Goal: Information Seeking & Learning: Learn about a topic

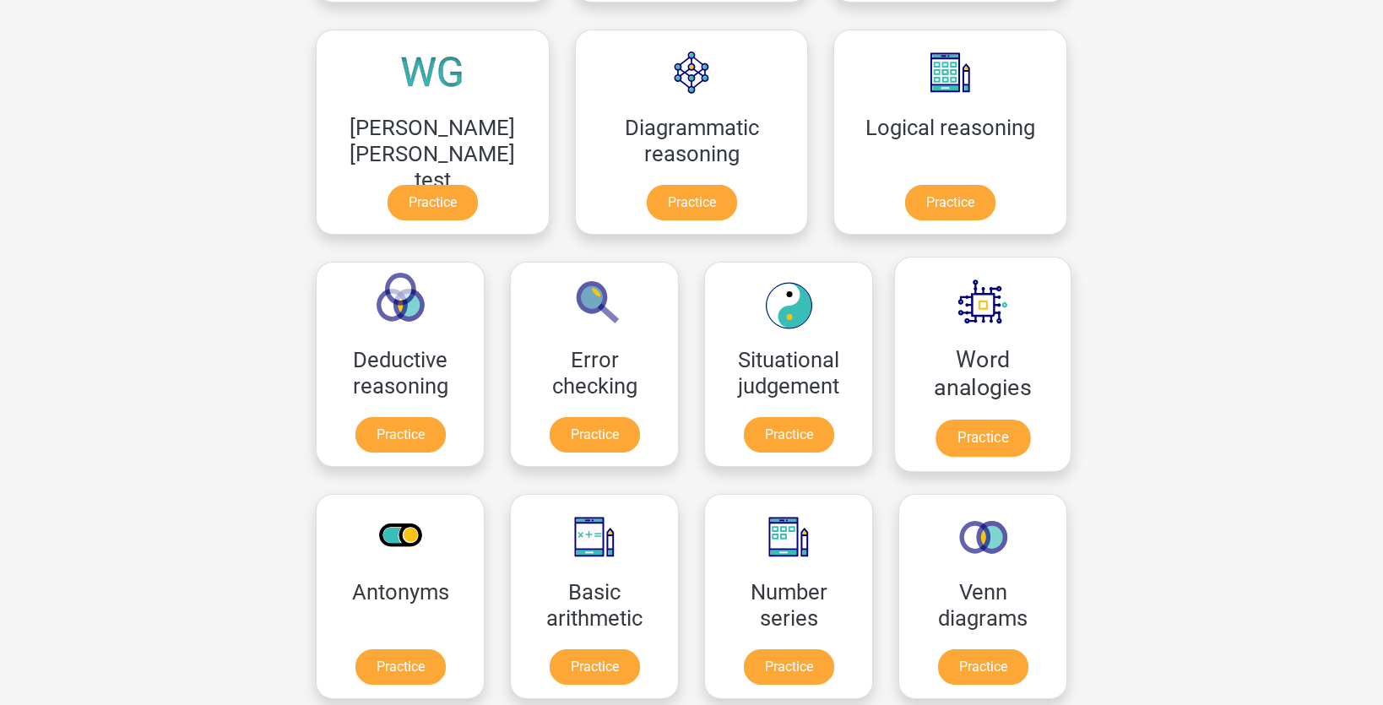
scroll to position [434, 0]
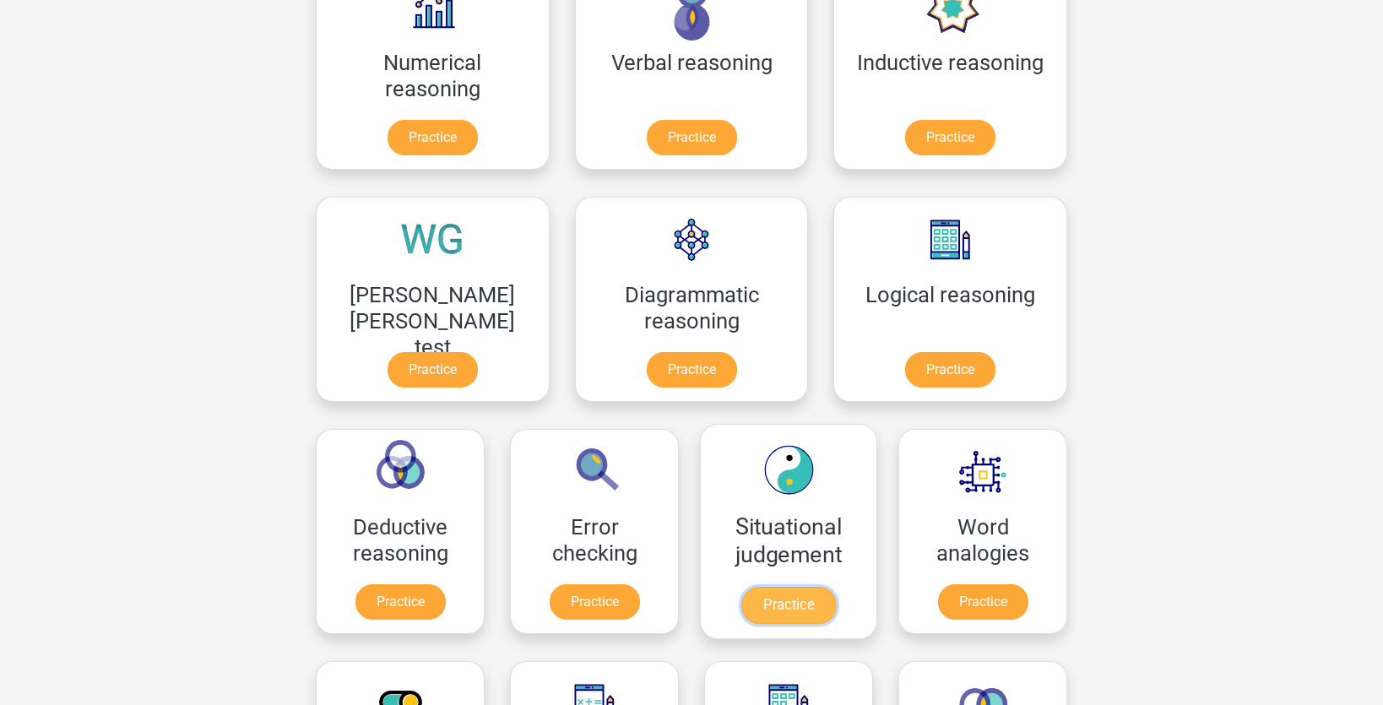
click at [741, 598] on link "Practice" at bounding box center [788, 605] width 95 height 37
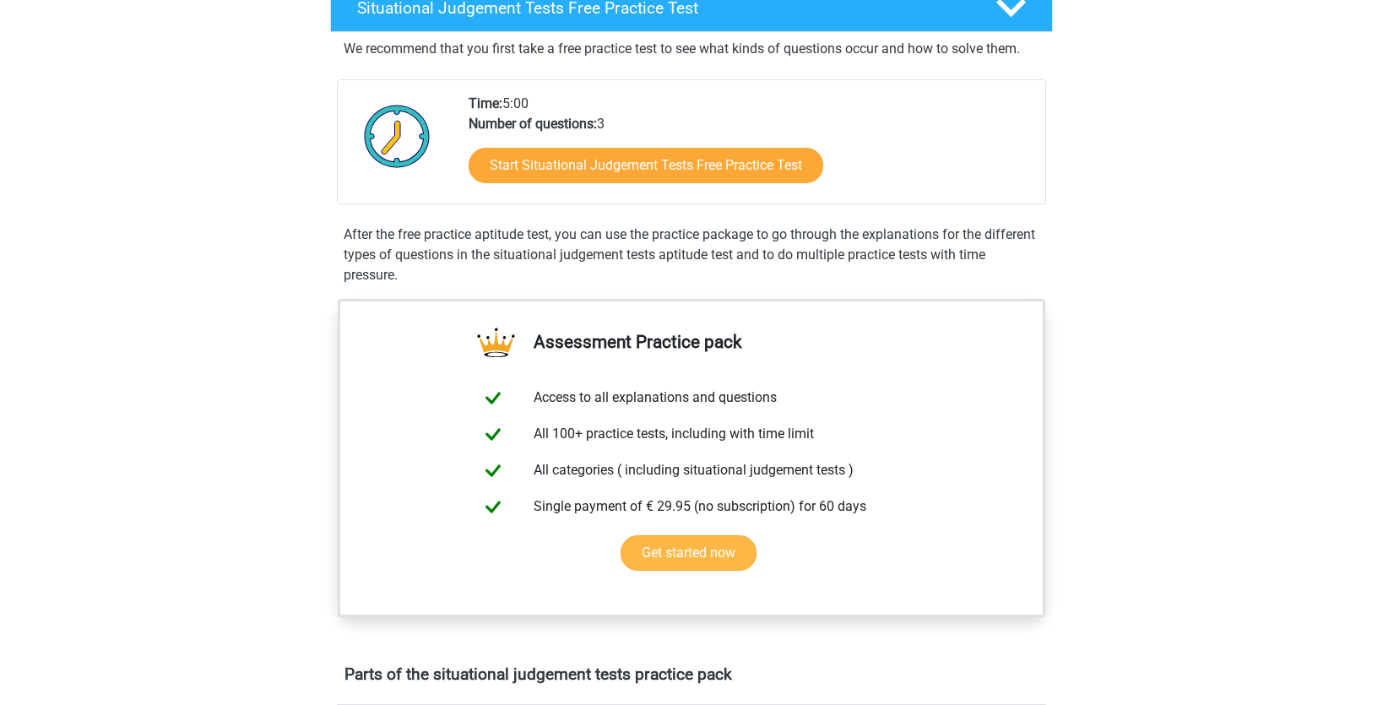
scroll to position [302, 0]
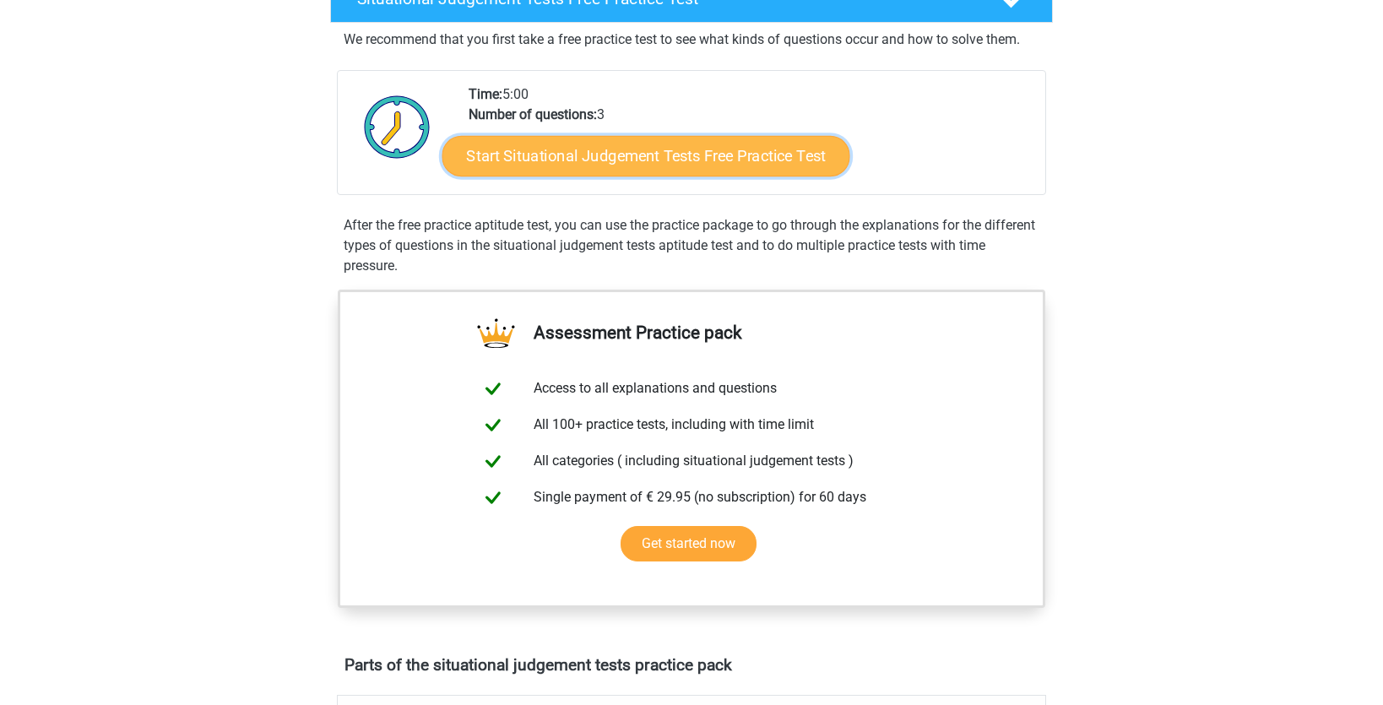
click at [705, 160] on link "Start Situational Judgement Tests Free Practice Test" at bounding box center [646, 156] width 408 height 41
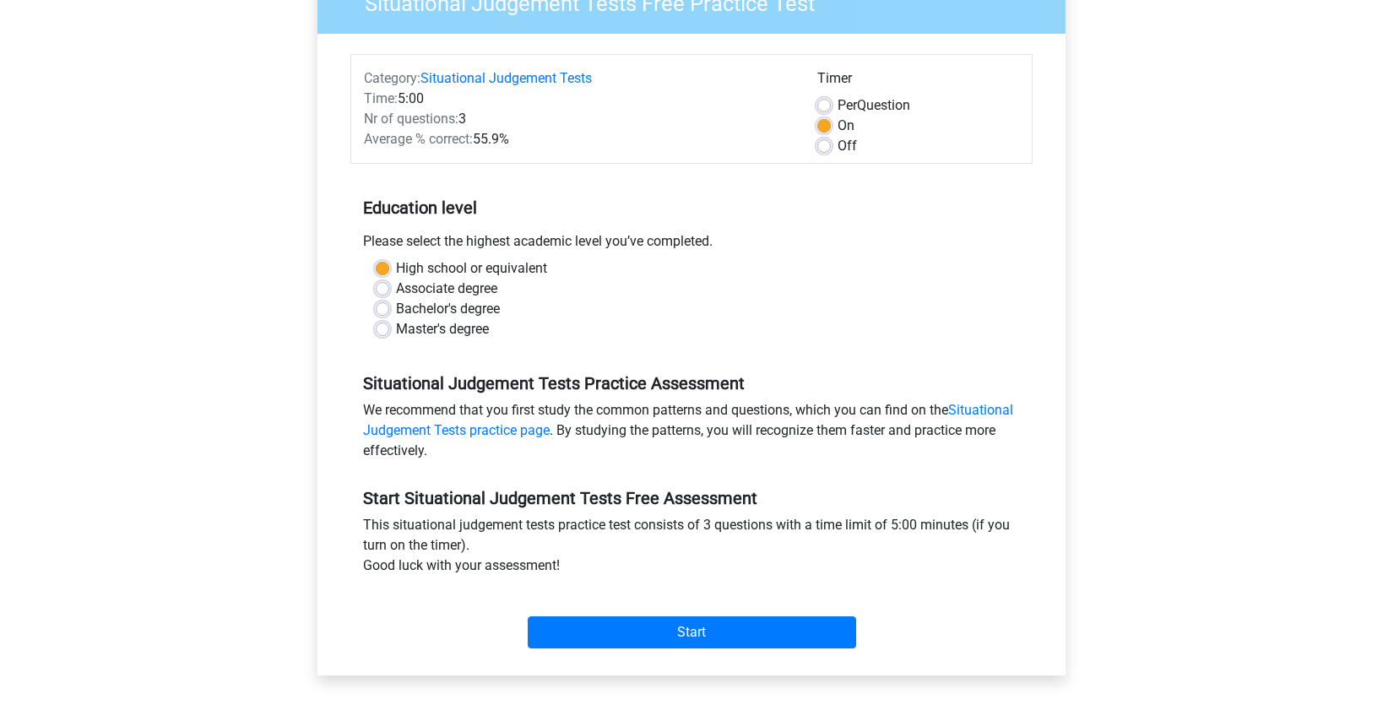
scroll to position [165, 0]
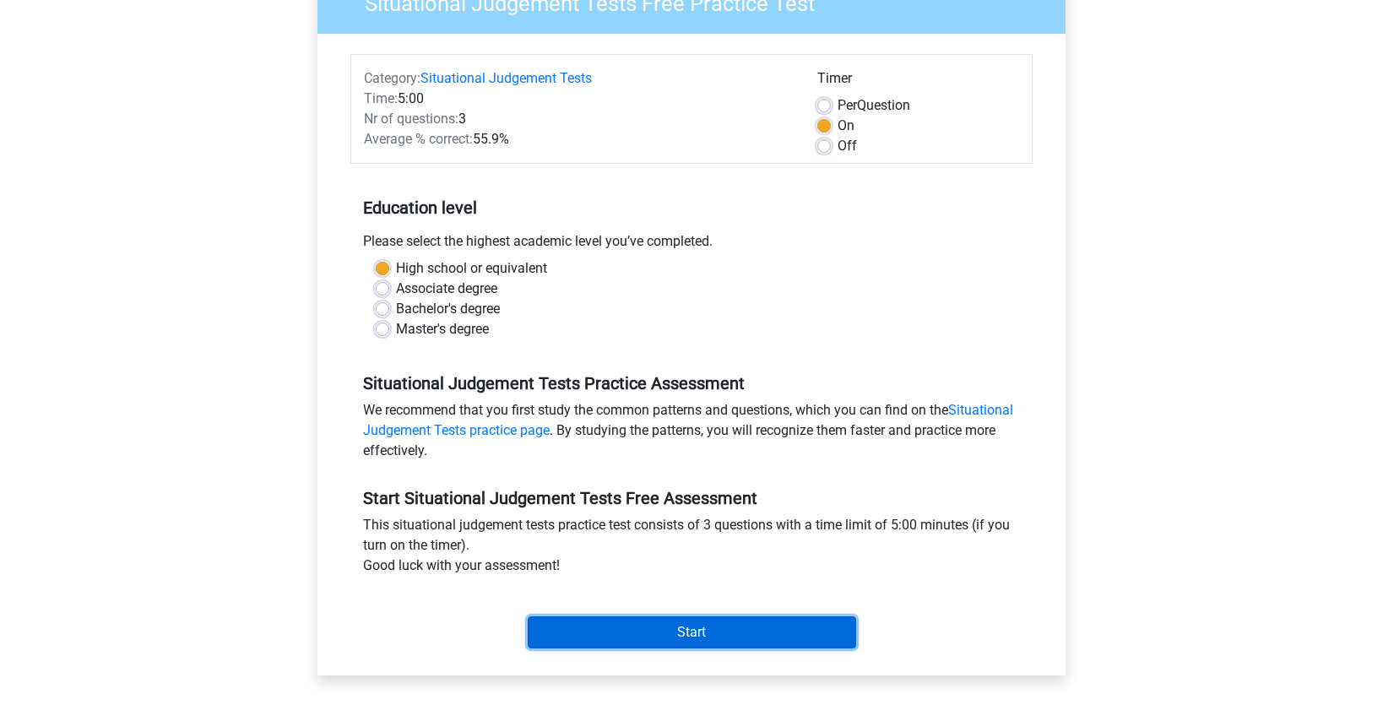
click at [638, 627] on input "Start" at bounding box center [692, 632] width 328 height 32
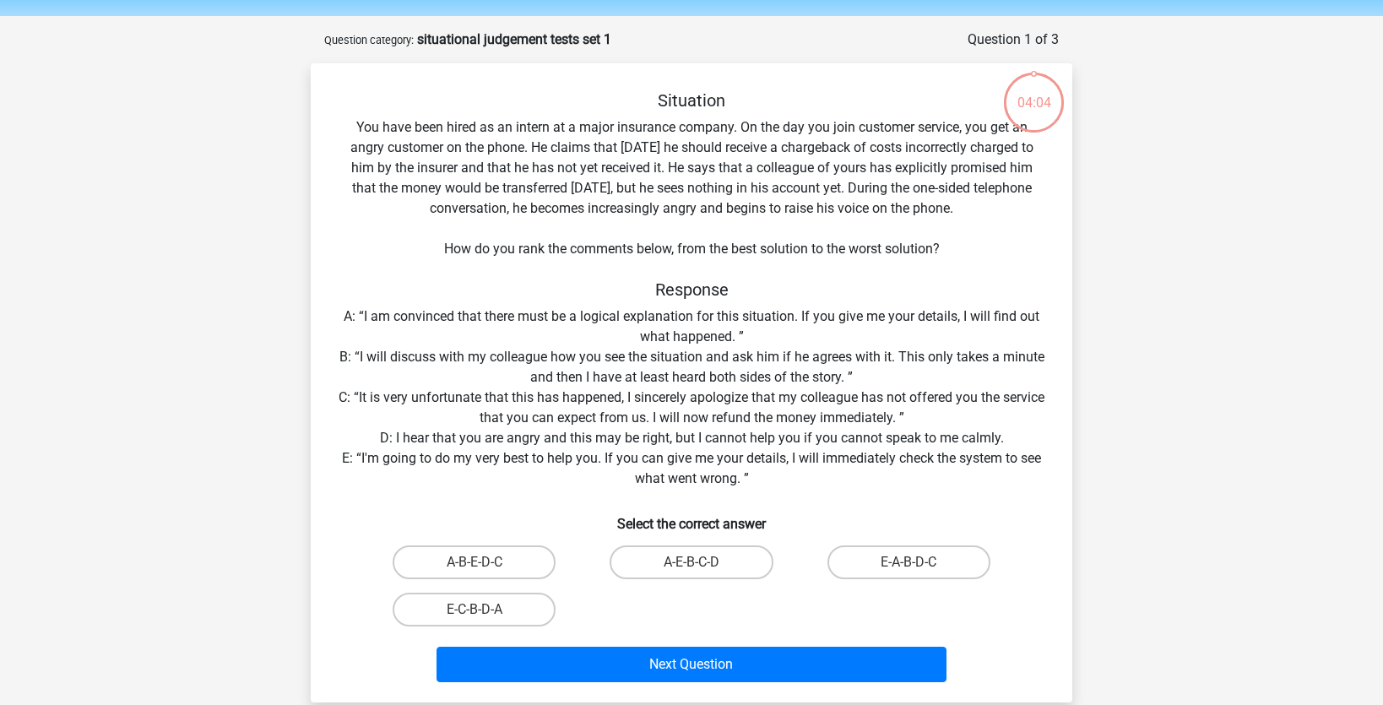
scroll to position [57, 0]
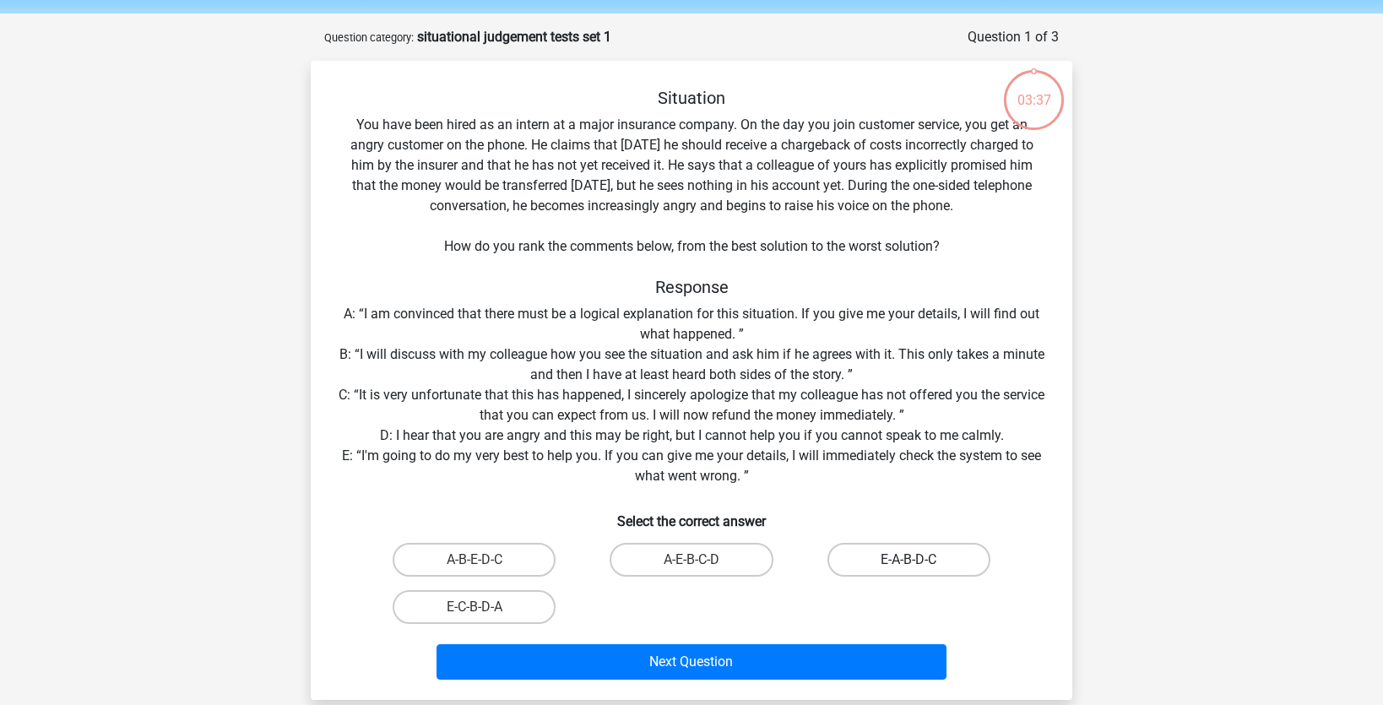
click at [896, 565] on label "E-A-B-D-C" at bounding box center [908, 560] width 163 height 34
click at [908, 565] on input "E-A-B-D-C" at bounding box center [913, 565] width 11 height 11
radio input "true"
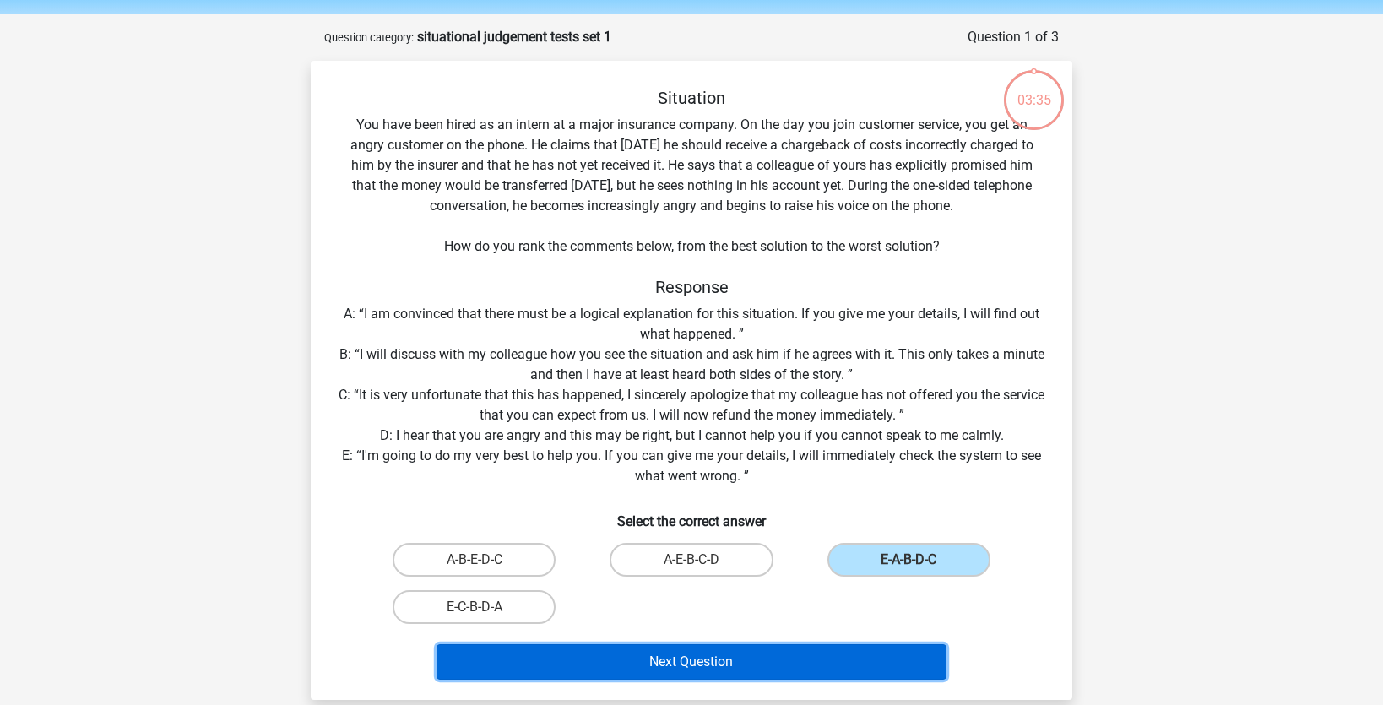
click at [849, 664] on button "Next Question" at bounding box center [691, 661] width 511 height 35
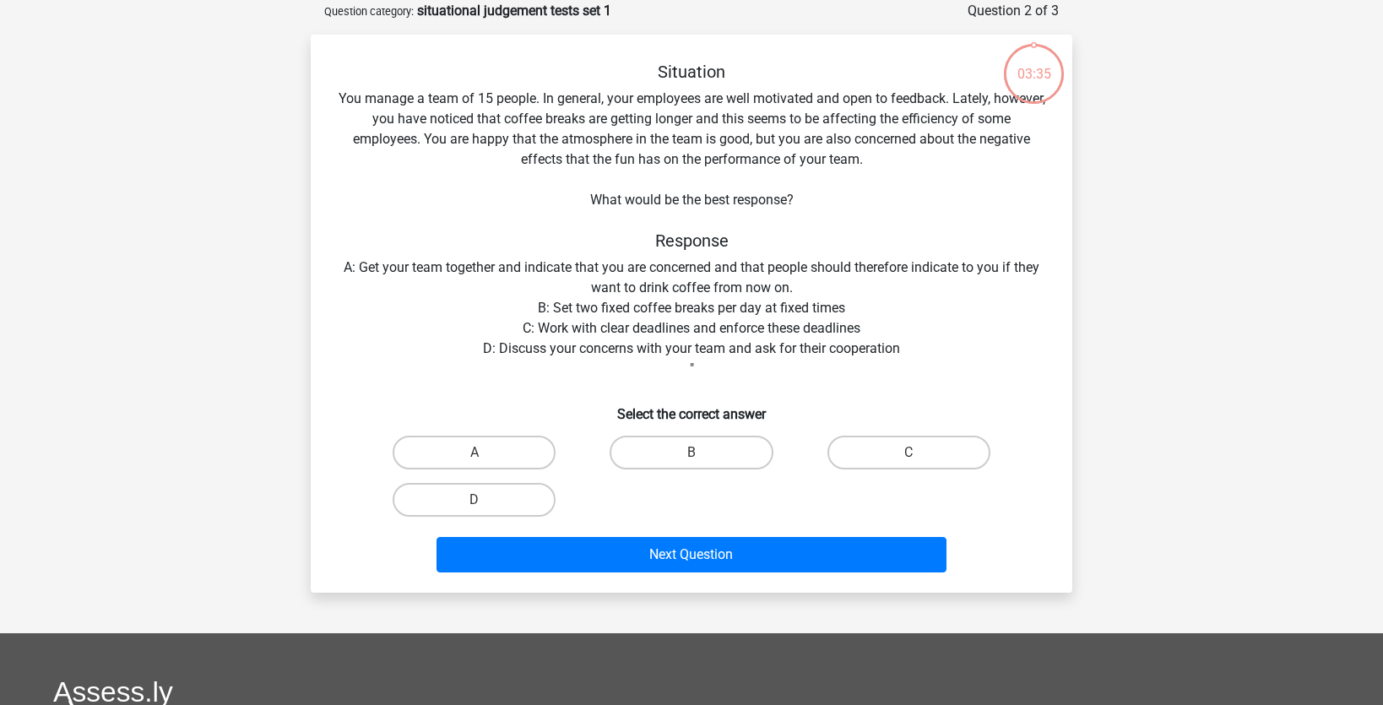
scroll to position [84, 0]
click at [484, 504] on input "D" at bounding box center [479, 504] width 11 height 11
radio input "true"
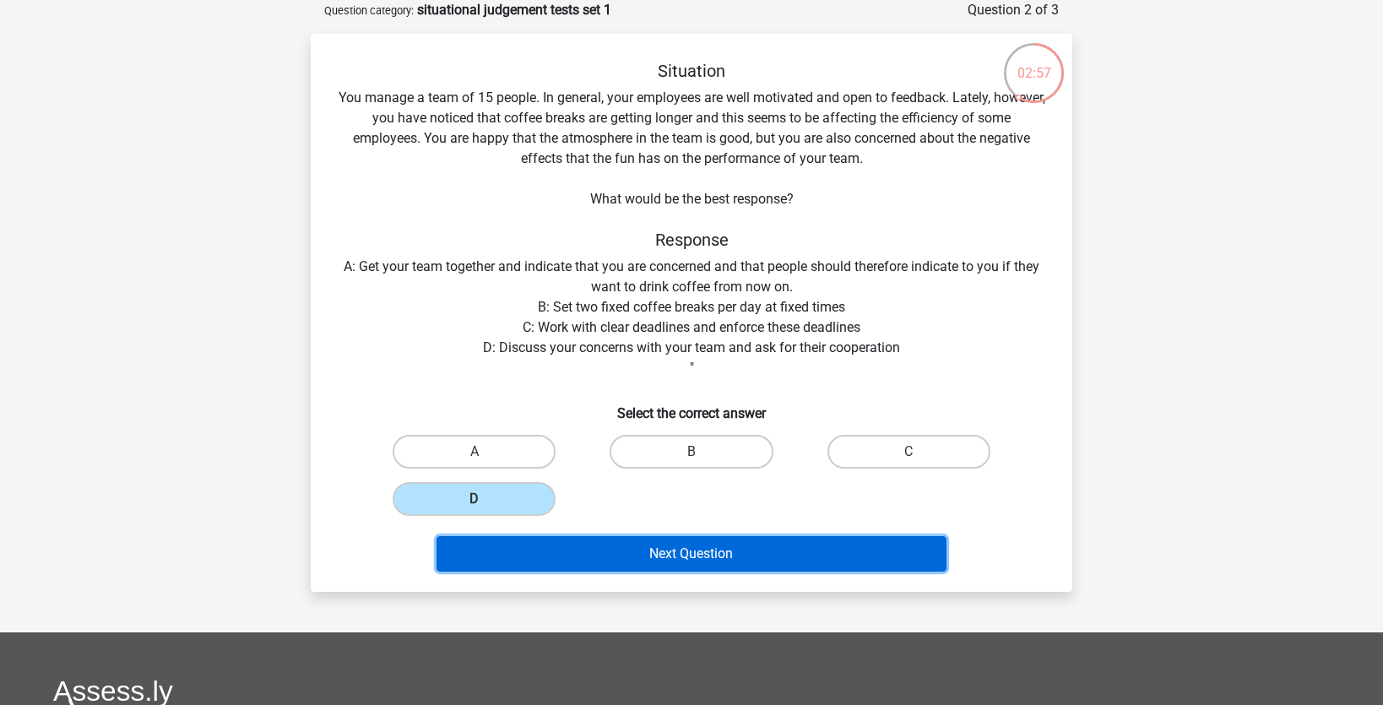
click at [535, 550] on button "Next Question" at bounding box center [691, 553] width 511 height 35
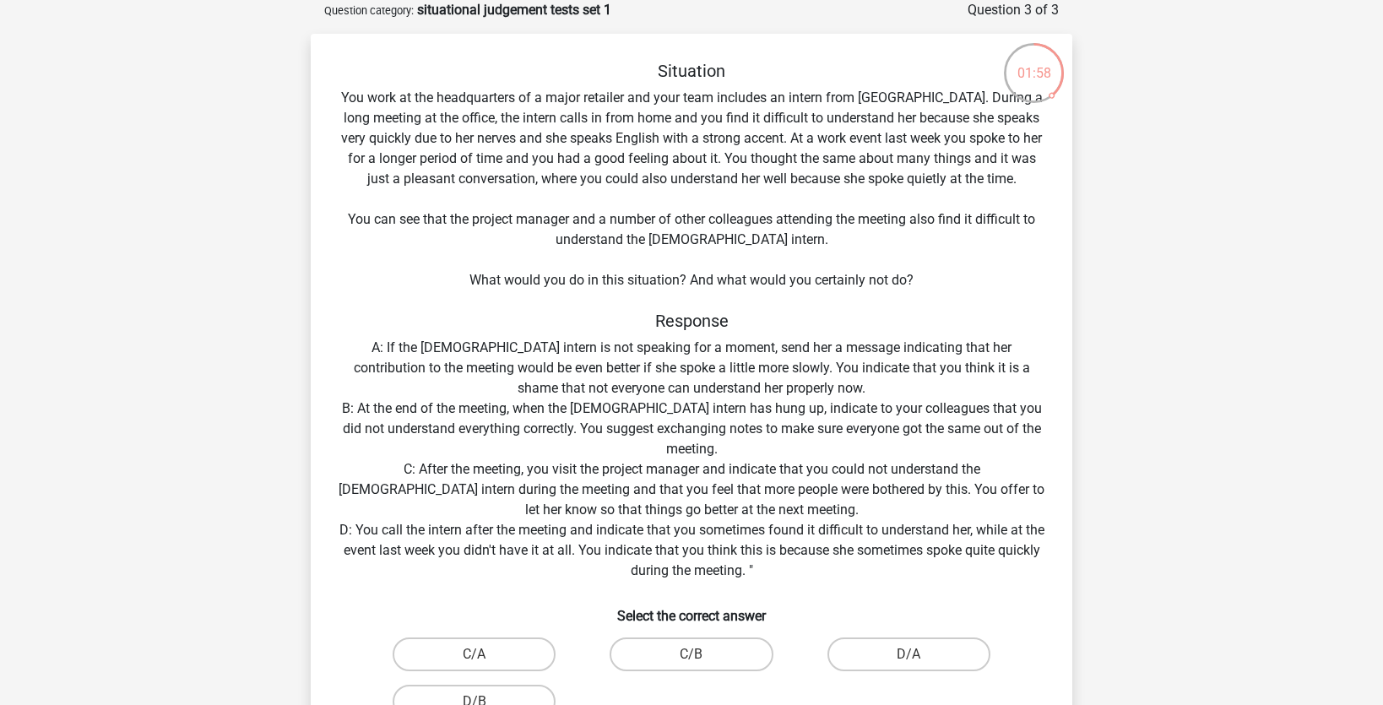
click at [691, 525] on div "Situation You work at the headquarters of a major retailer and your team includ…" at bounding box center [691, 421] width 748 height 720
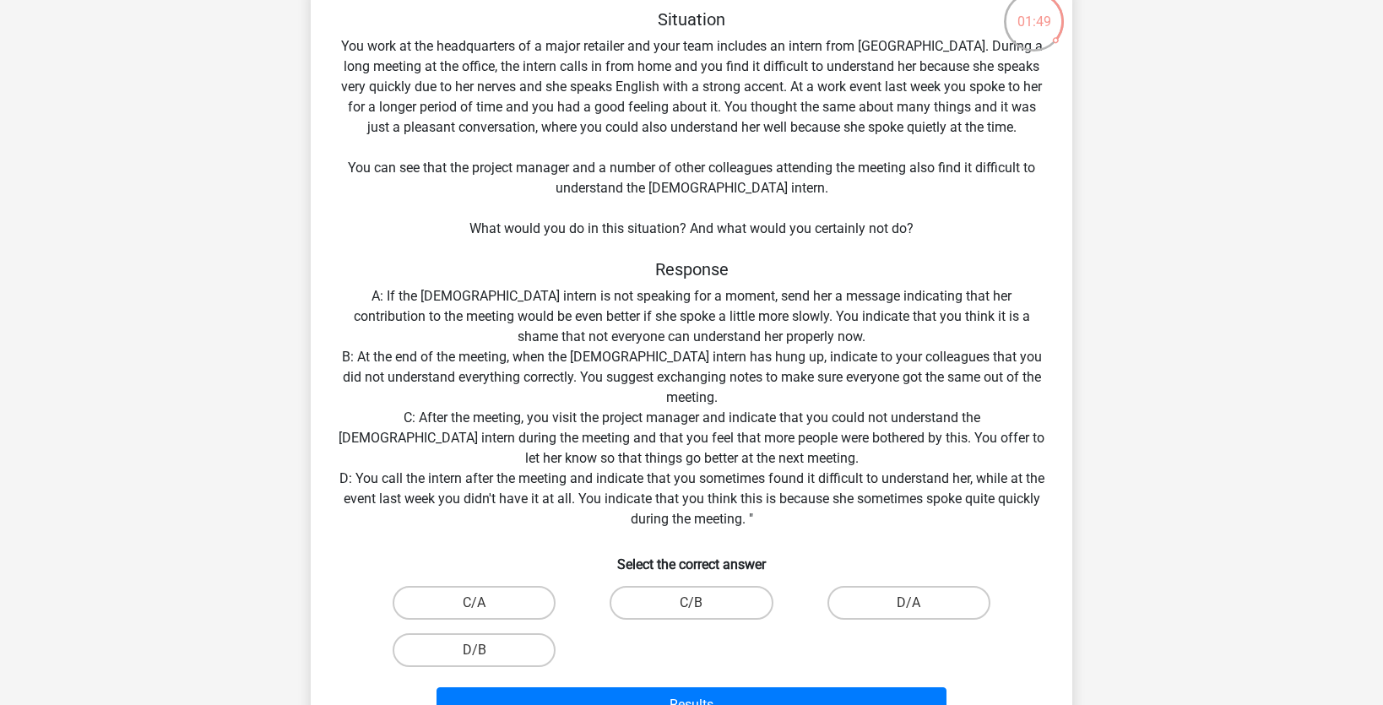
scroll to position [138, 0]
click at [524, 646] on label "D/B" at bounding box center [474, 649] width 163 height 34
click at [485, 648] on input "D/B" at bounding box center [479, 653] width 11 height 11
radio input "true"
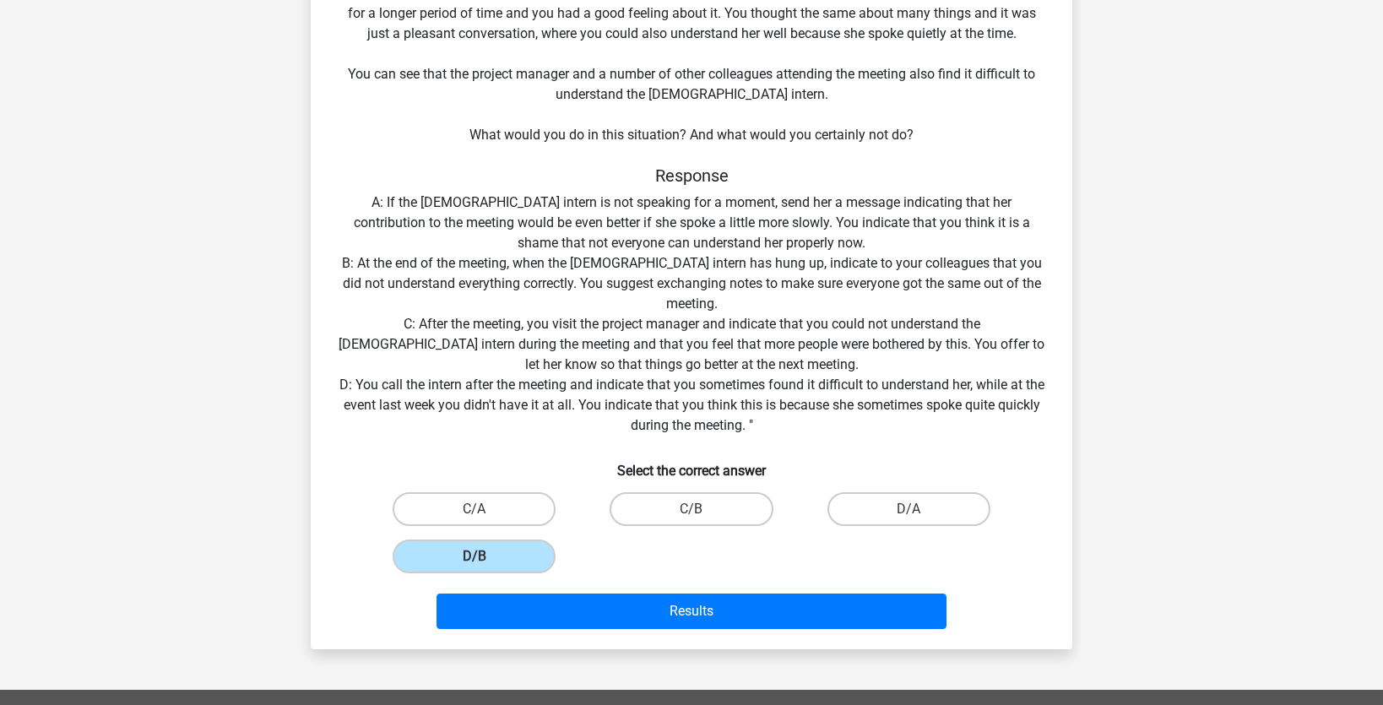
scroll to position [248, 0]
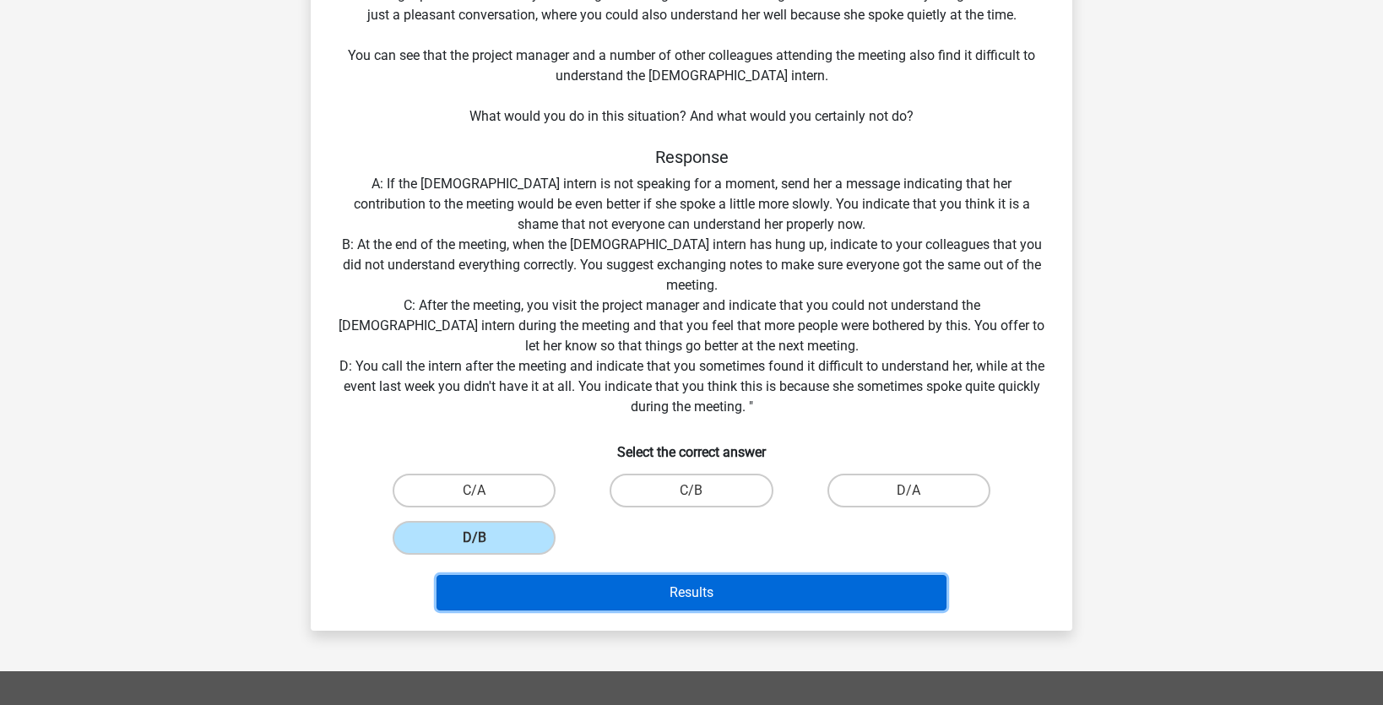
click at [621, 599] on button "Results" at bounding box center [691, 592] width 511 height 35
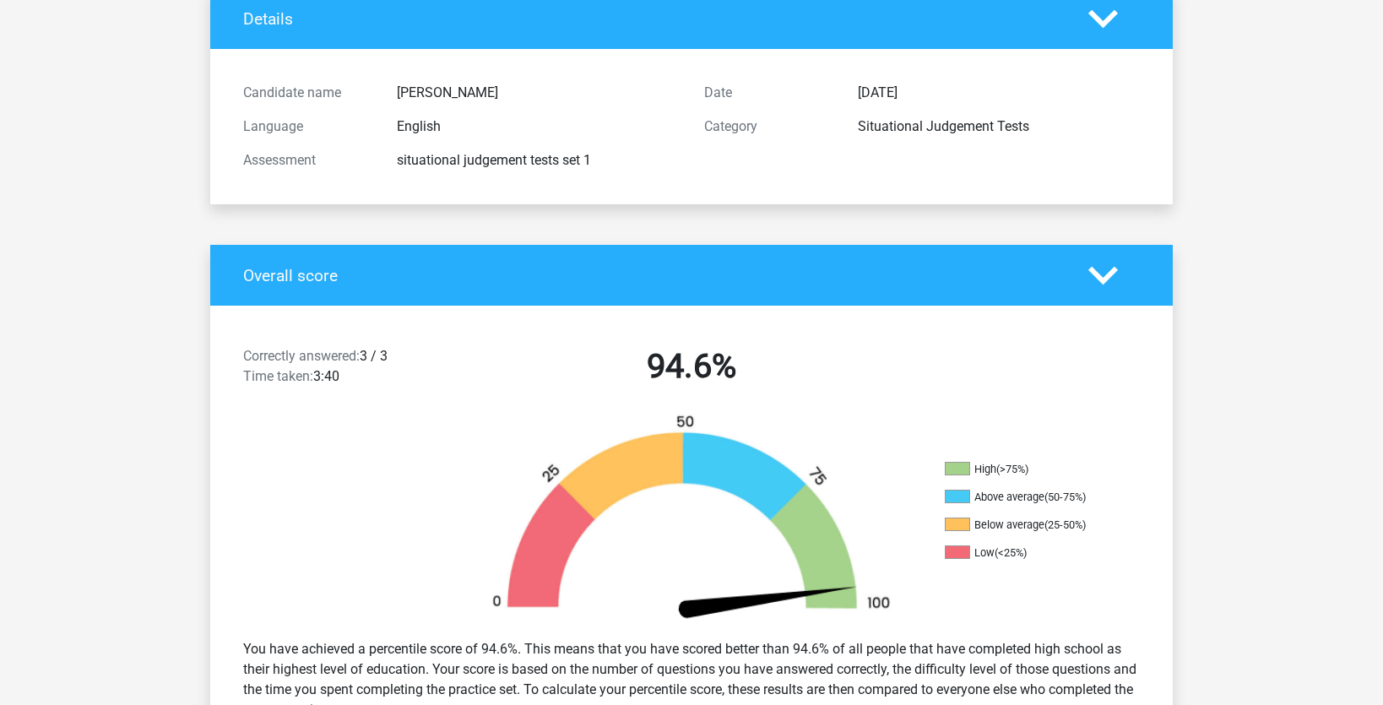
scroll to position [123, 0]
click at [812, 547] on img at bounding box center [691, 520] width 456 height 212
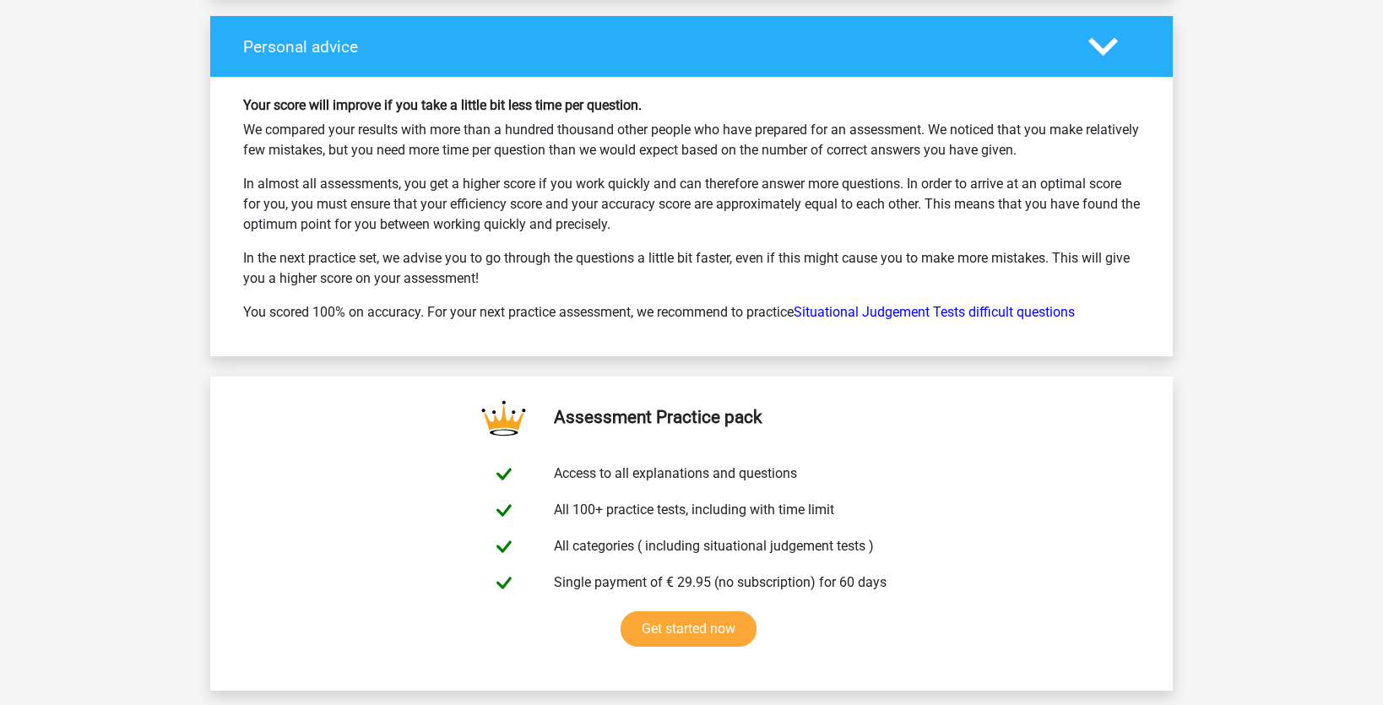
scroll to position [2172, 0]
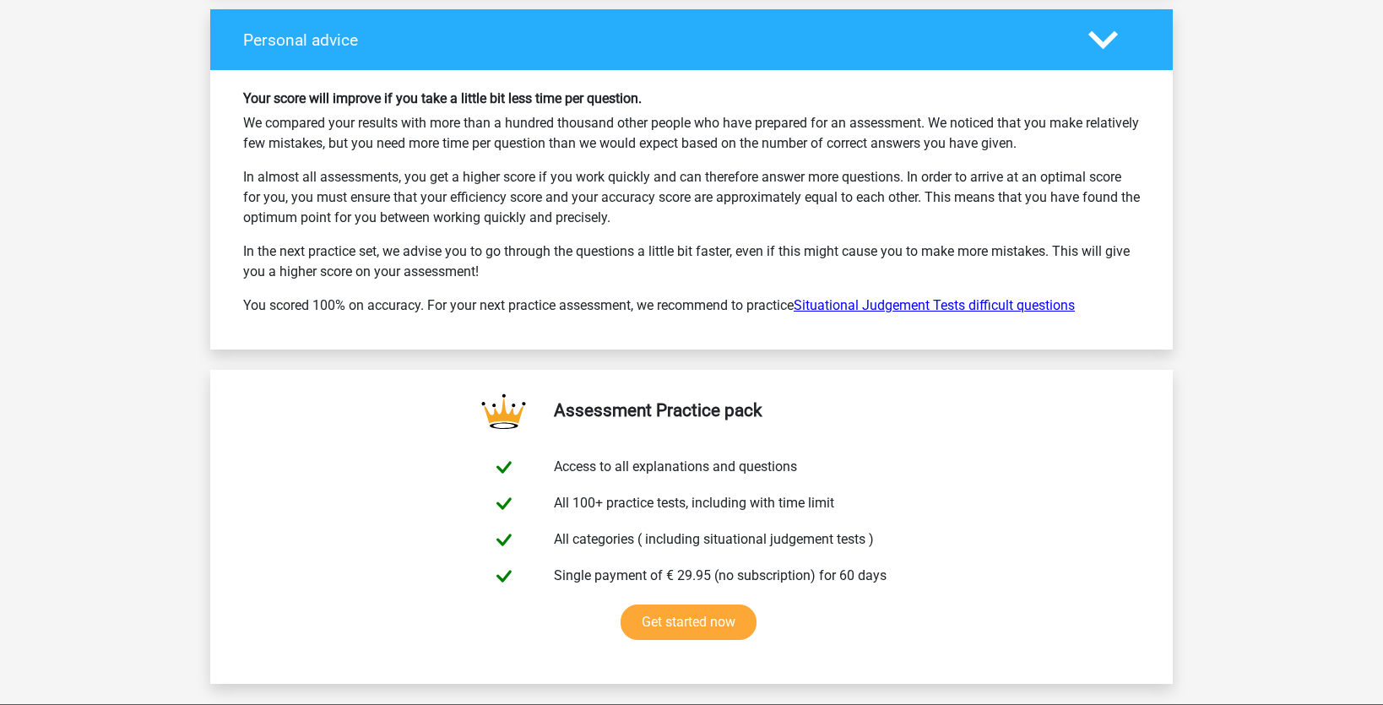
click at [856, 297] on link "Situational Judgement Tests difficult questions" at bounding box center [934, 305] width 281 height 16
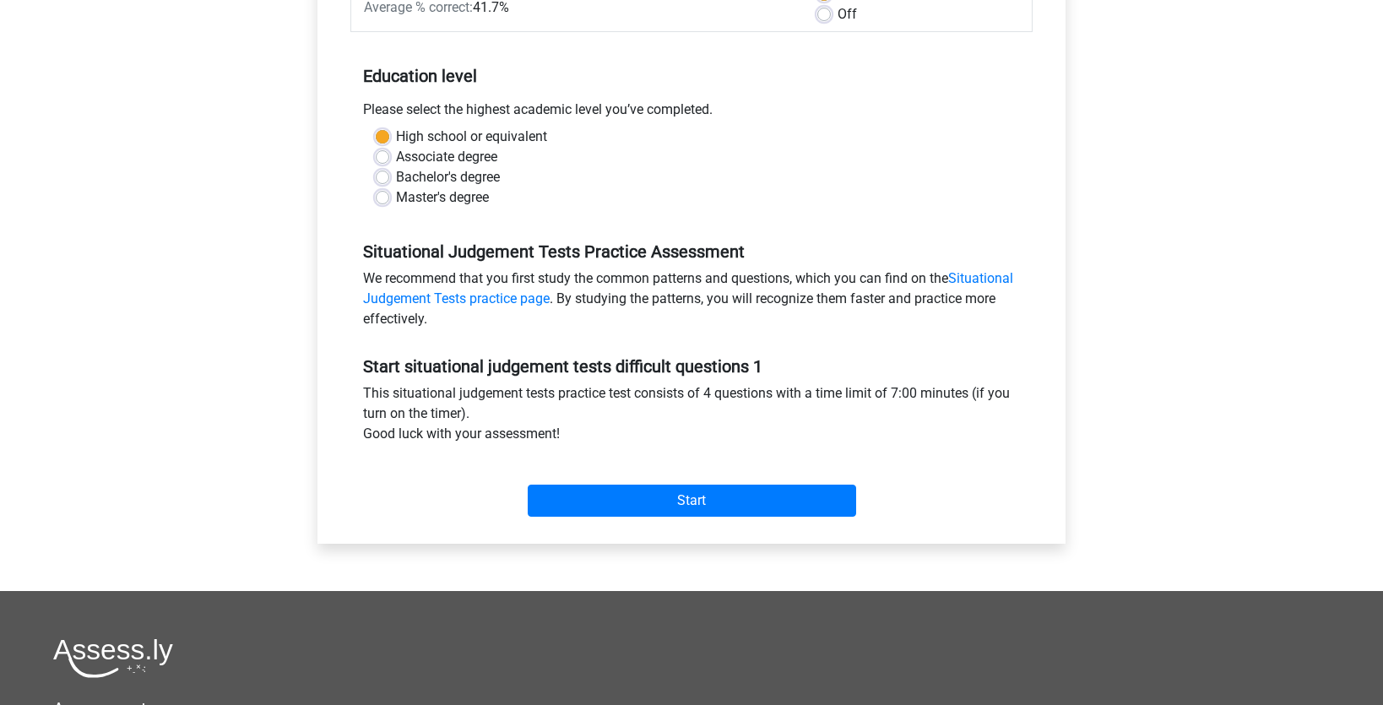
scroll to position [301, 0]
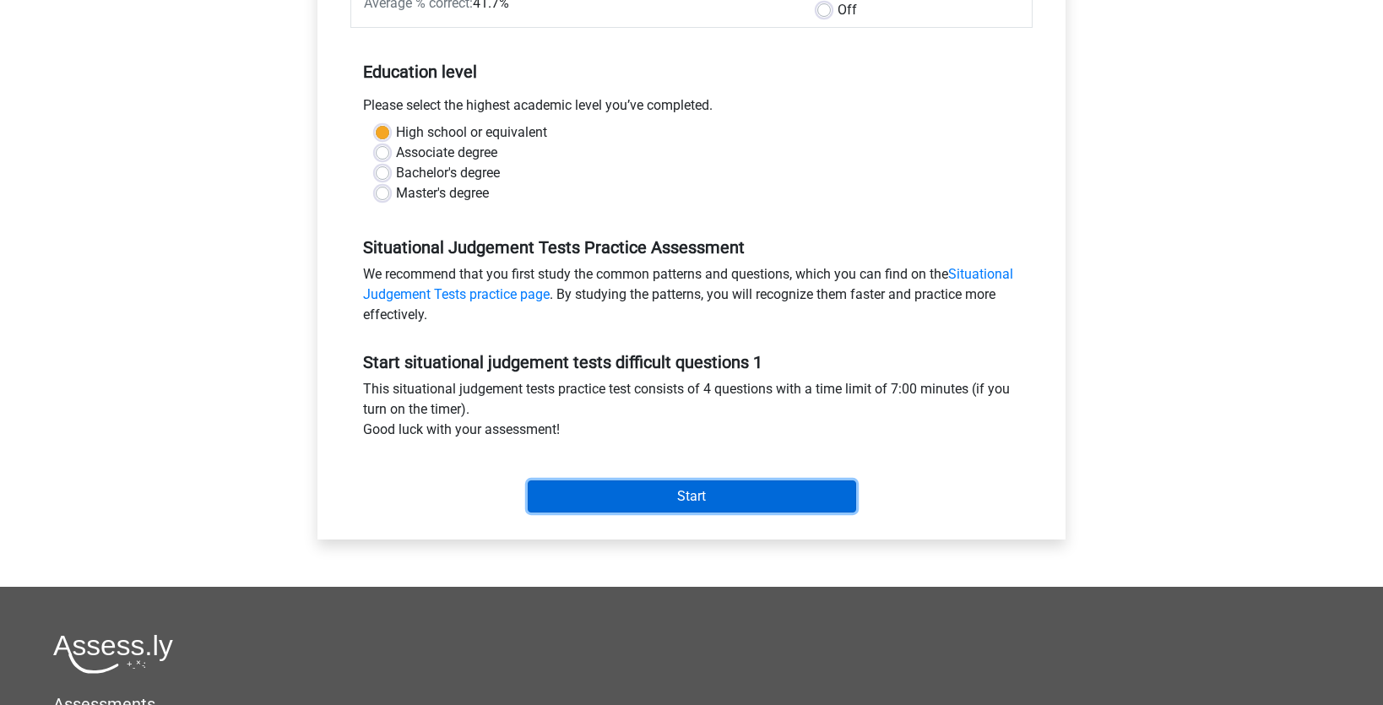
click at [782, 498] on input "Start" at bounding box center [692, 496] width 328 height 32
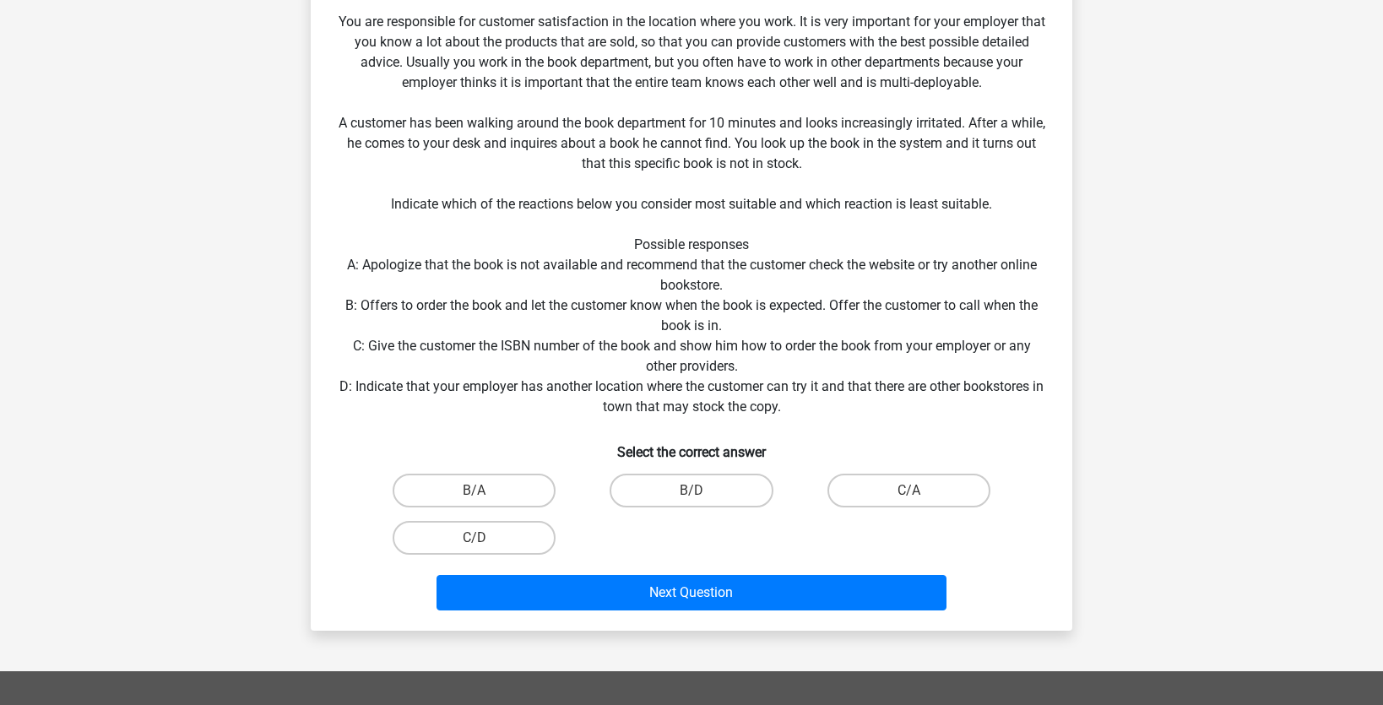
scroll to position [284, 0]
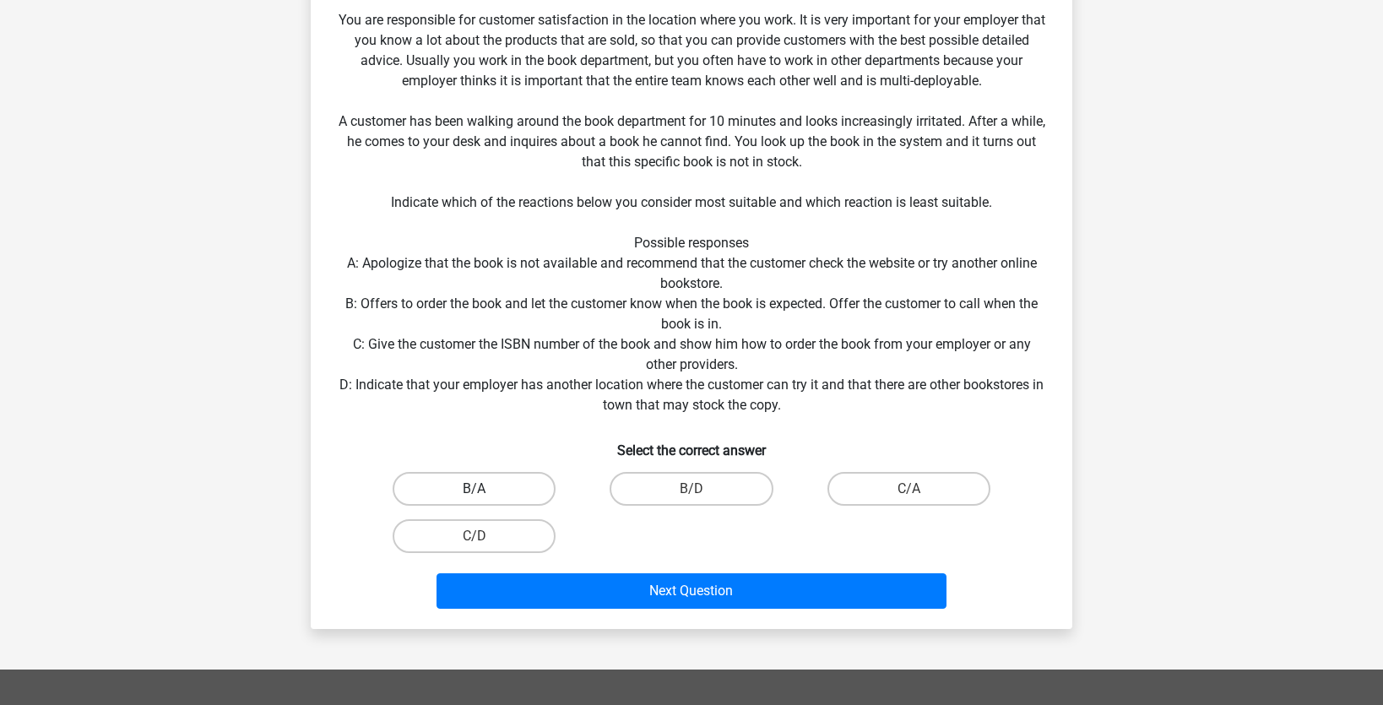
click at [489, 485] on label "B/A" at bounding box center [474, 489] width 163 height 34
click at [485, 489] on input "B/A" at bounding box center [479, 494] width 11 height 11
radio input "true"
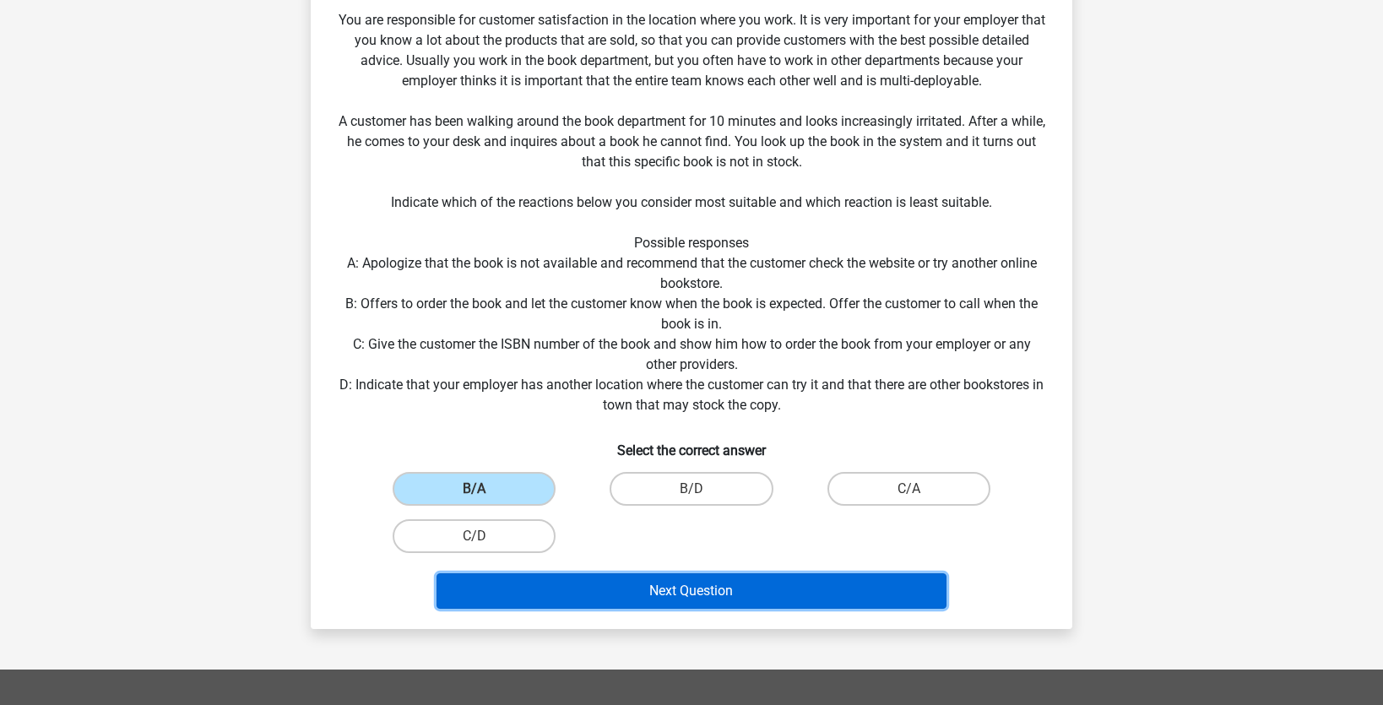
click at [541, 592] on button "Next Question" at bounding box center [691, 590] width 511 height 35
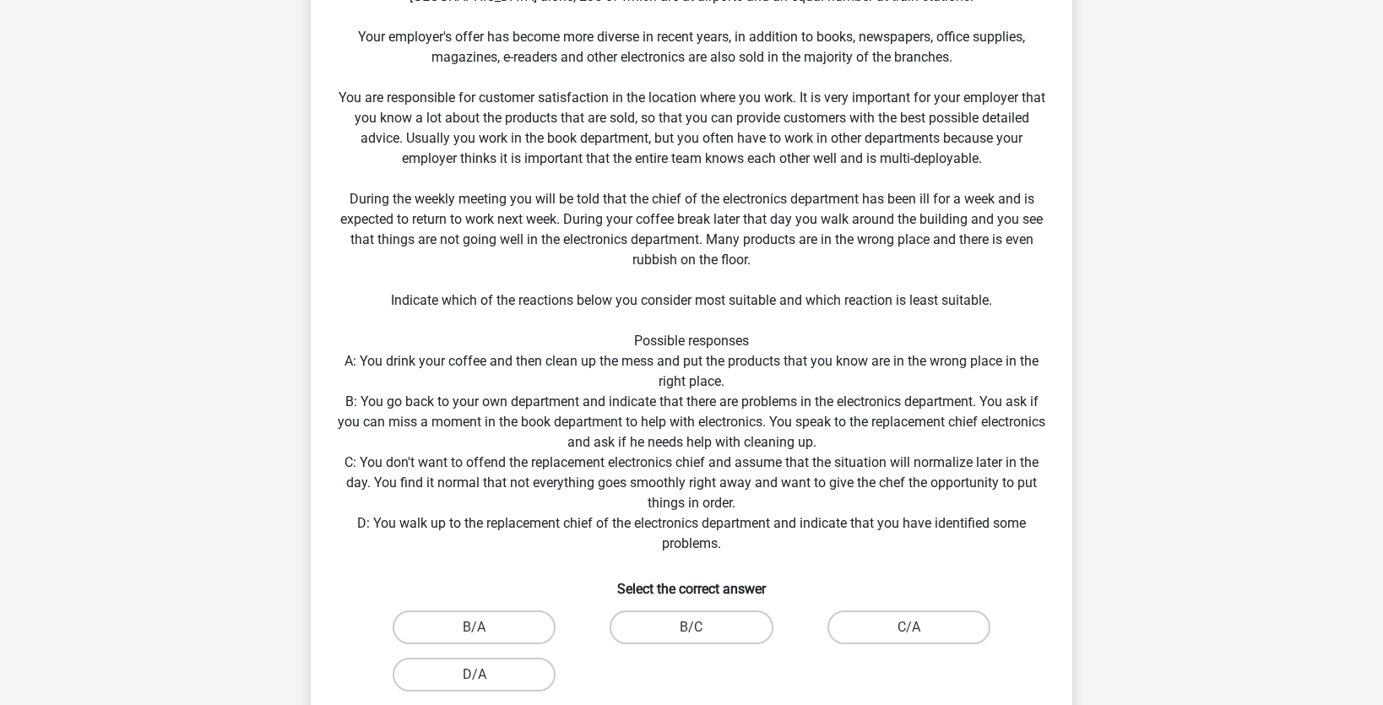
scroll to position [212, 0]
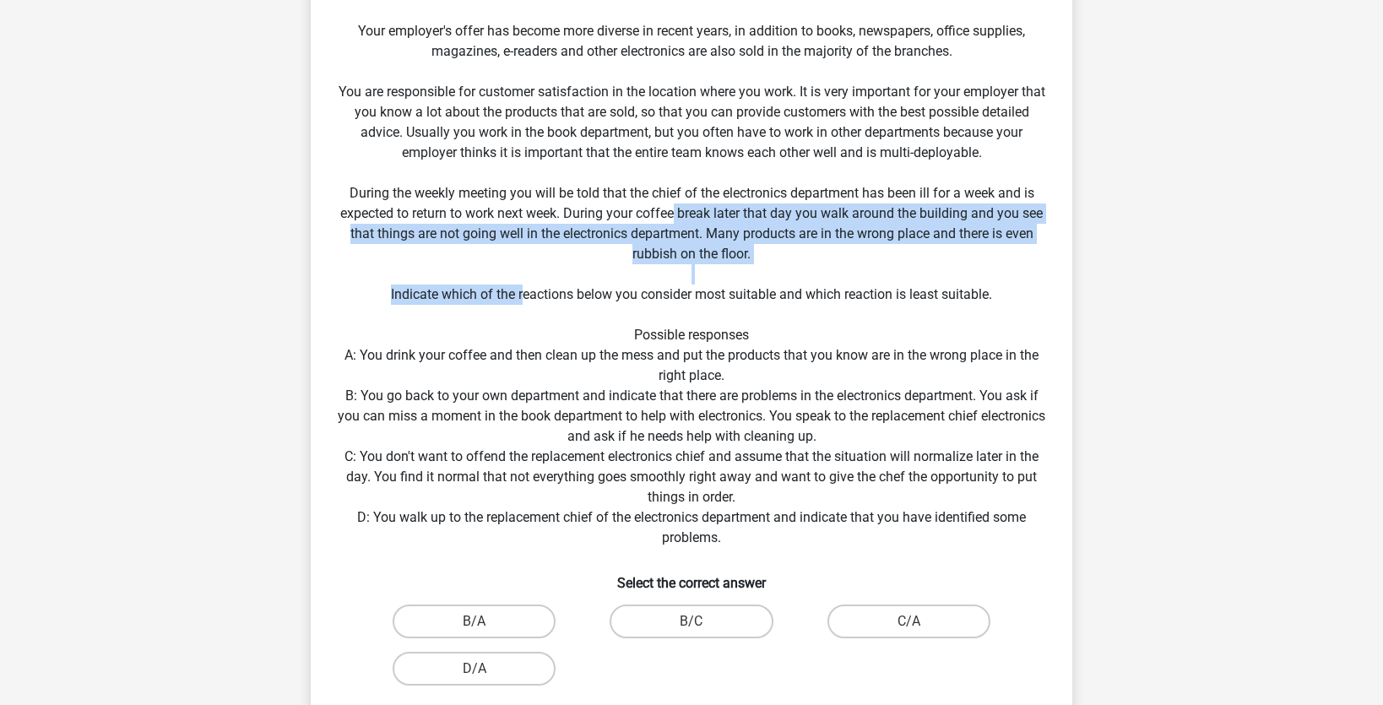
drag, startPoint x: 674, startPoint y: 212, endPoint x: 520, endPoint y: 304, distance: 179.1
click at [520, 304] on div "Situation You work as a sales assistant at one of the largest bookstores in the…" at bounding box center [691, 340] width 748 height 815
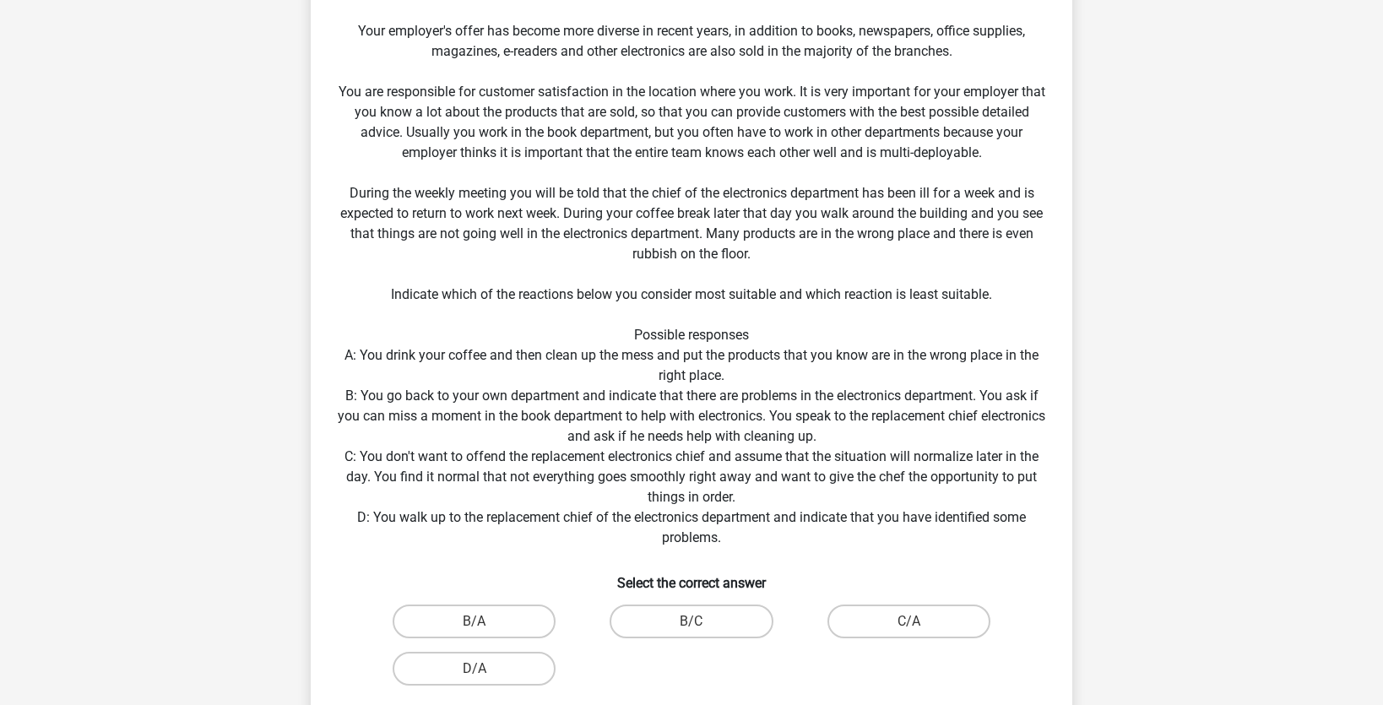
click at [582, 584] on h6 "Select the correct answer" at bounding box center [691, 576] width 707 height 30
click at [679, 624] on label "B/C" at bounding box center [691, 621] width 163 height 34
click at [691, 624] on input "B/C" at bounding box center [696, 626] width 11 height 11
radio input "true"
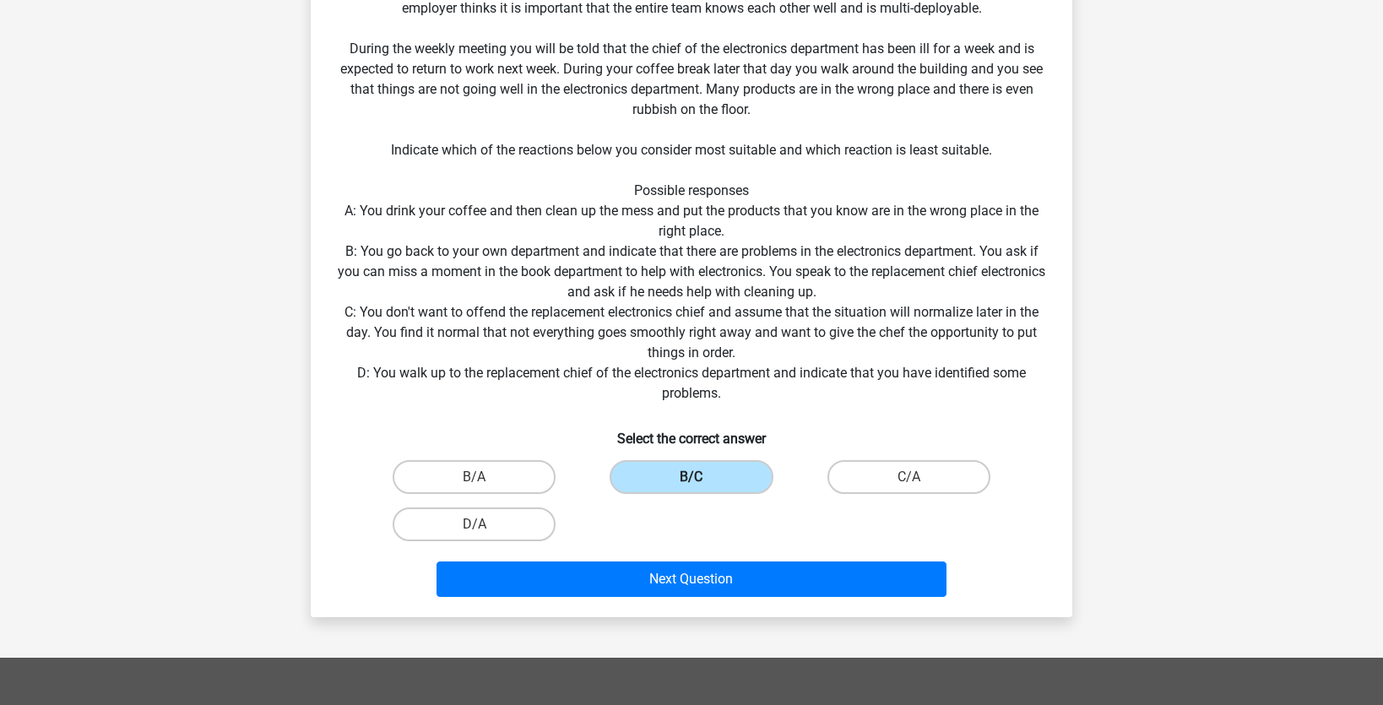
scroll to position [359, 0]
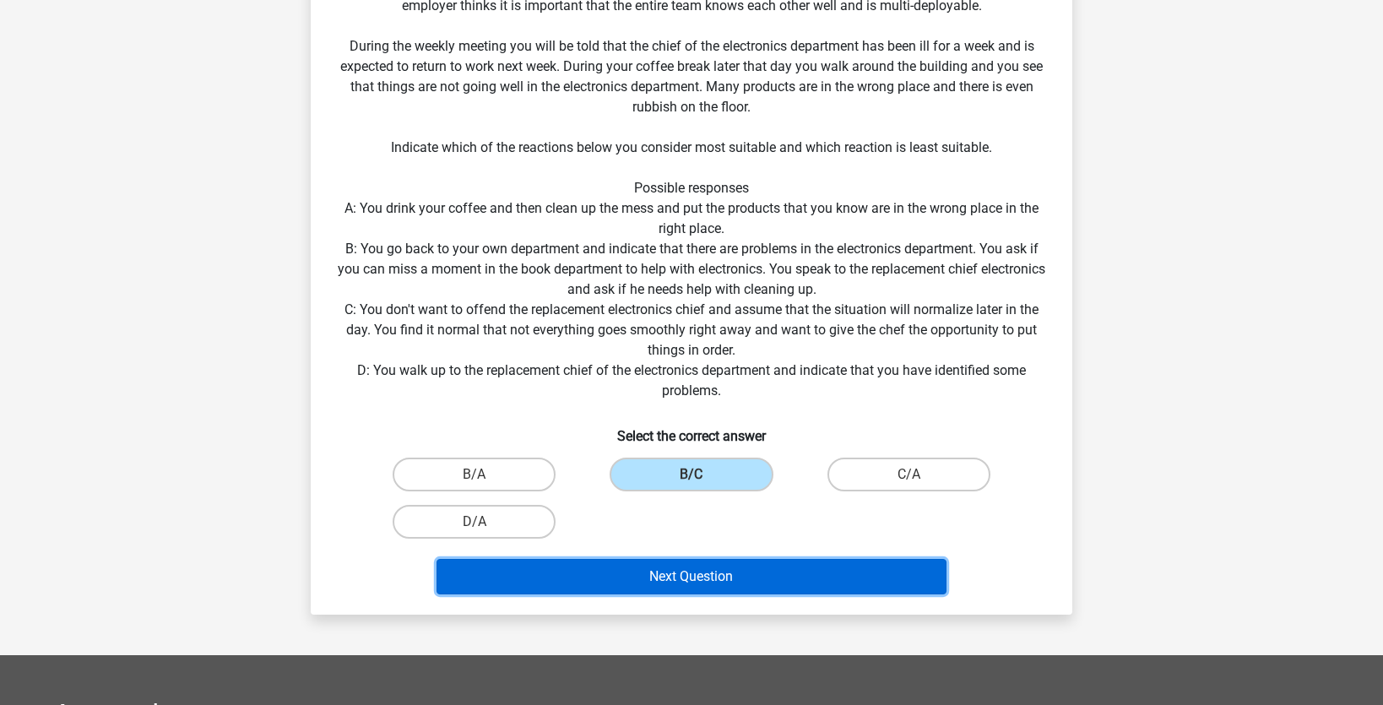
click at [696, 565] on button "Next Question" at bounding box center [691, 576] width 511 height 35
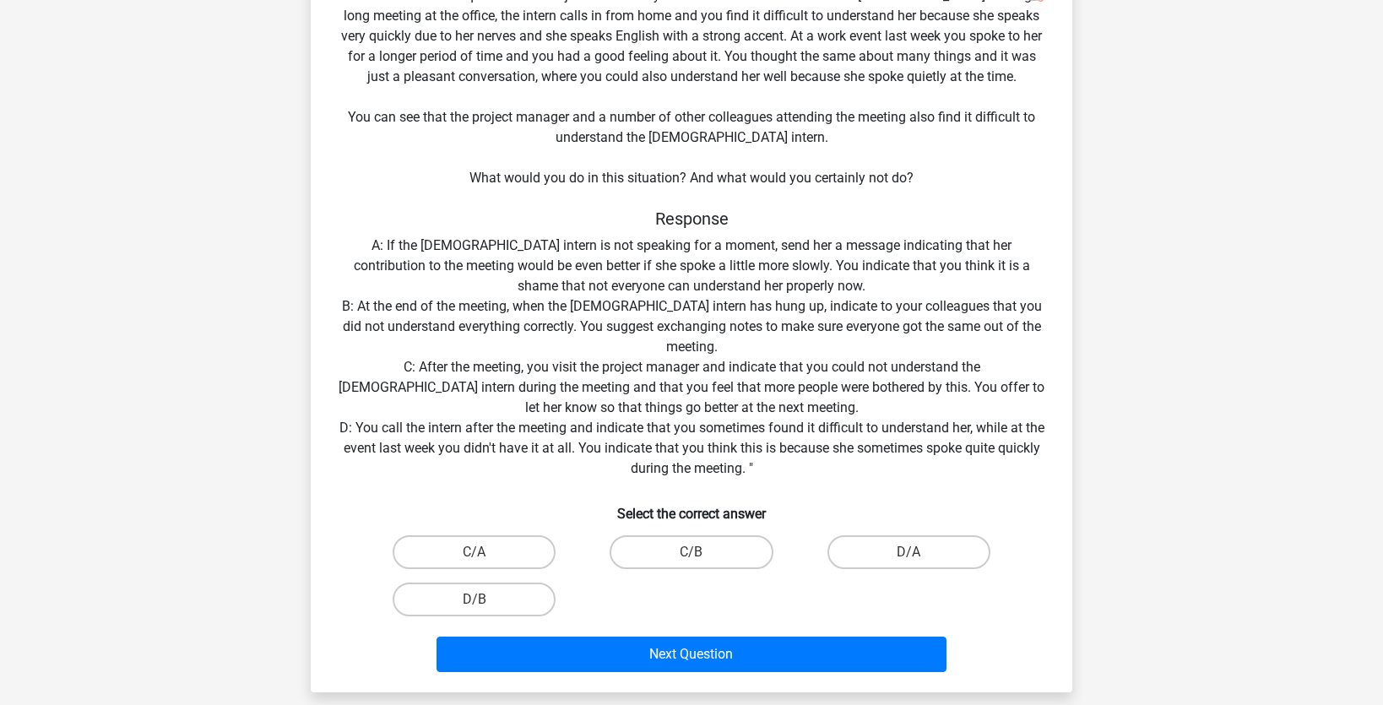
scroll to position [193, 0]
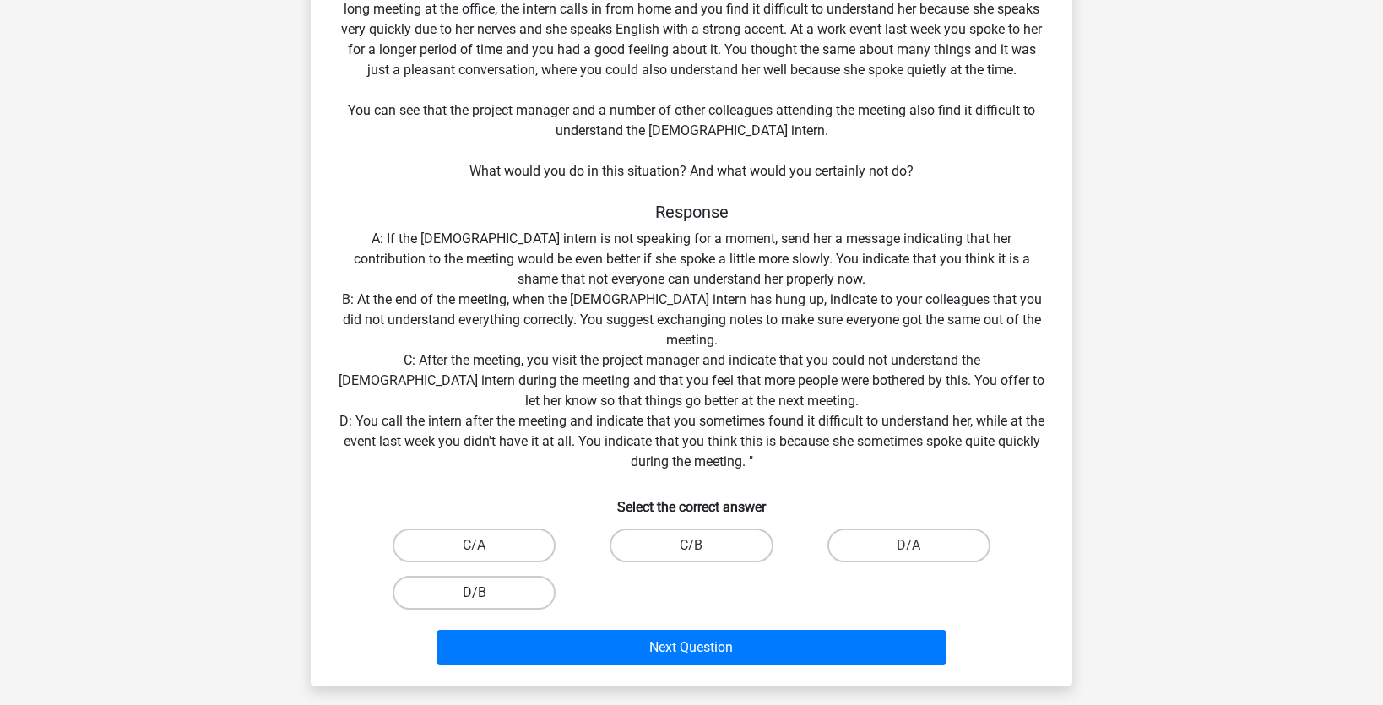
click at [506, 583] on label "D/B" at bounding box center [474, 593] width 163 height 34
click at [485, 593] on input "D/B" at bounding box center [479, 598] width 11 height 11
radio input "true"
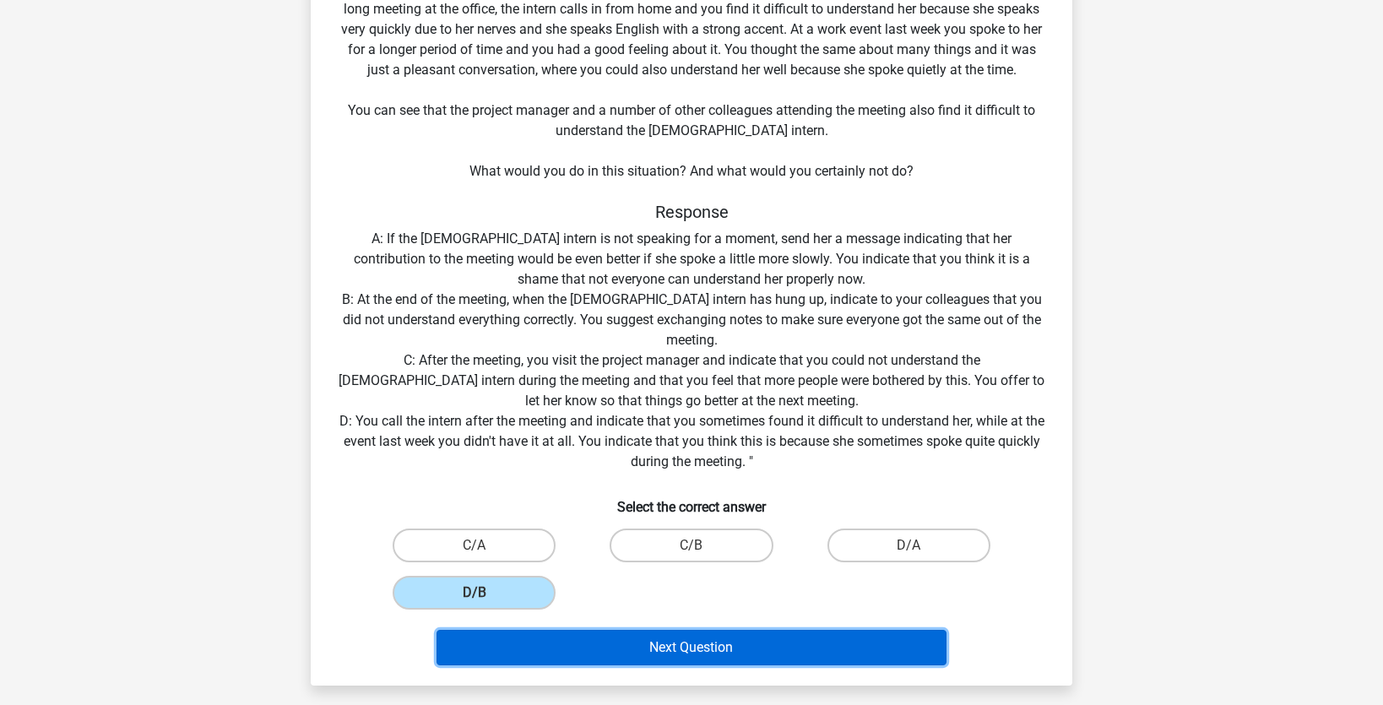
click at [664, 655] on button "Next Question" at bounding box center [691, 647] width 511 height 35
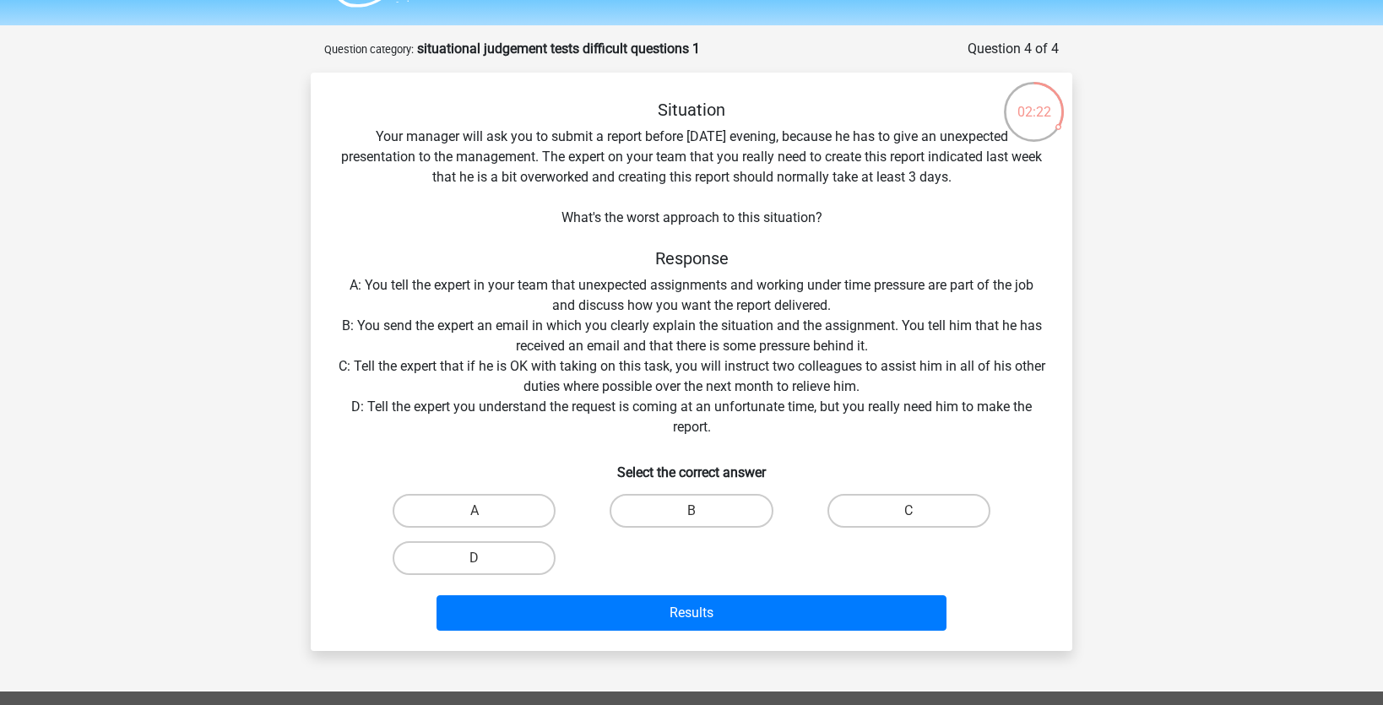
scroll to position [45, 0]
click at [470, 502] on label "A" at bounding box center [474, 512] width 163 height 34
click at [474, 512] on input "A" at bounding box center [479, 517] width 11 height 11
radio input "true"
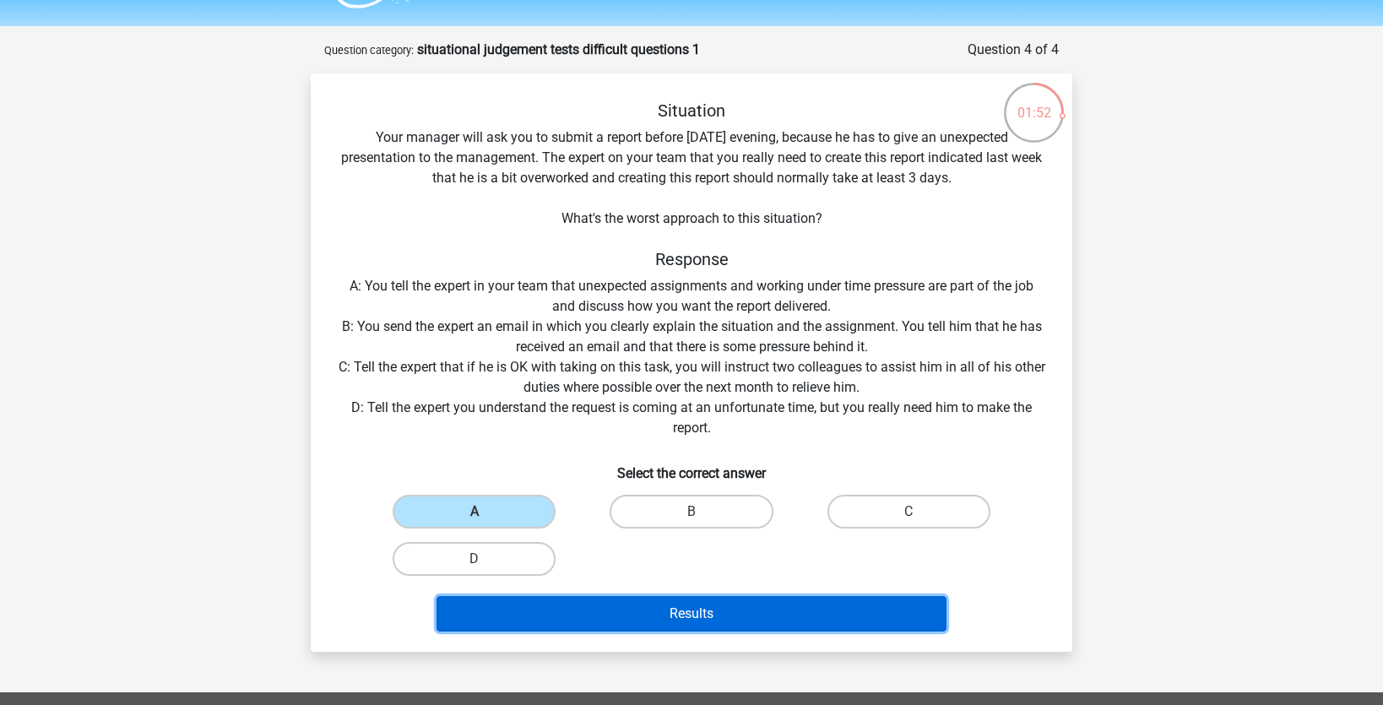
click at [564, 616] on button "Results" at bounding box center [691, 613] width 511 height 35
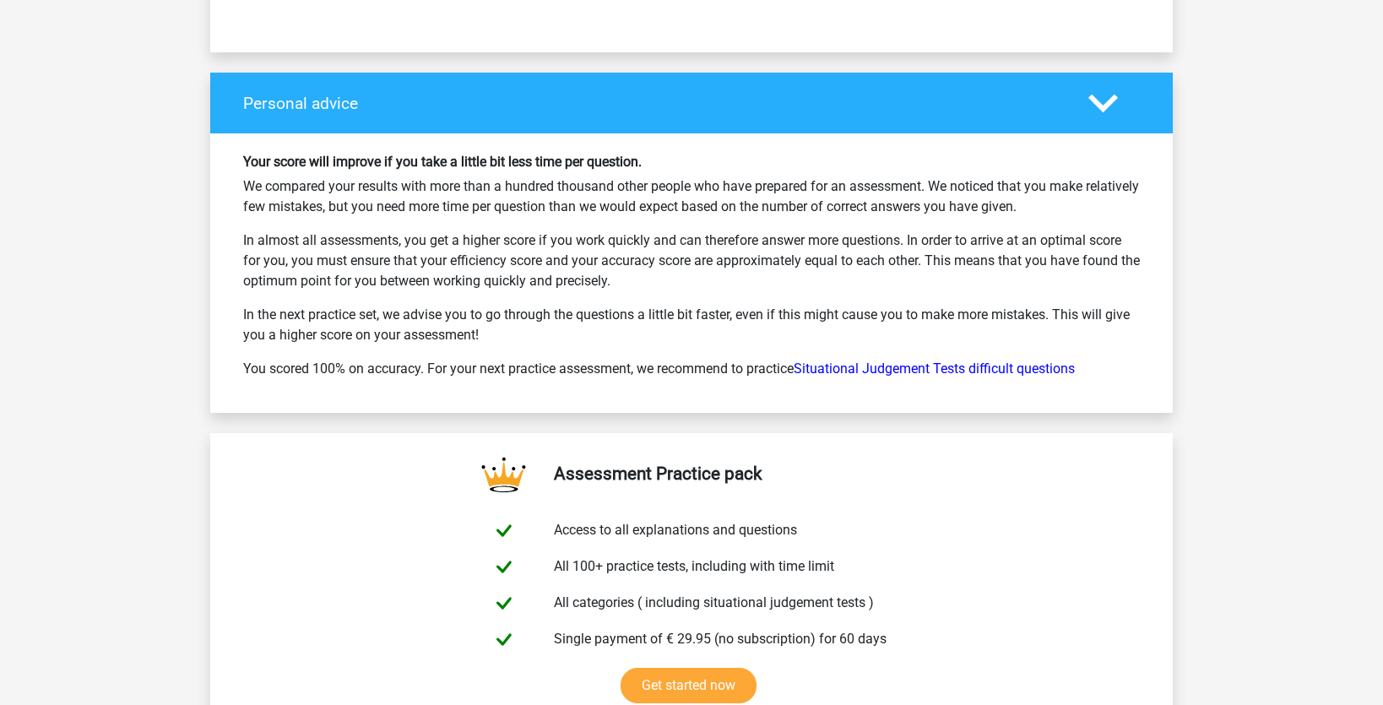
scroll to position [2175, 0]
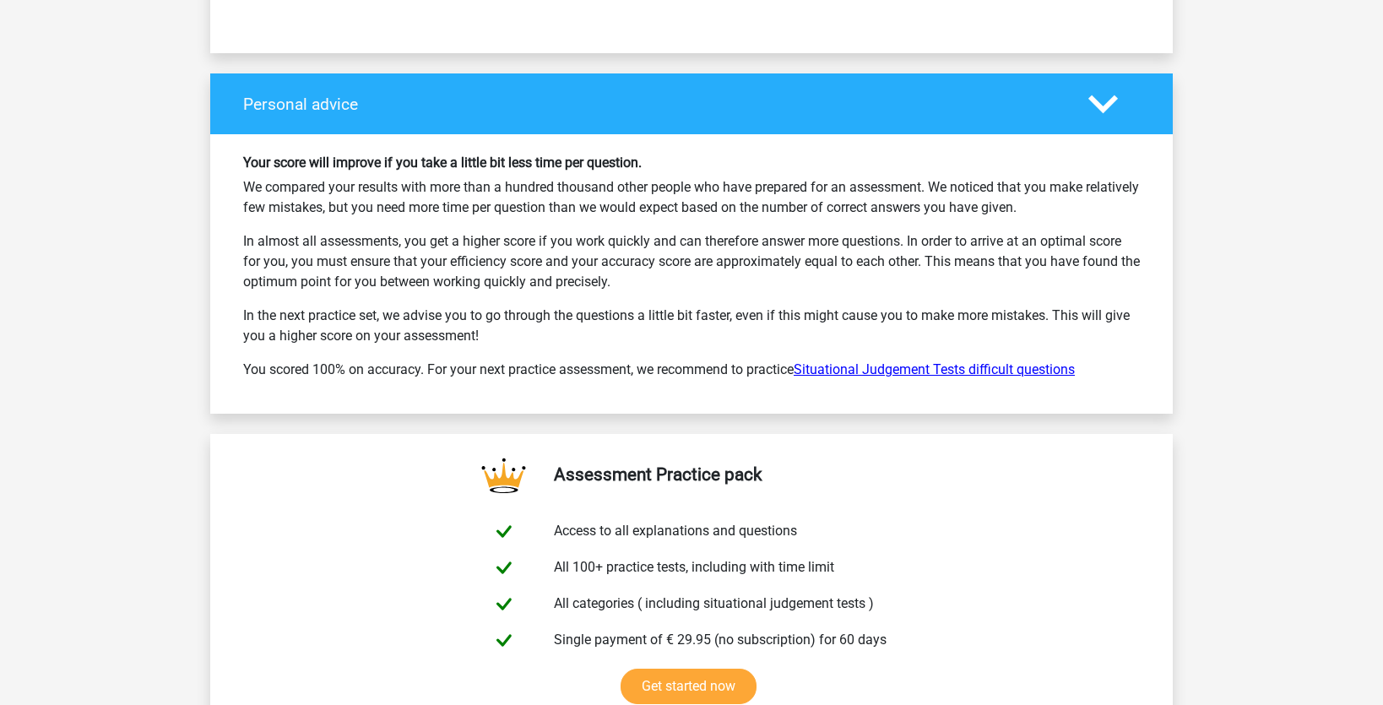
click at [906, 368] on link "Situational Judgement Tests difficult questions" at bounding box center [934, 369] width 281 height 16
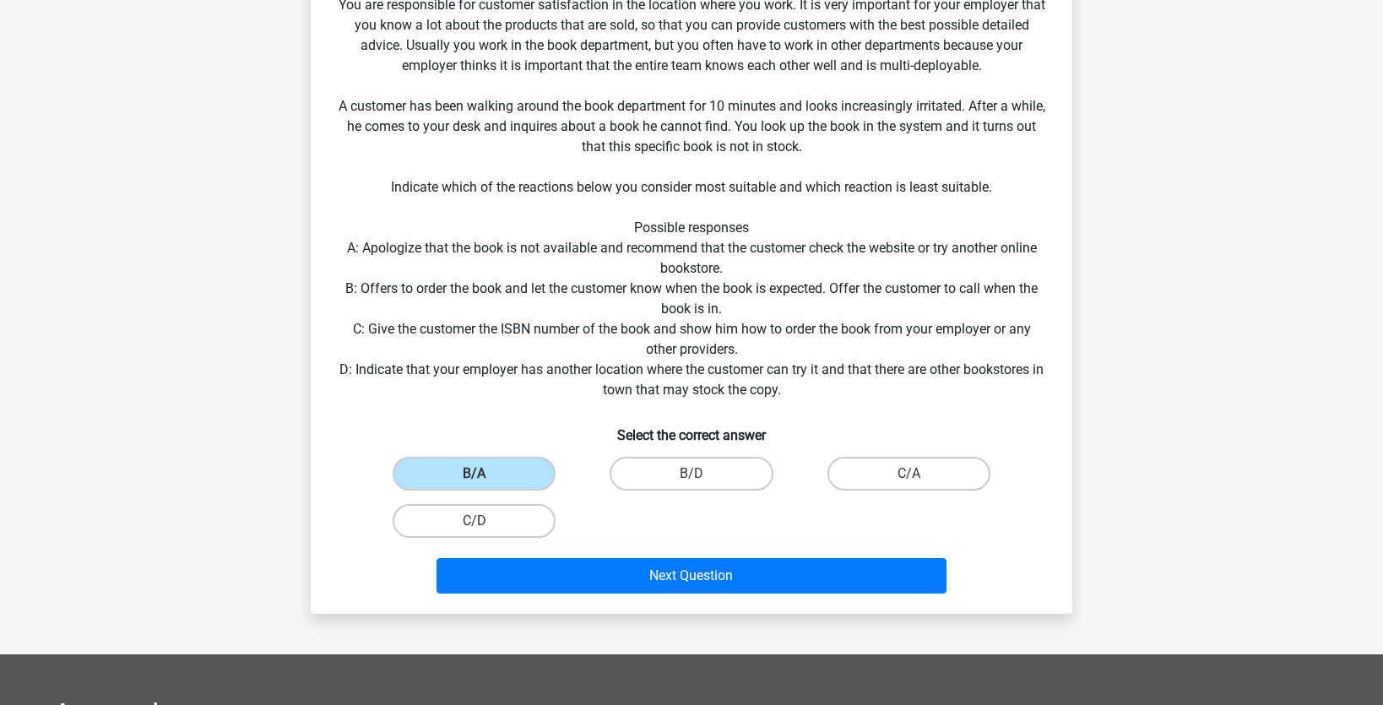
scroll to position [319, 0]
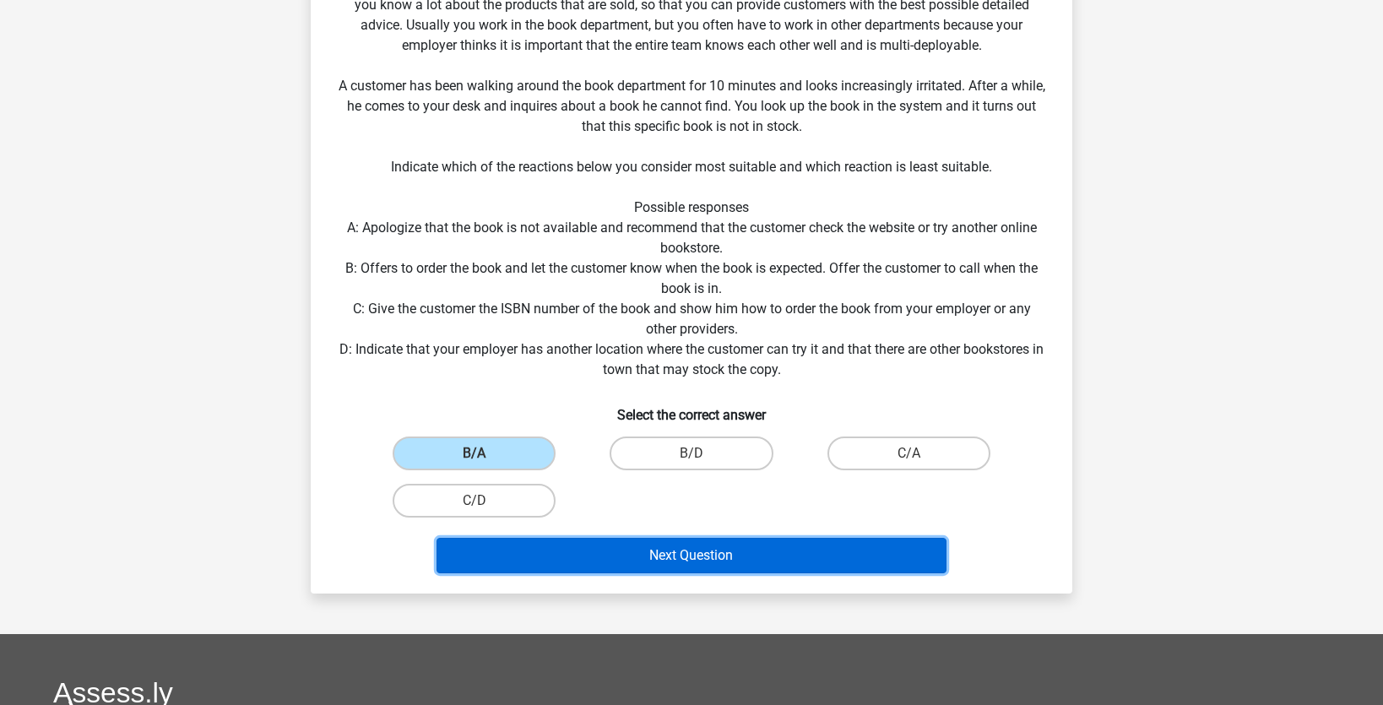
click at [491, 554] on button "Next Question" at bounding box center [691, 555] width 511 height 35
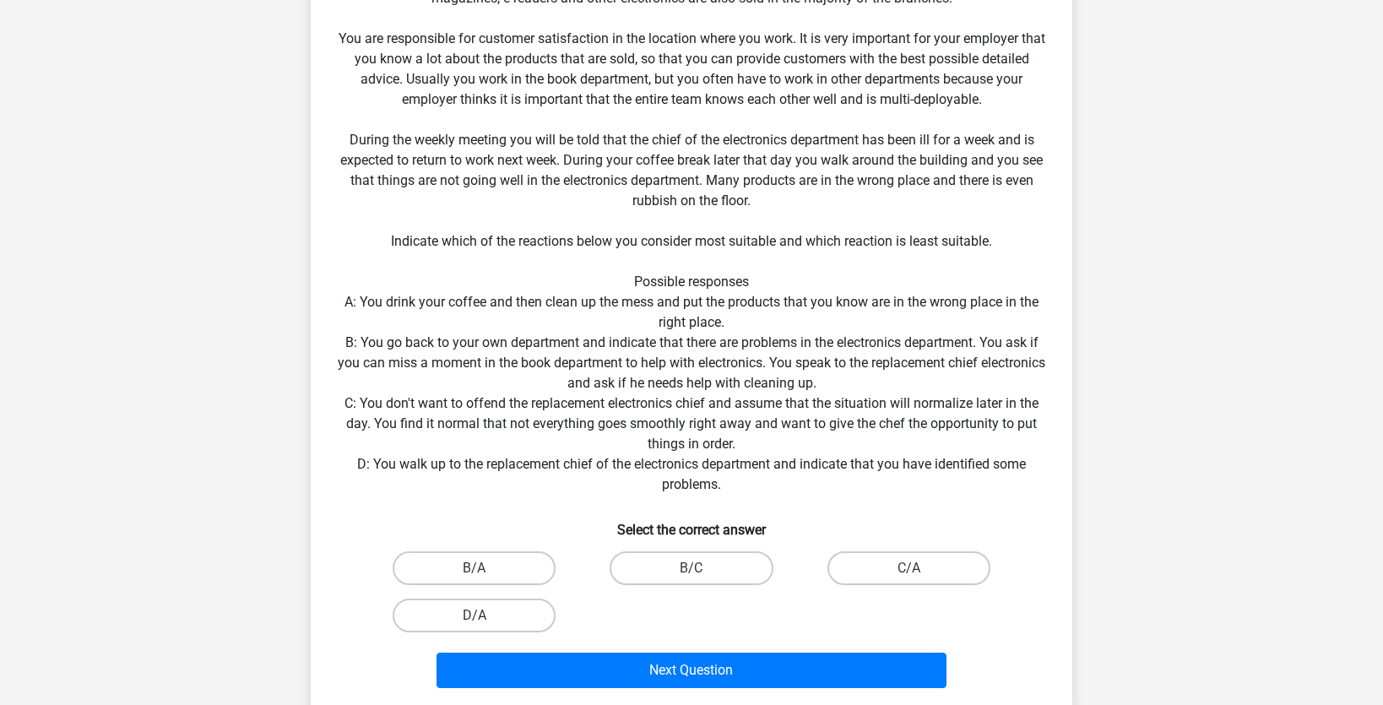
scroll to position [239, 0]
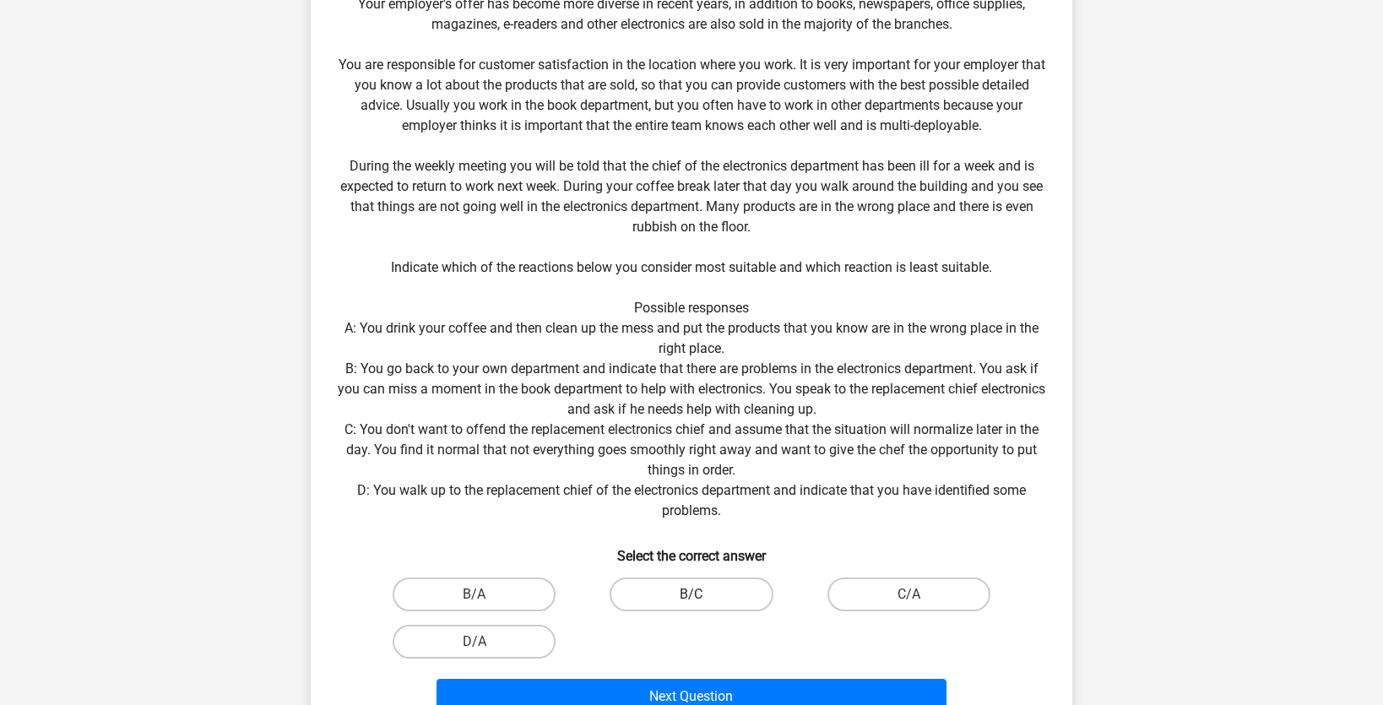
click at [664, 584] on label "B/C" at bounding box center [691, 594] width 163 height 34
click at [691, 594] on input "B/C" at bounding box center [696, 599] width 11 height 11
radio input "true"
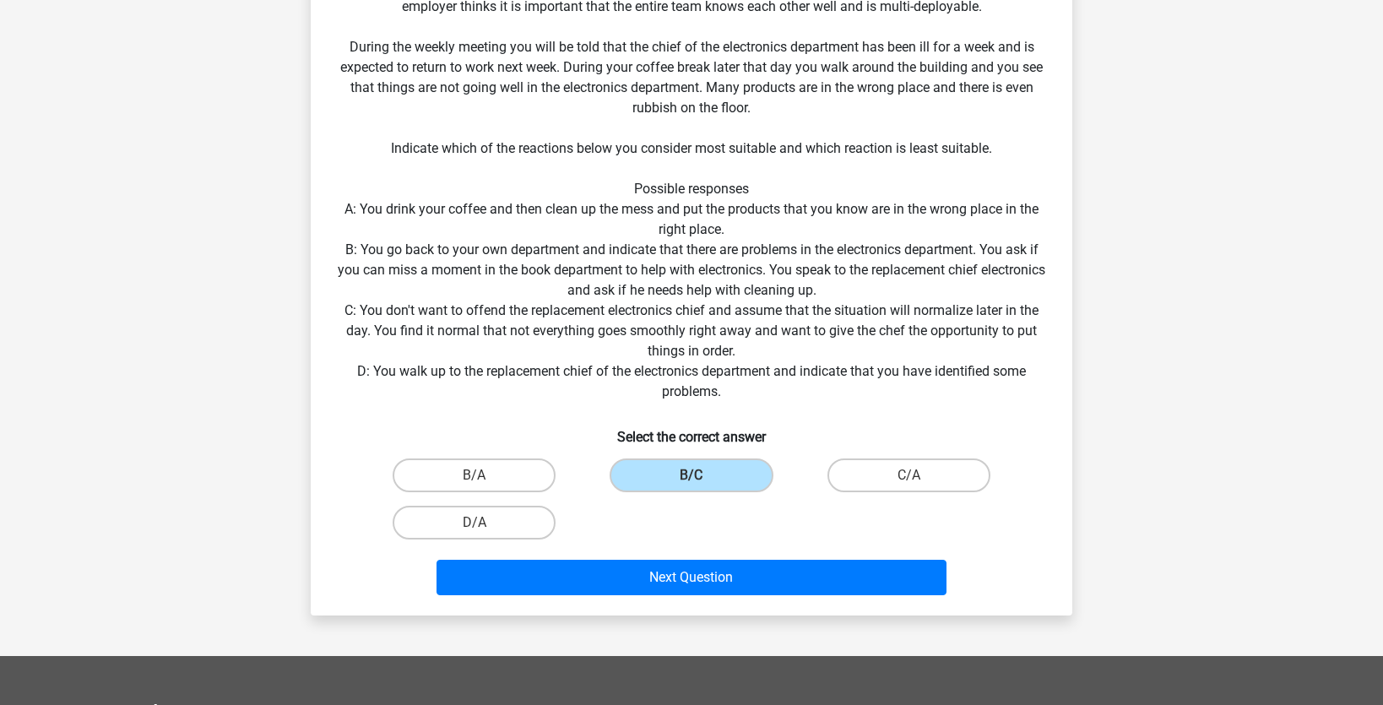
scroll to position [361, 0]
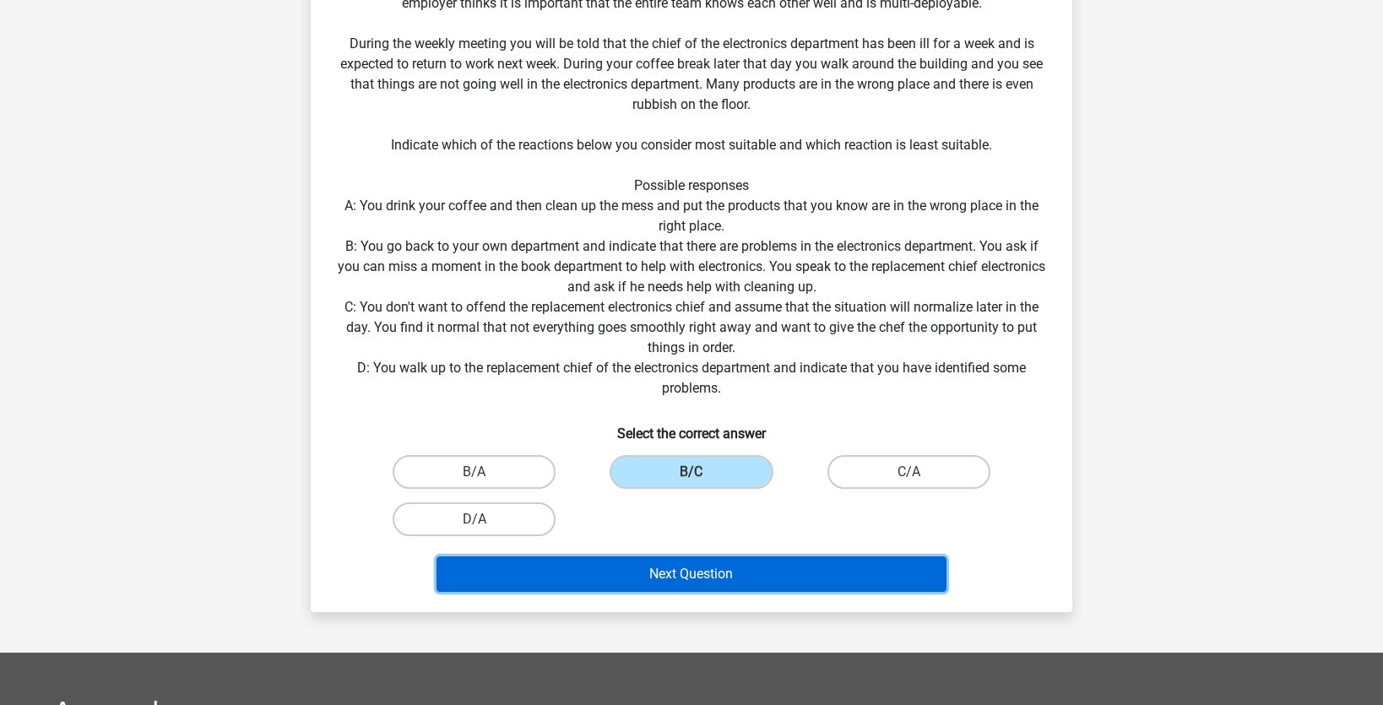
click at [717, 577] on button "Next Question" at bounding box center [691, 573] width 511 height 35
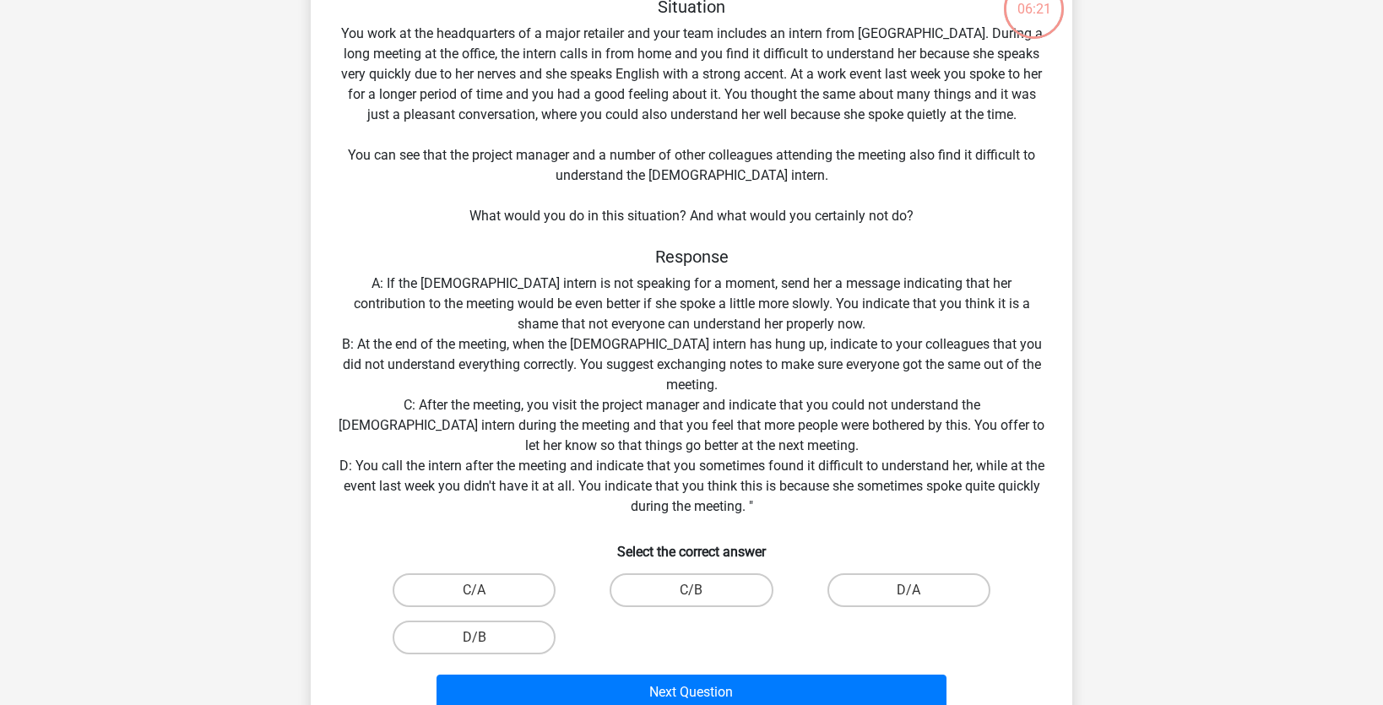
scroll to position [149, 0]
click at [499, 642] on label "D/B" at bounding box center [474, 638] width 163 height 34
click at [485, 642] on input "D/B" at bounding box center [479, 642] width 11 height 11
radio input "true"
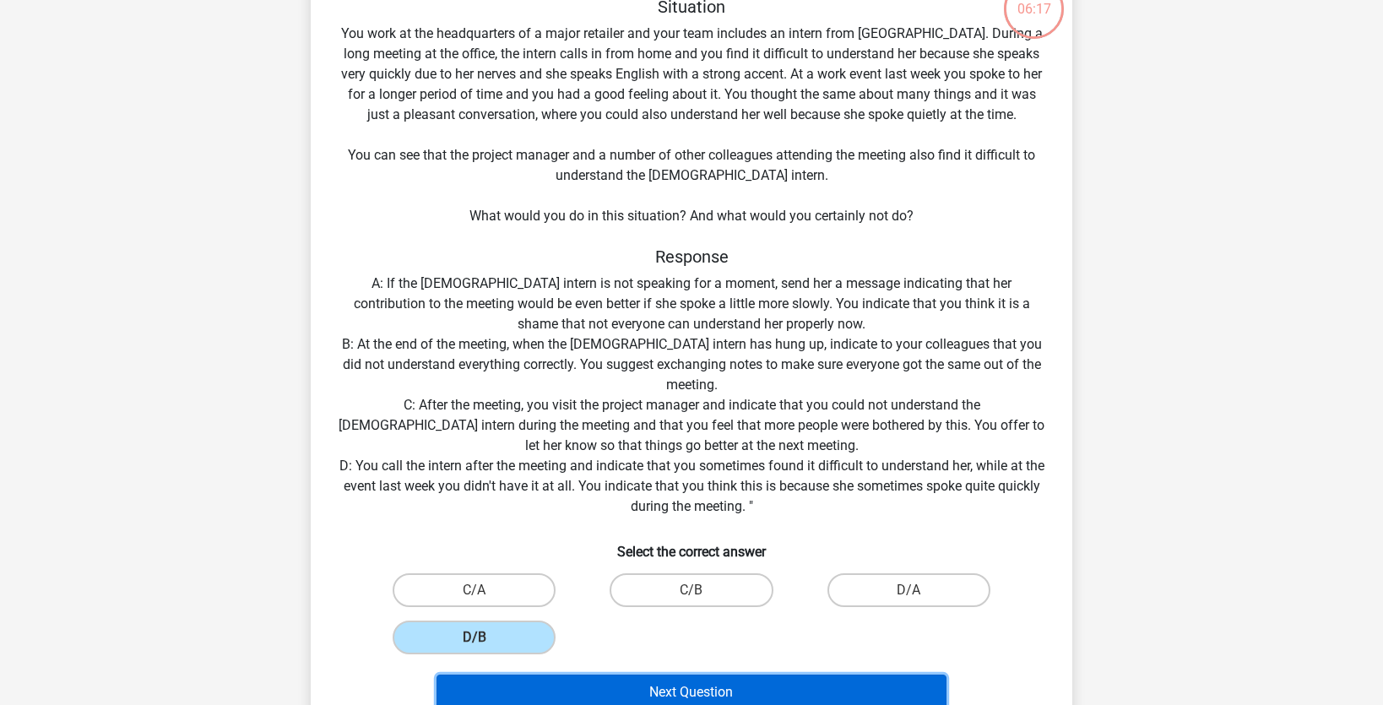
click at [527, 687] on button "Next Question" at bounding box center [691, 692] width 511 height 35
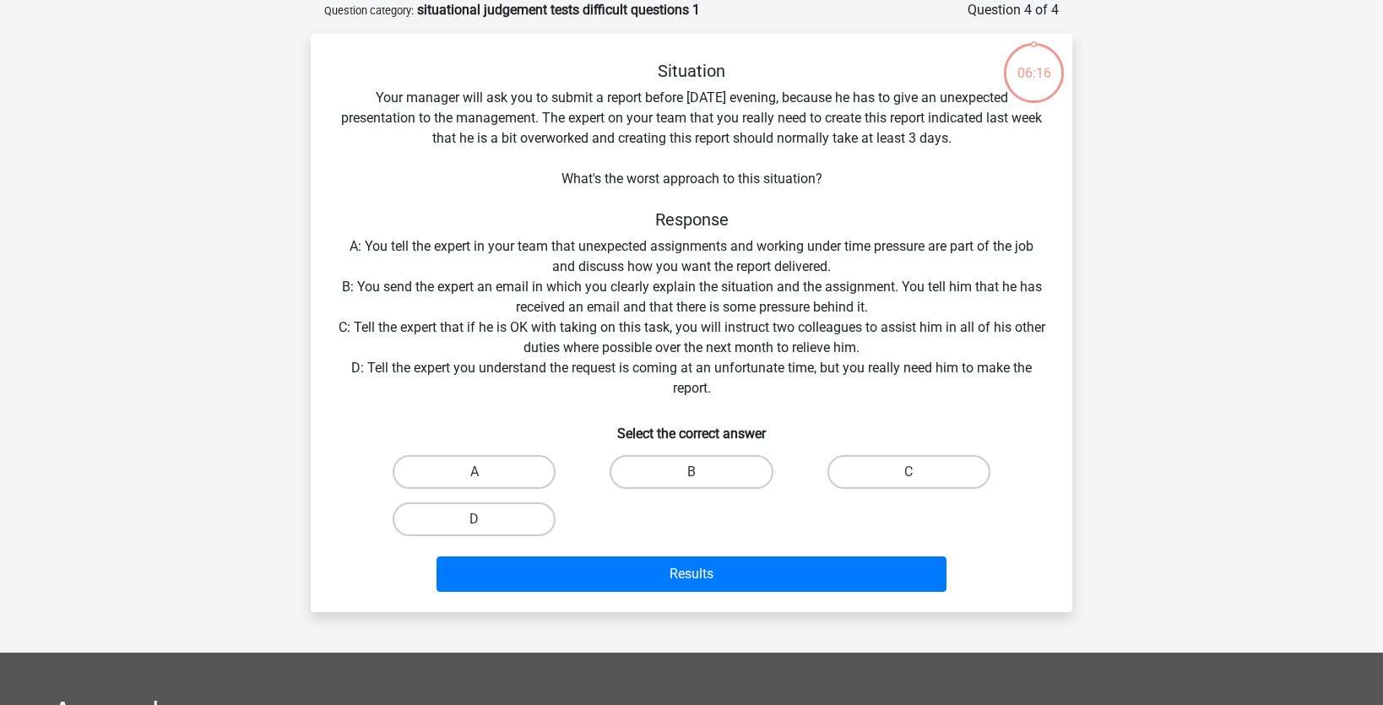
scroll to position [84, 0]
click at [443, 474] on label "A" at bounding box center [474, 472] width 163 height 34
click at [474, 474] on input "A" at bounding box center [479, 477] width 11 height 11
radio input "true"
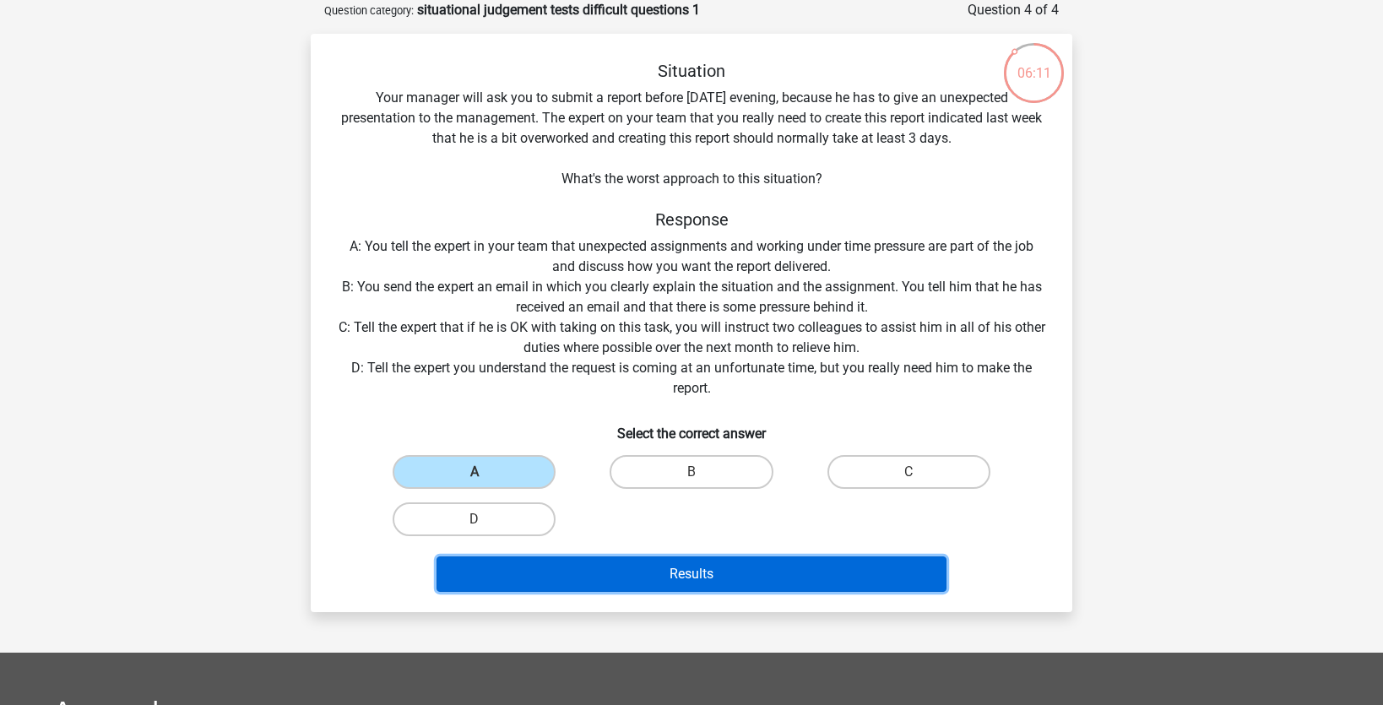
click at [593, 566] on button "Results" at bounding box center [691, 573] width 511 height 35
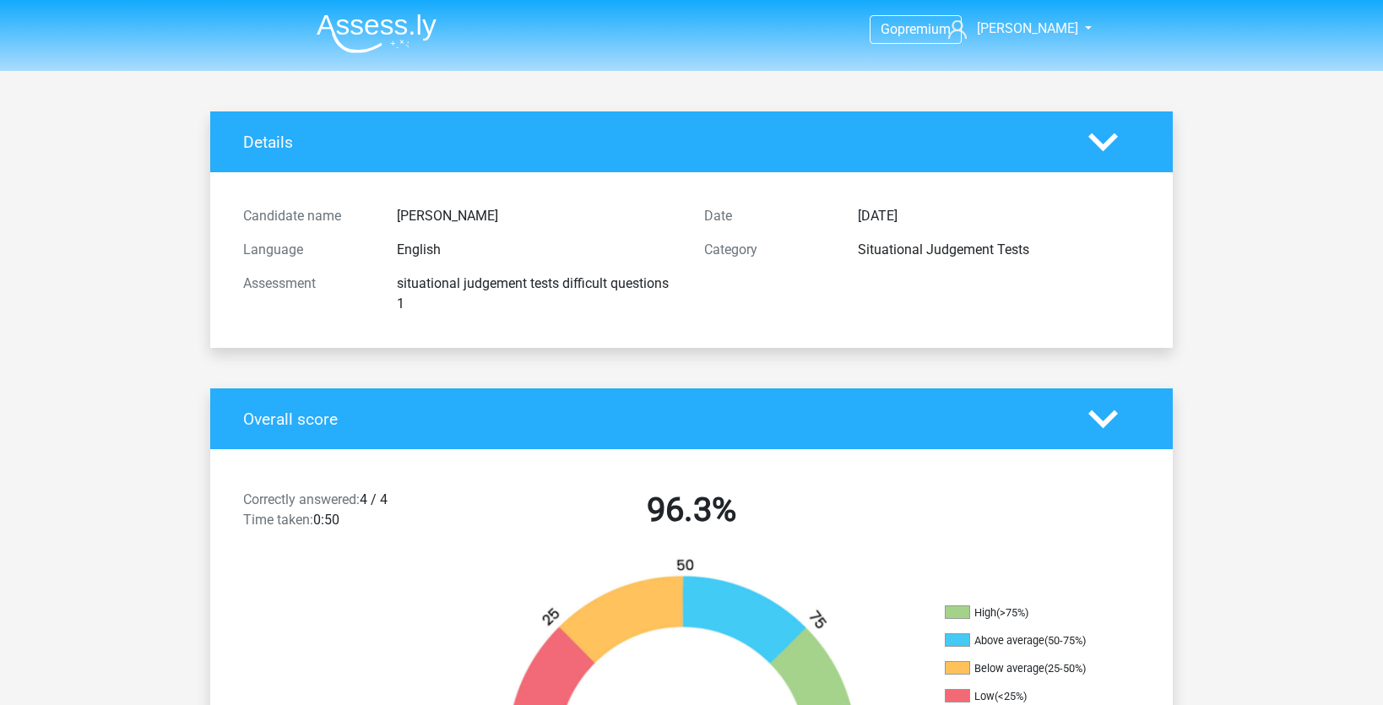
click at [1138, 138] on div at bounding box center [1114, 142] width 77 height 30
click at [1094, 137] on polygon at bounding box center [1103, 142] width 30 height 19
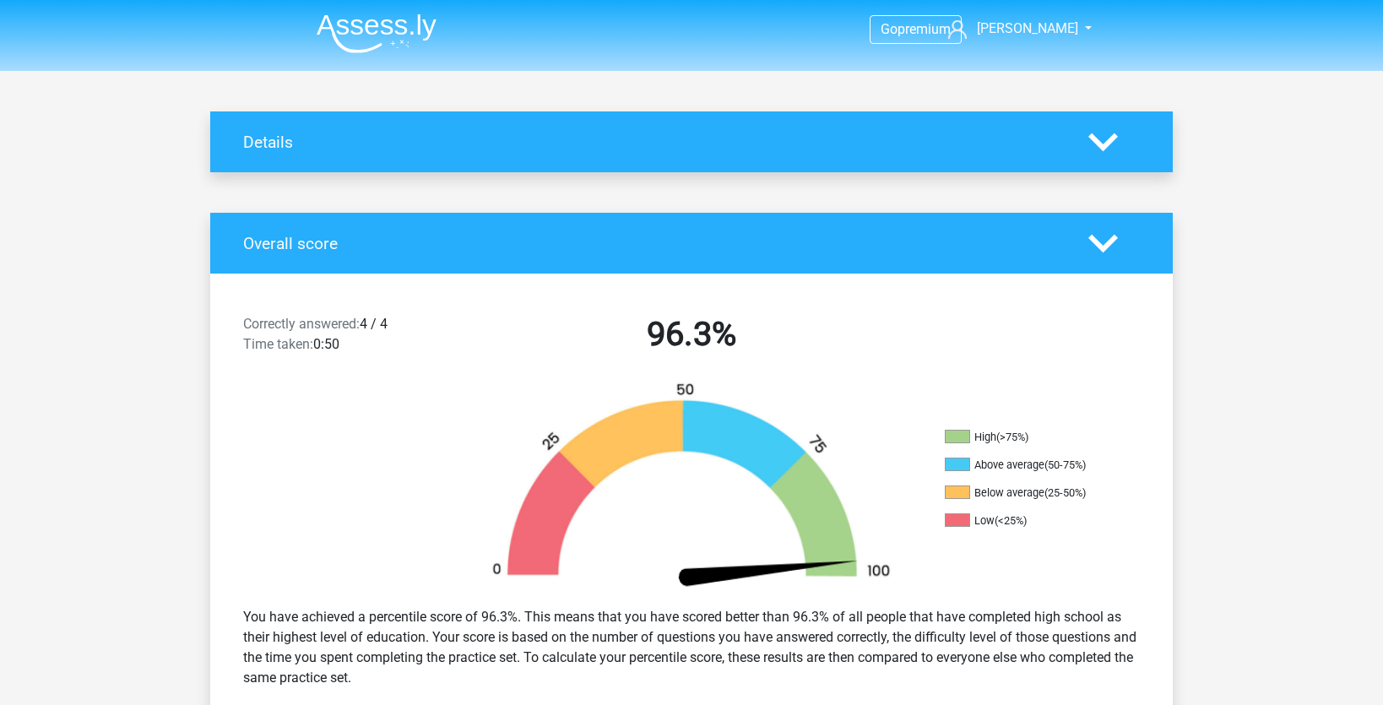
click at [1103, 152] on icon at bounding box center [1103, 142] width 30 height 30
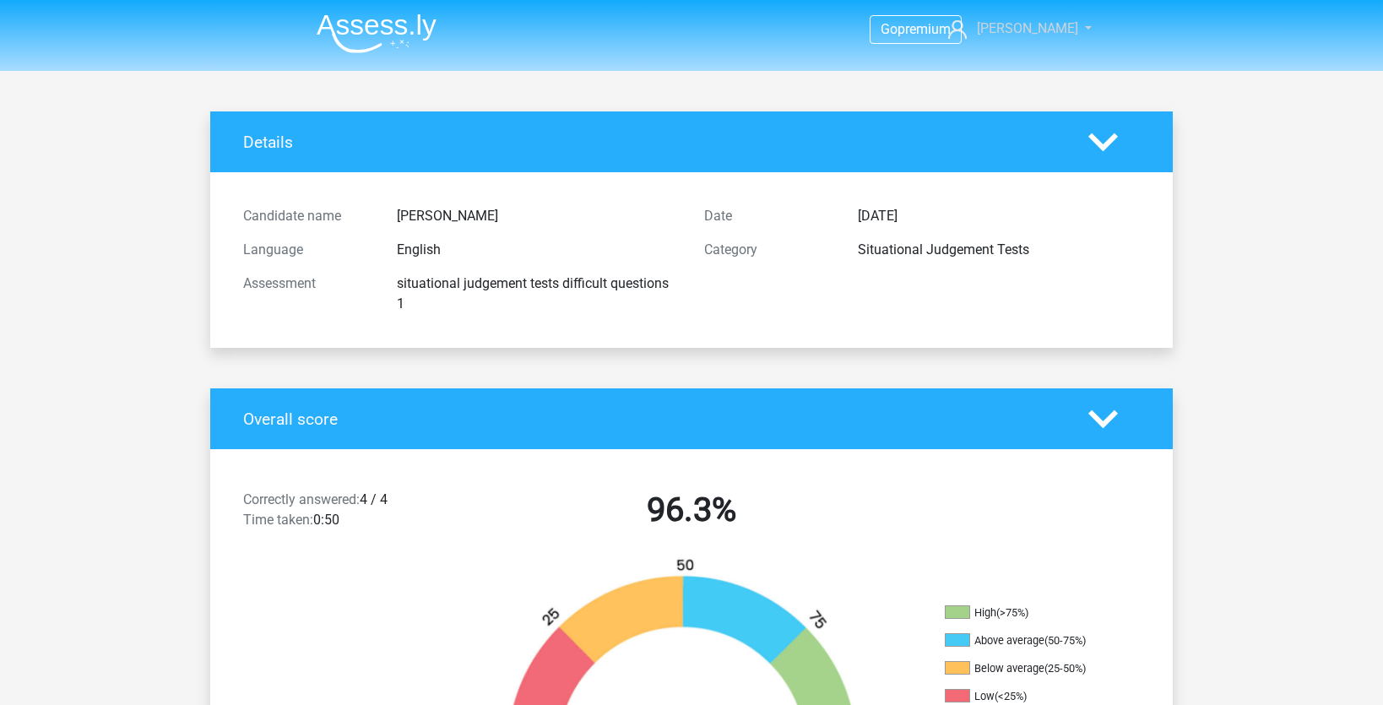
click at [1022, 20] on link "[PERSON_NAME]" at bounding box center [1010, 29] width 138 height 20
click at [794, 148] on h4 "Details" at bounding box center [653, 142] width 820 height 19
click at [1070, 24] on link "[PERSON_NAME]" at bounding box center [1010, 29] width 138 height 20
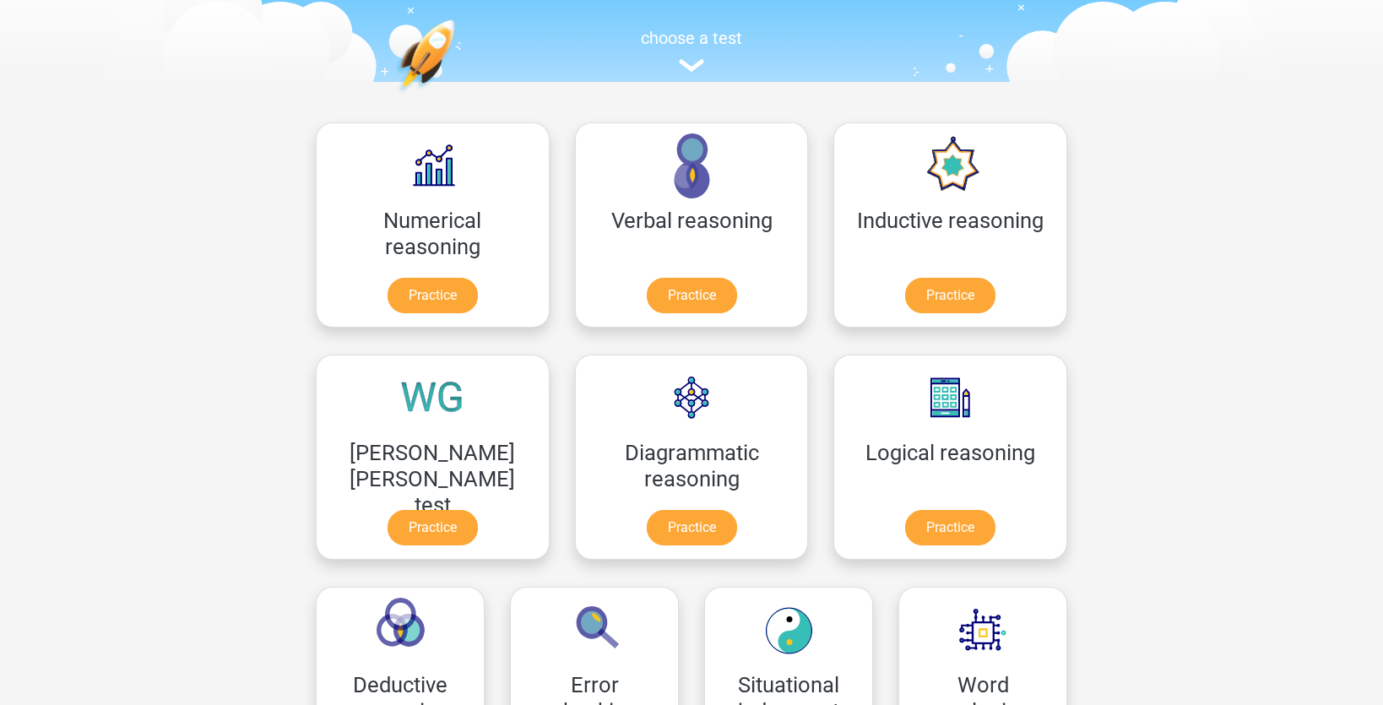
scroll to position [157, 0]
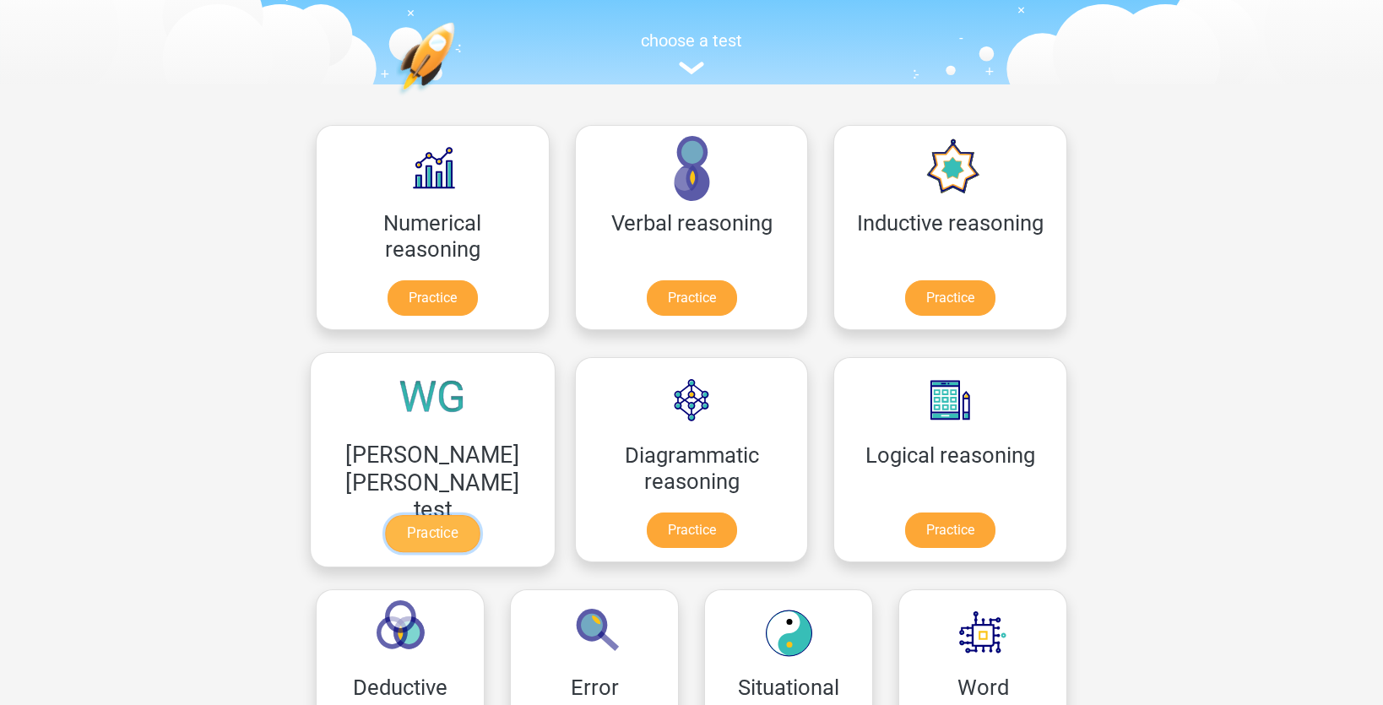
click at [480, 515] on link "Practice" at bounding box center [432, 533] width 95 height 37
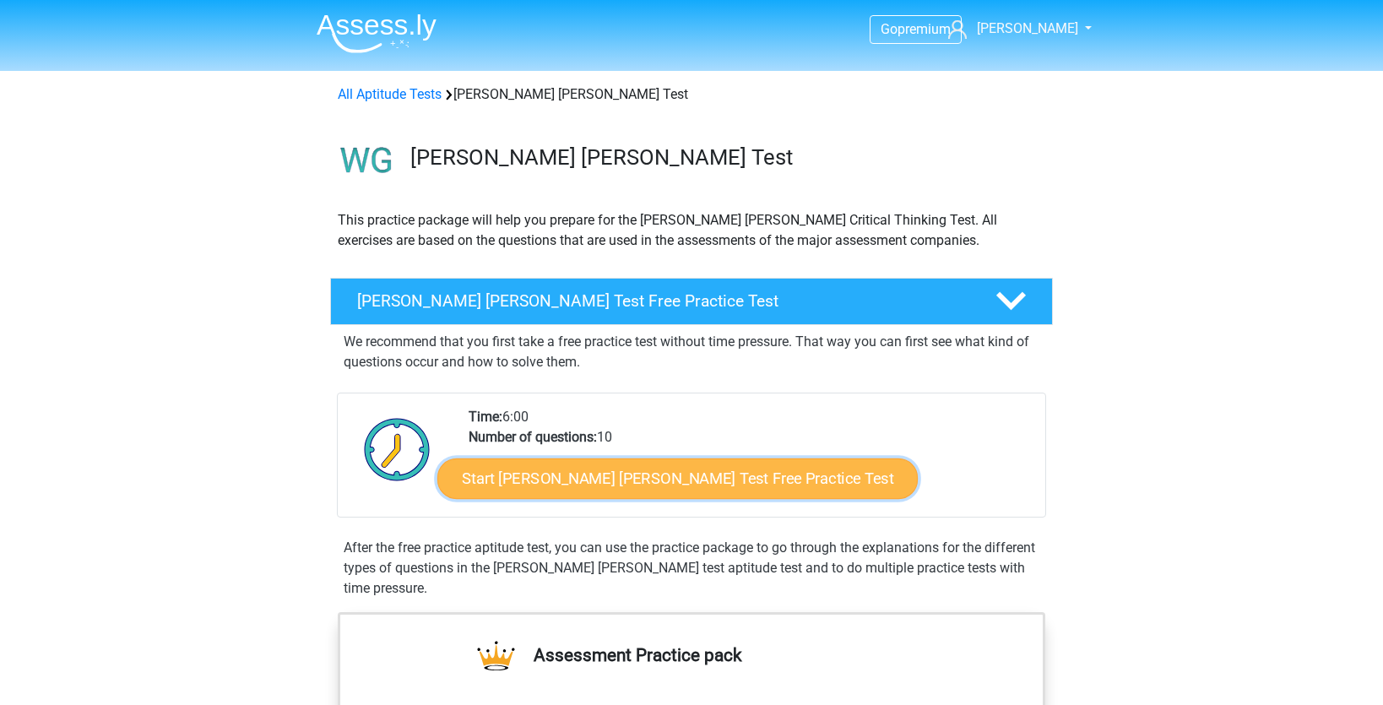
click at [697, 459] on link "Start Watson Glaser Test Free Practice Test" at bounding box center [677, 478] width 480 height 41
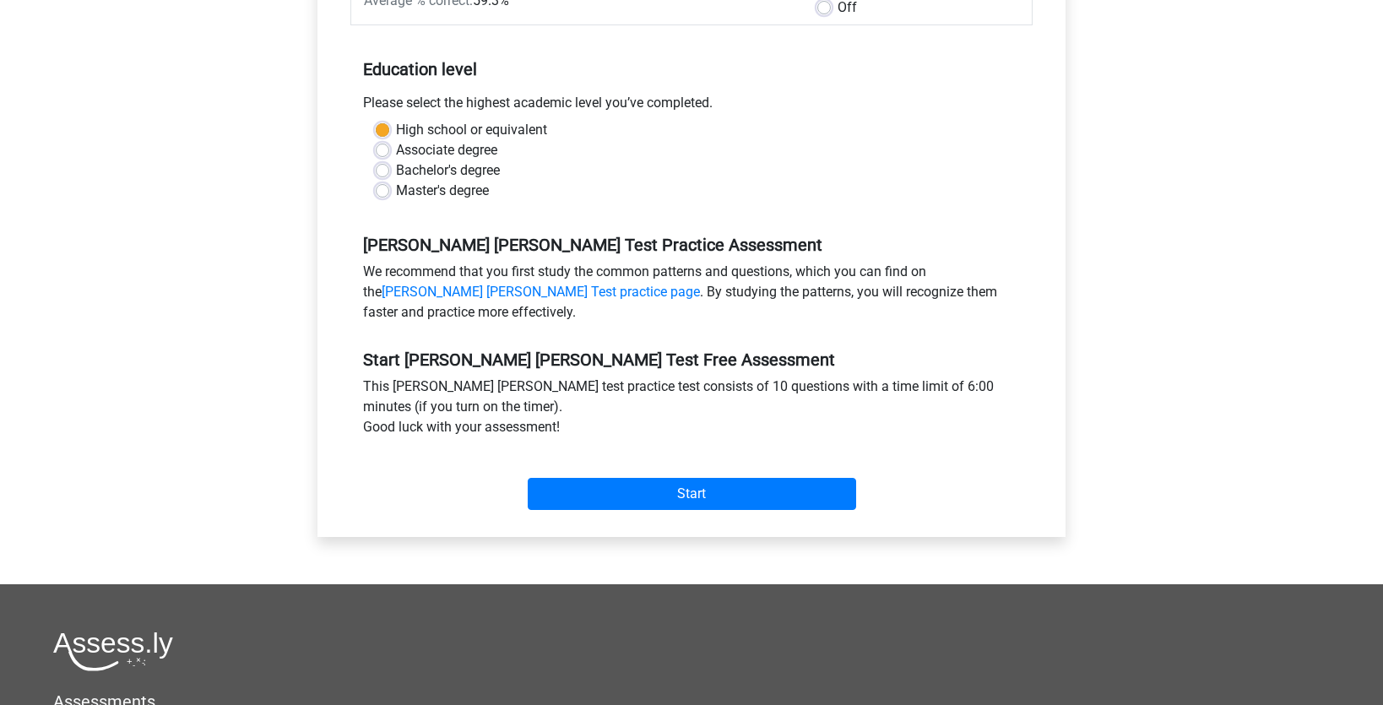
scroll to position [325, 0]
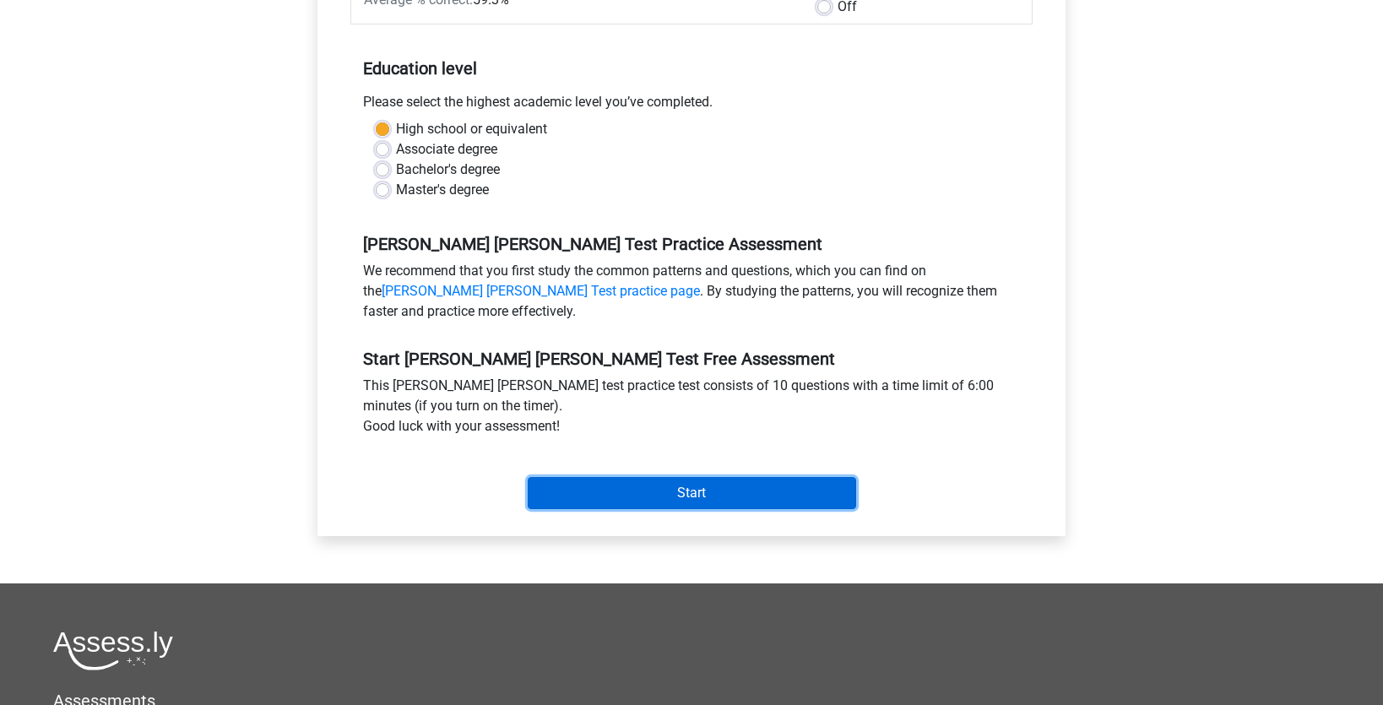
click at [703, 479] on input "Start" at bounding box center [692, 493] width 328 height 32
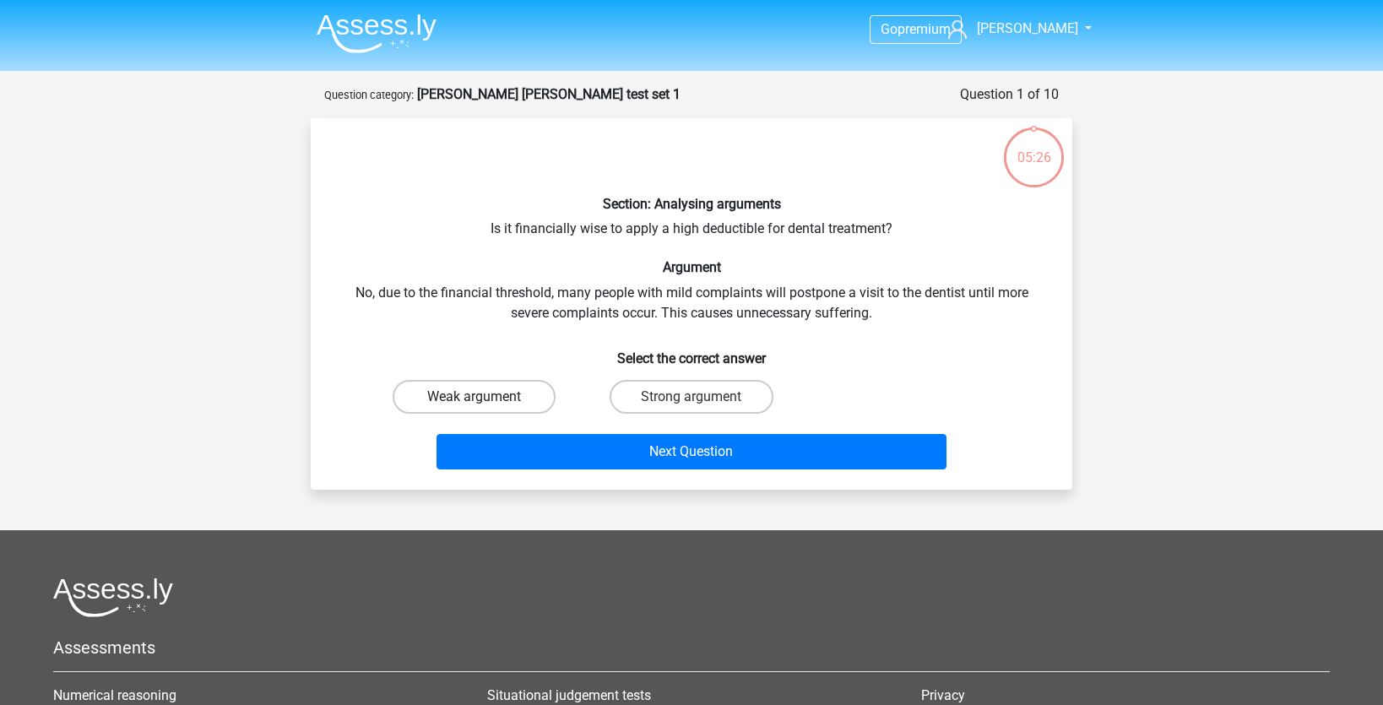
click at [512, 402] on label "Weak argument" at bounding box center [474, 397] width 163 height 34
click at [485, 402] on input "Weak argument" at bounding box center [479, 402] width 11 height 11
radio input "true"
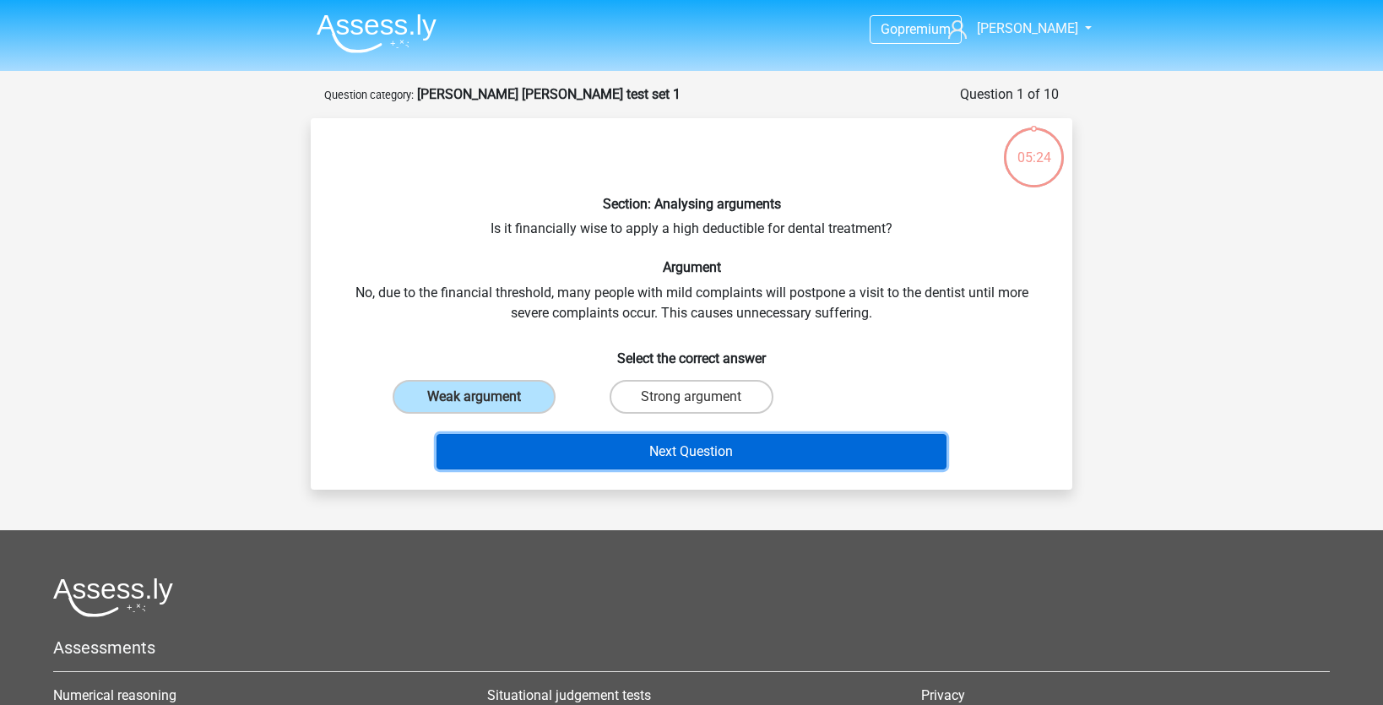
click at [565, 465] on button "Next Question" at bounding box center [691, 451] width 511 height 35
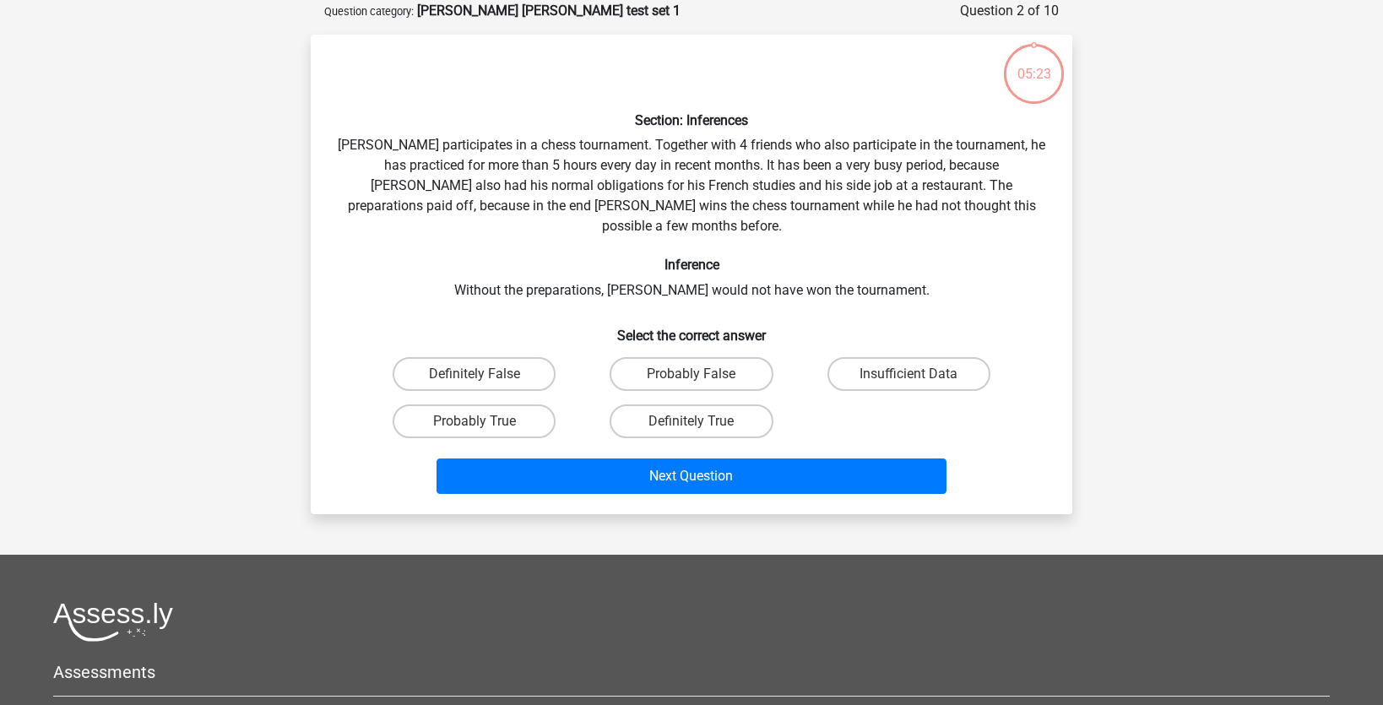
scroll to position [84, 0]
click at [671, 404] on label "Definitely True" at bounding box center [691, 421] width 163 height 34
click at [691, 420] on input "Definitely True" at bounding box center [696, 425] width 11 height 11
radio input "true"
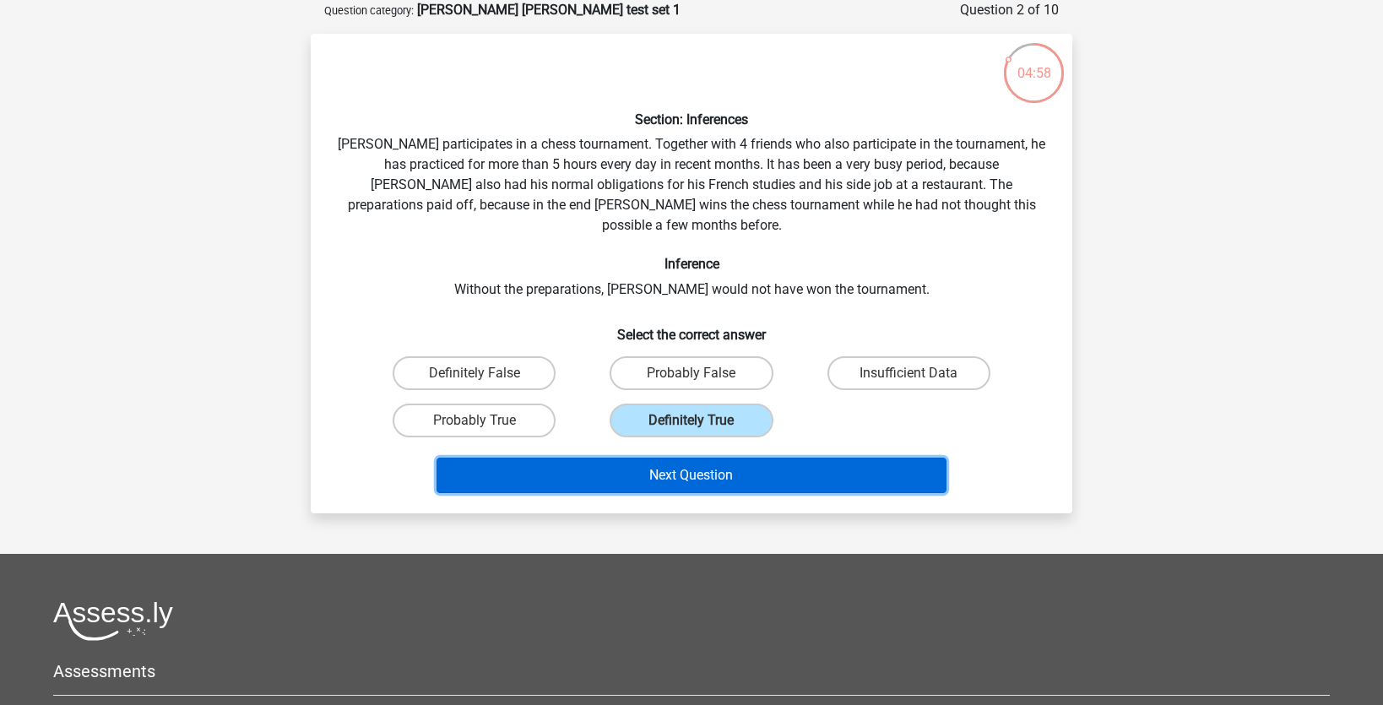
click at [736, 464] on button "Next Question" at bounding box center [691, 475] width 511 height 35
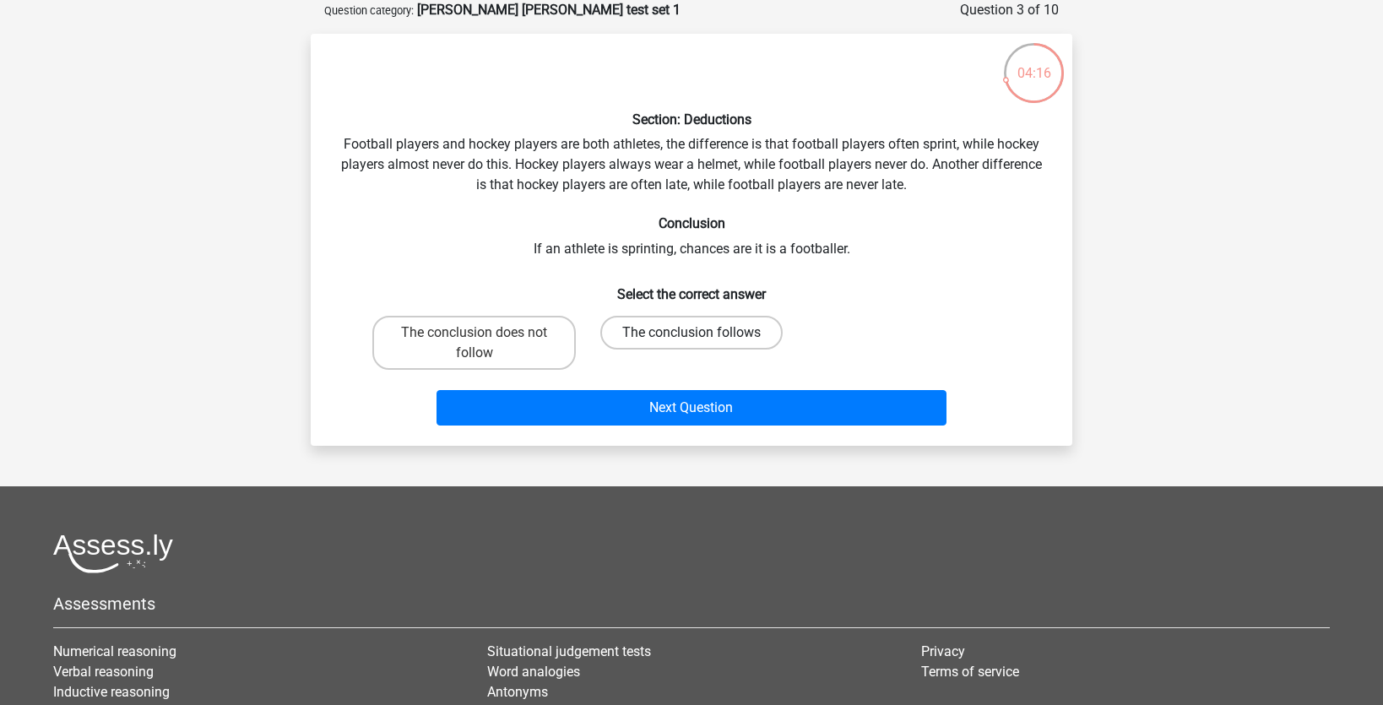
click at [712, 332] on label "The conclusion follows" at bounding box center [691, 333] width 182 height 34
click at [702, 333] on input "The conclusion follows" at bounding box center [696, 338] width 11 height 11
radio input "true"
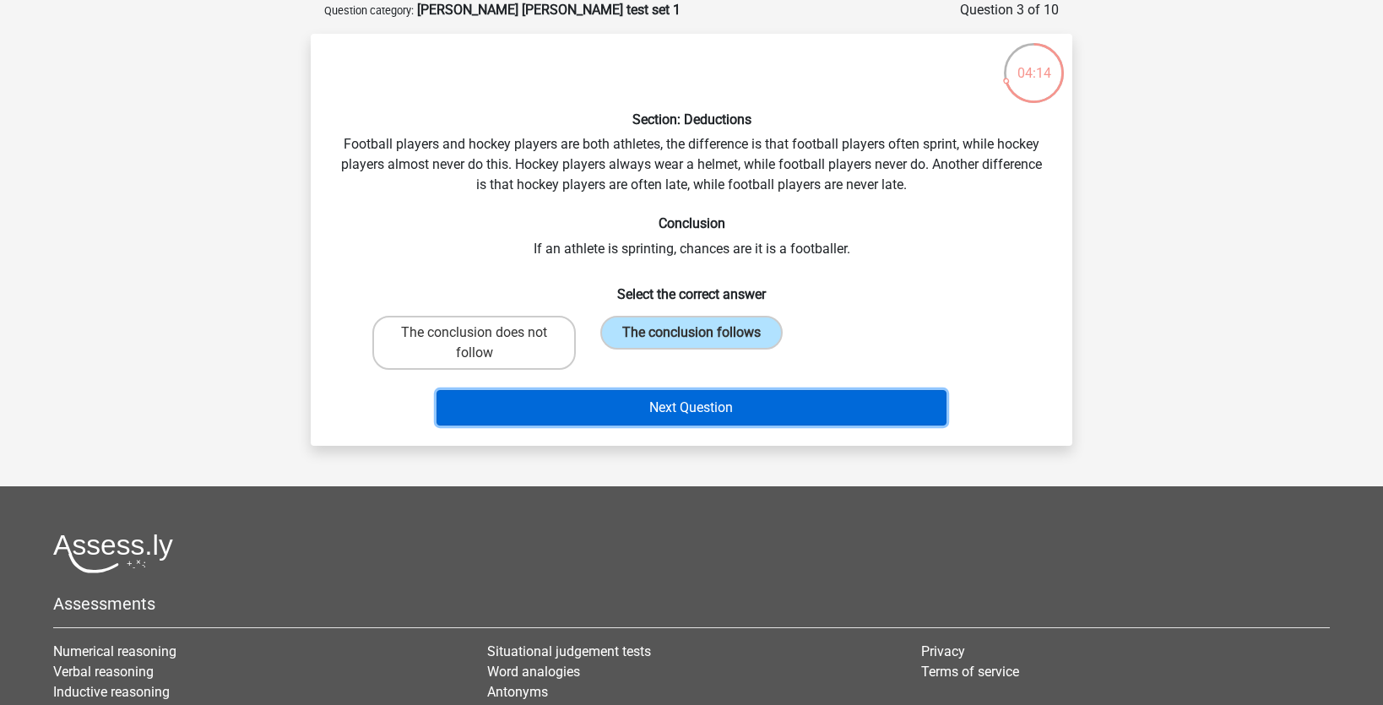
click at [727, 412] on button "Next Question" at bounding box center [691, 407] width 511 height 35
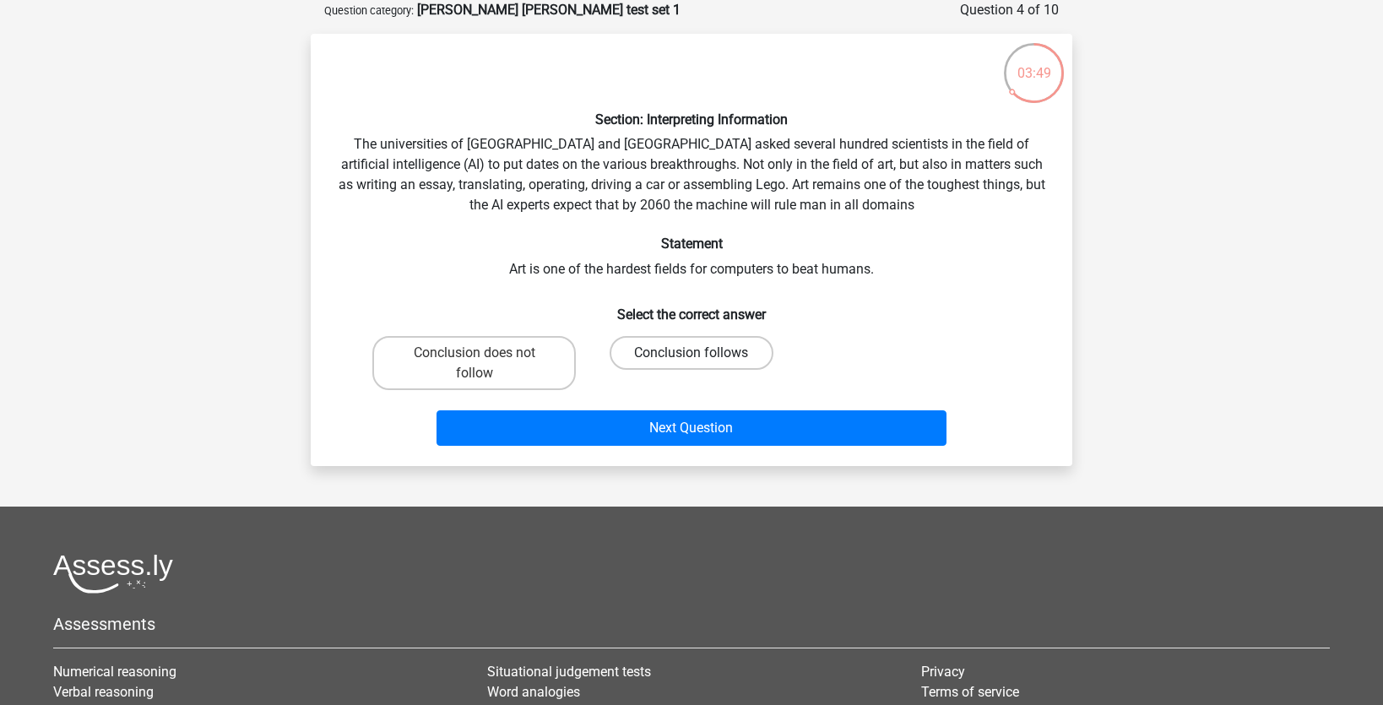
click at [712, 360] on label "Conclusion follows" at bounding box center [691, 353] width 163 height 34
click at [702, 360] on input "Conclusion follows" at bounding box center [696, 358] width 11 height 11
radio input "true"
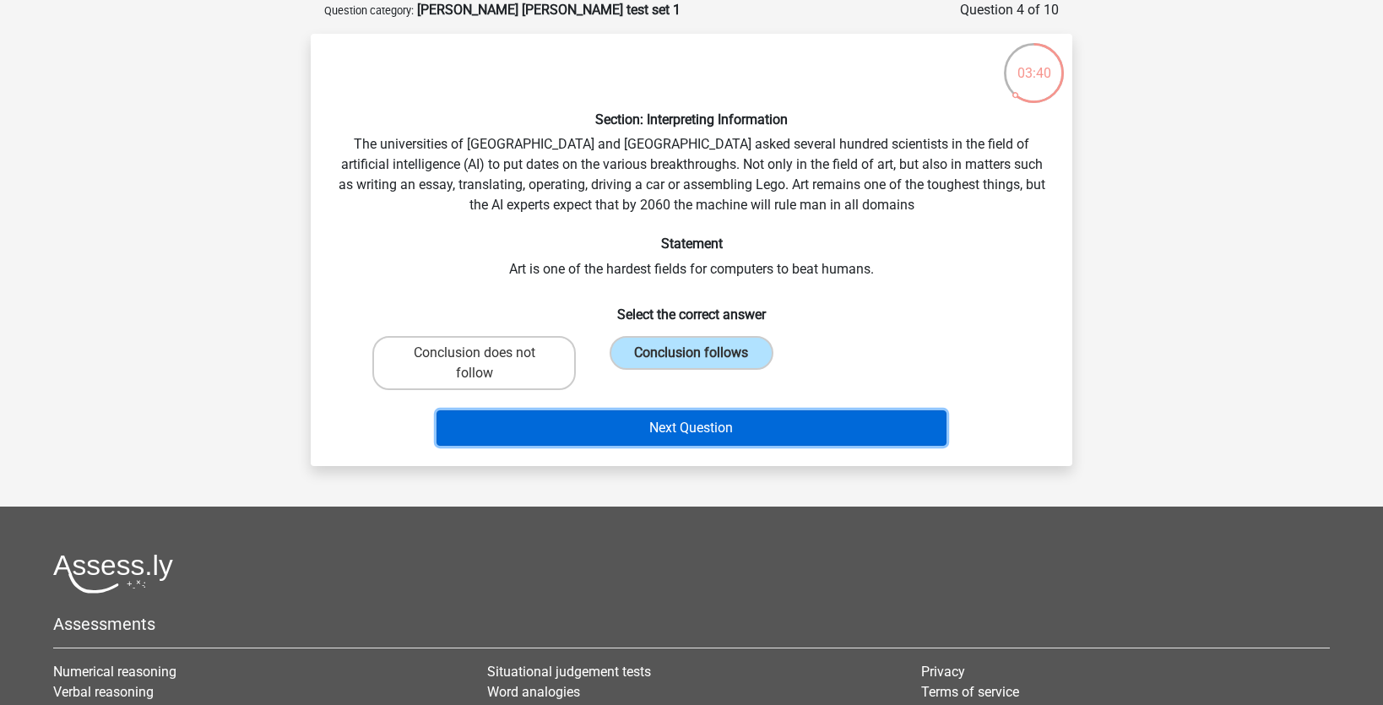
click at [796, 426] on button "Next Question" at bounding box center [691, 427] width 511 height 35
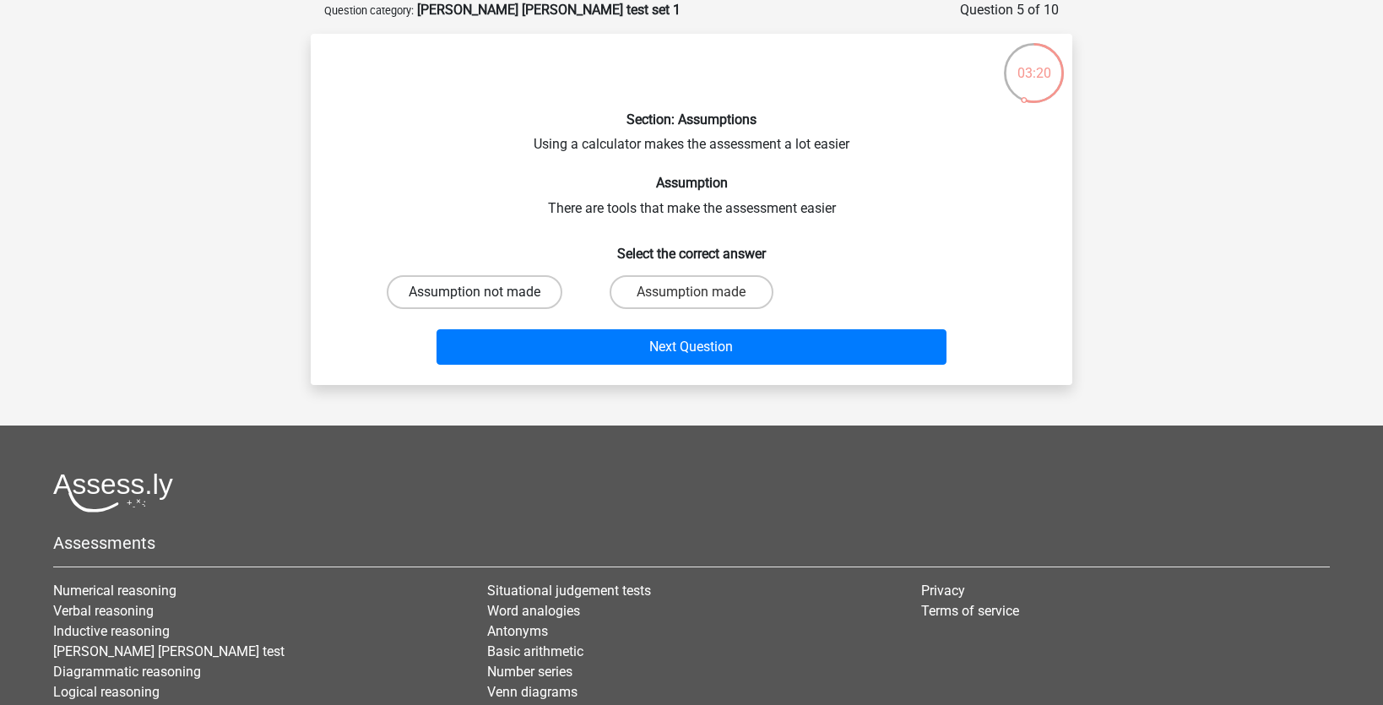
click at [541, 279] on label "Assumption not made" at bounding box center [475, 292] width 176 height 34
click at [485, 292] on input "Assumption not made" at bounding box center [479, 297] width 11 height 11
radio input "true"
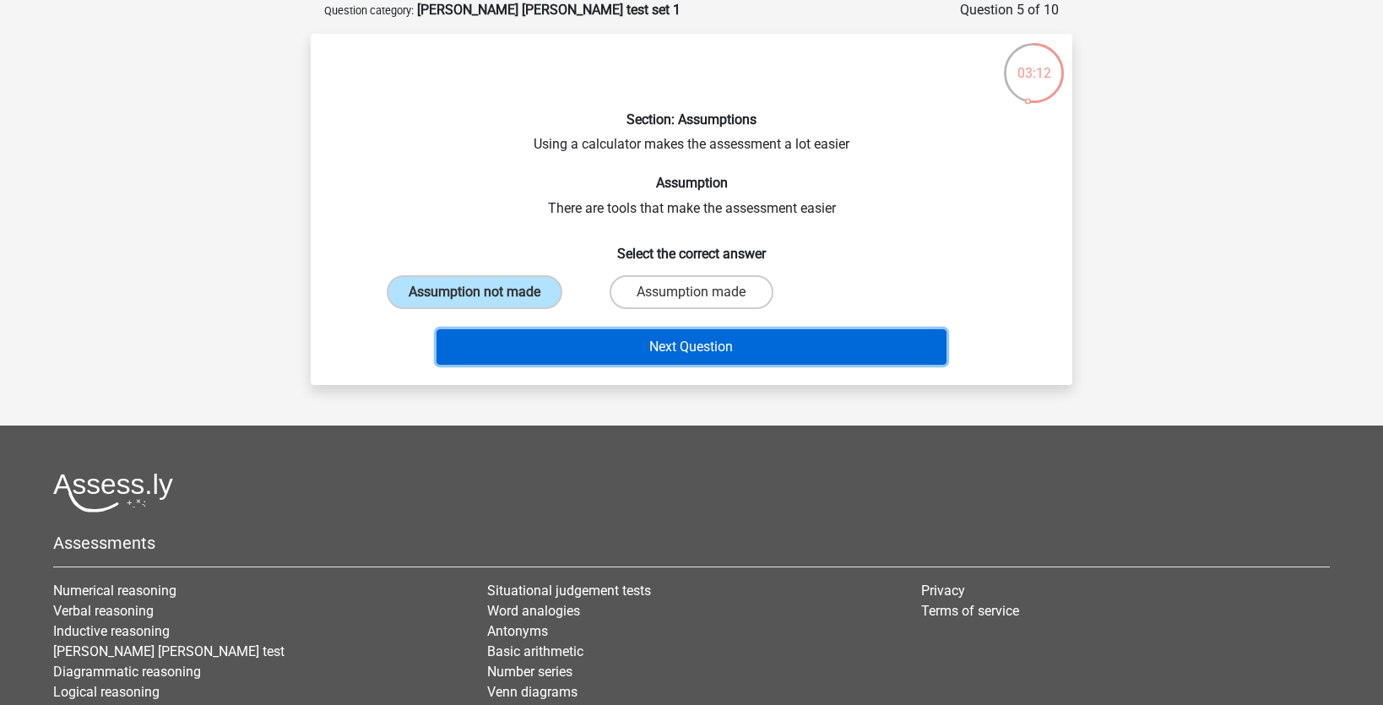
click at [691, 351] on button "Next Question" at bounding box center [691, 346] width 511 height 35
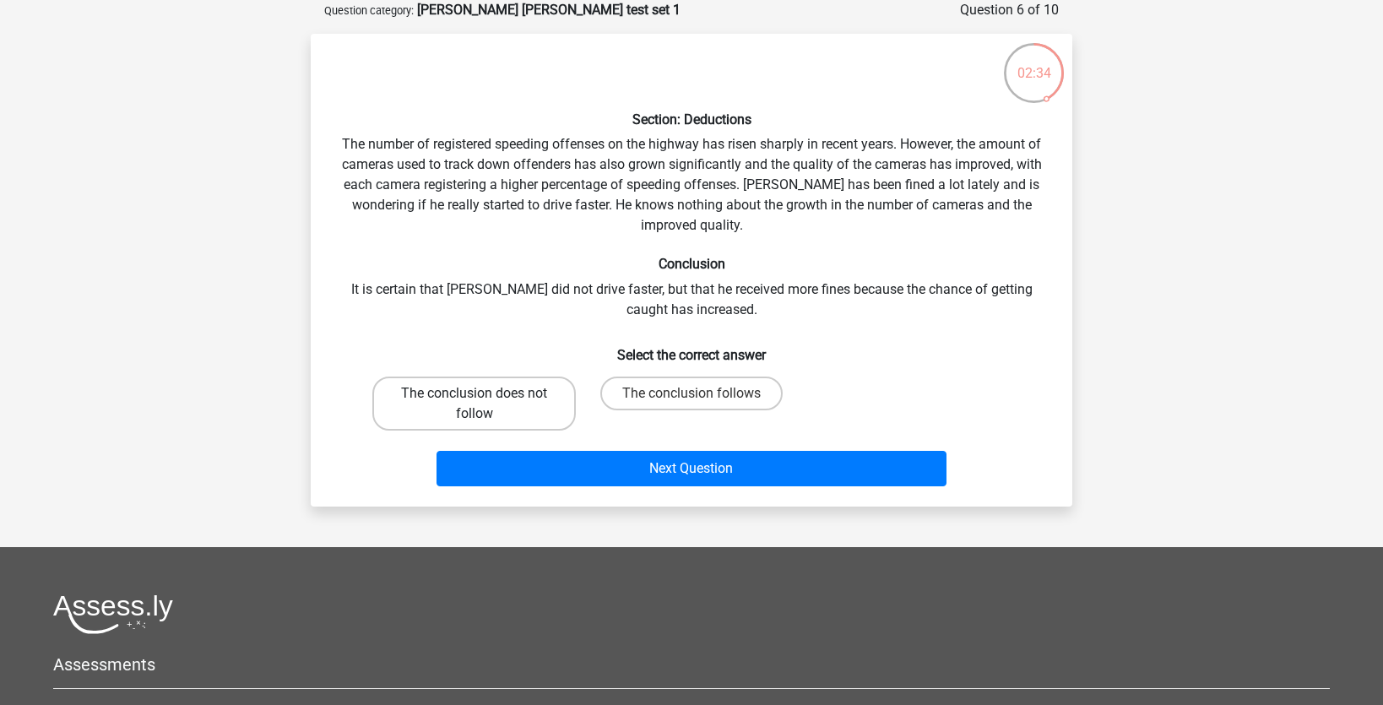
click at [550, 409] on label "The conclusion does not follow" at bounding box center [473, 404] width 203 height 54
click at [485, 404] on input "The conclusion does not follow" at bounding box center [479, 398] width 11 height 11
radio input "true"
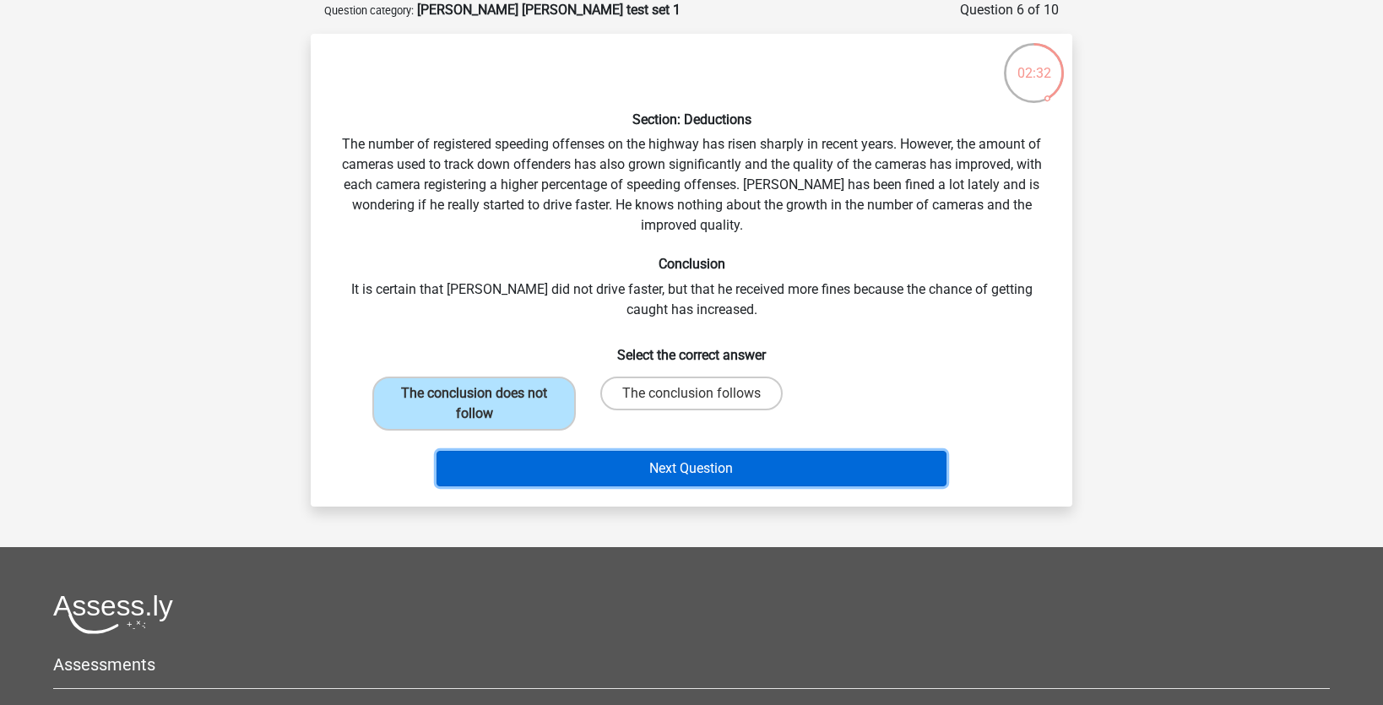
click at [595, 478] on button "Next Question" at bounding box center [691, 468] width 511 height 35
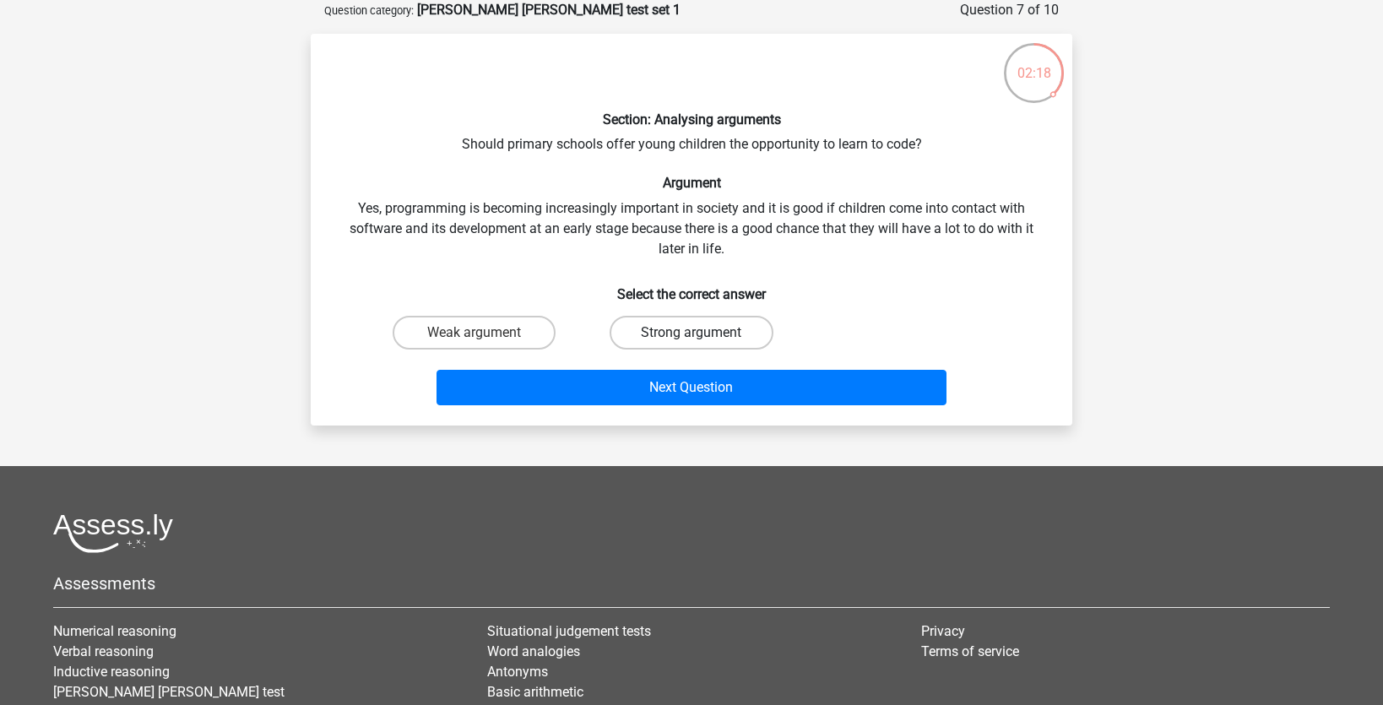
click at [707, 333] on label "Strong argument" at bounding box center [691, 333] width 163 height 34
click at [702, 333] on input "Strong argument" at bounding box center [696, 338] width 11 height 11
radio input "true"
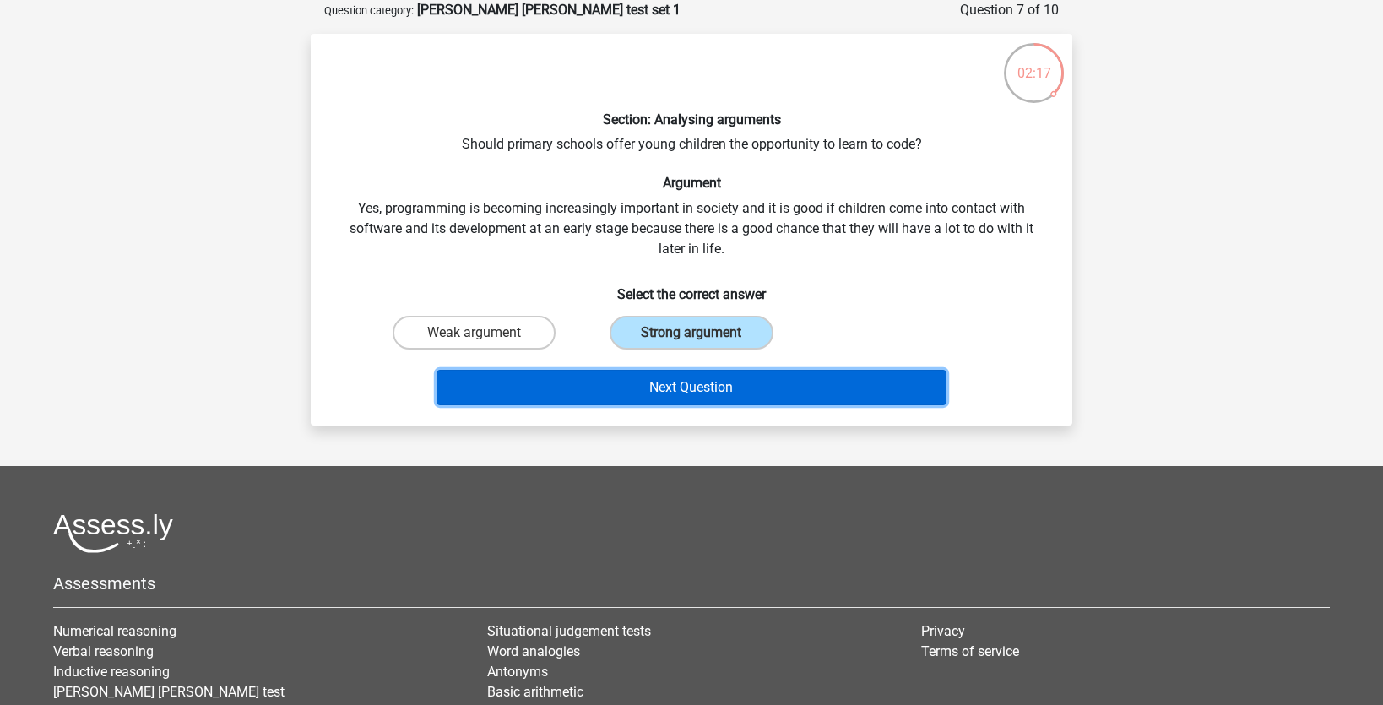
click at [700, 379] on button "Next Question" at bounding box center [691, 387] width 511 height 35
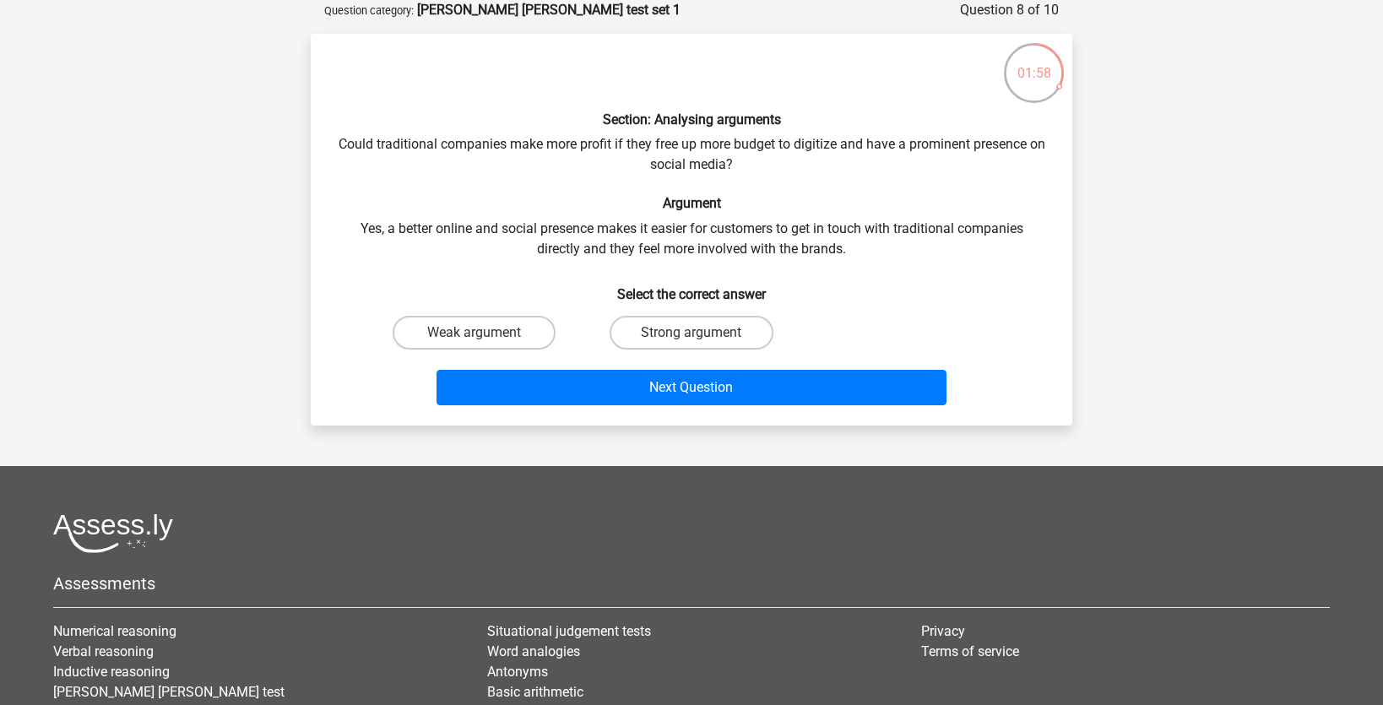
click at [702, 344] on input "Strong argument" at bounding box center [696, 338] width 11 height 11
radio input "true"
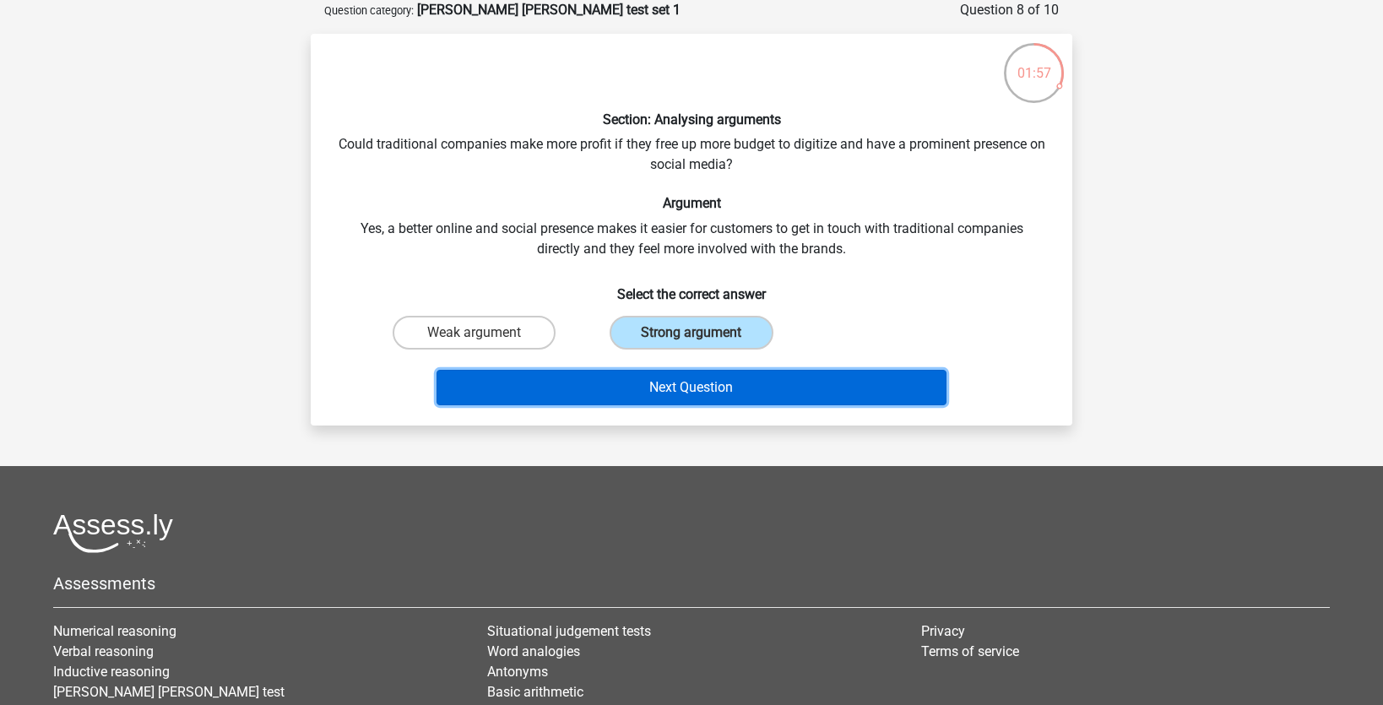
click at [722, 387] on button "Next Question" at bounding box center [691, 387] width 511 height 35
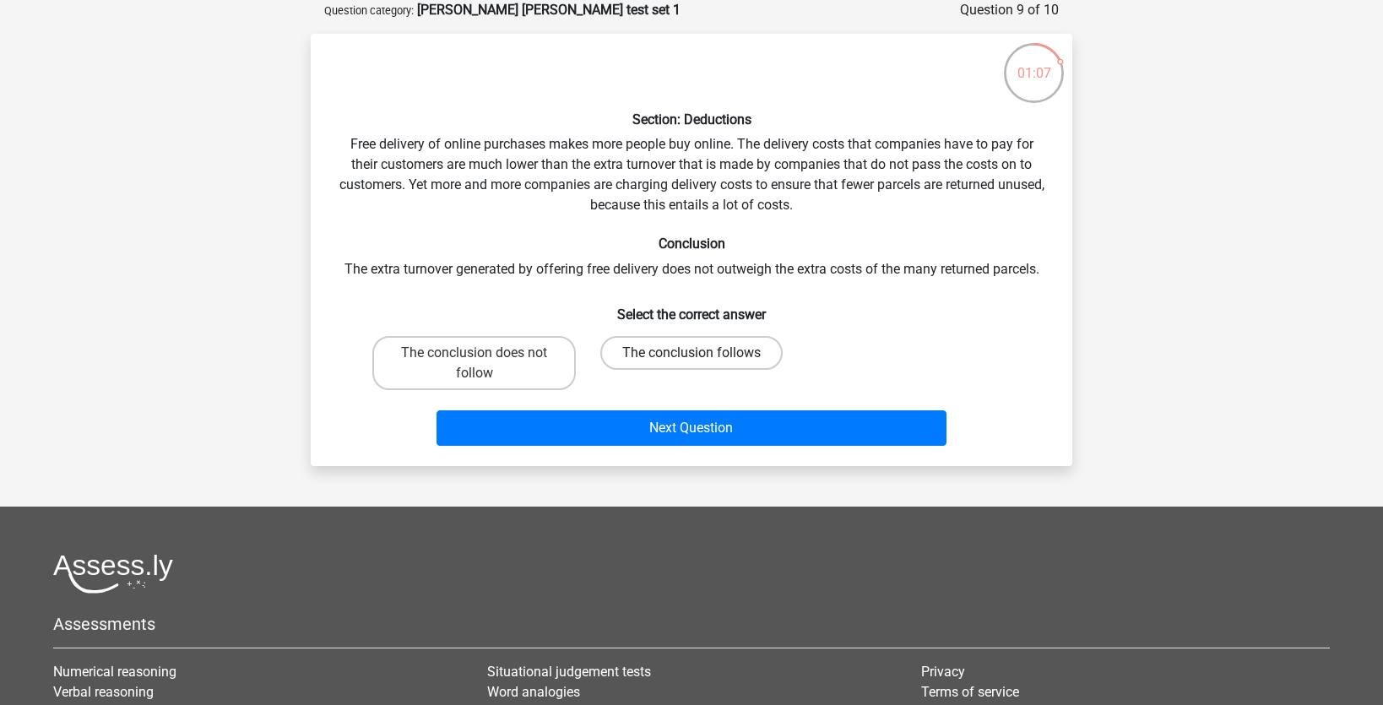
click at [715, 350] on label "The conclusion follows" at bounding box center [691, 353] width 182 height 34
click at [702, 353] on input "The conclusion follows" at bounding box center [696, 358] width 11 height 11
radio input "true"
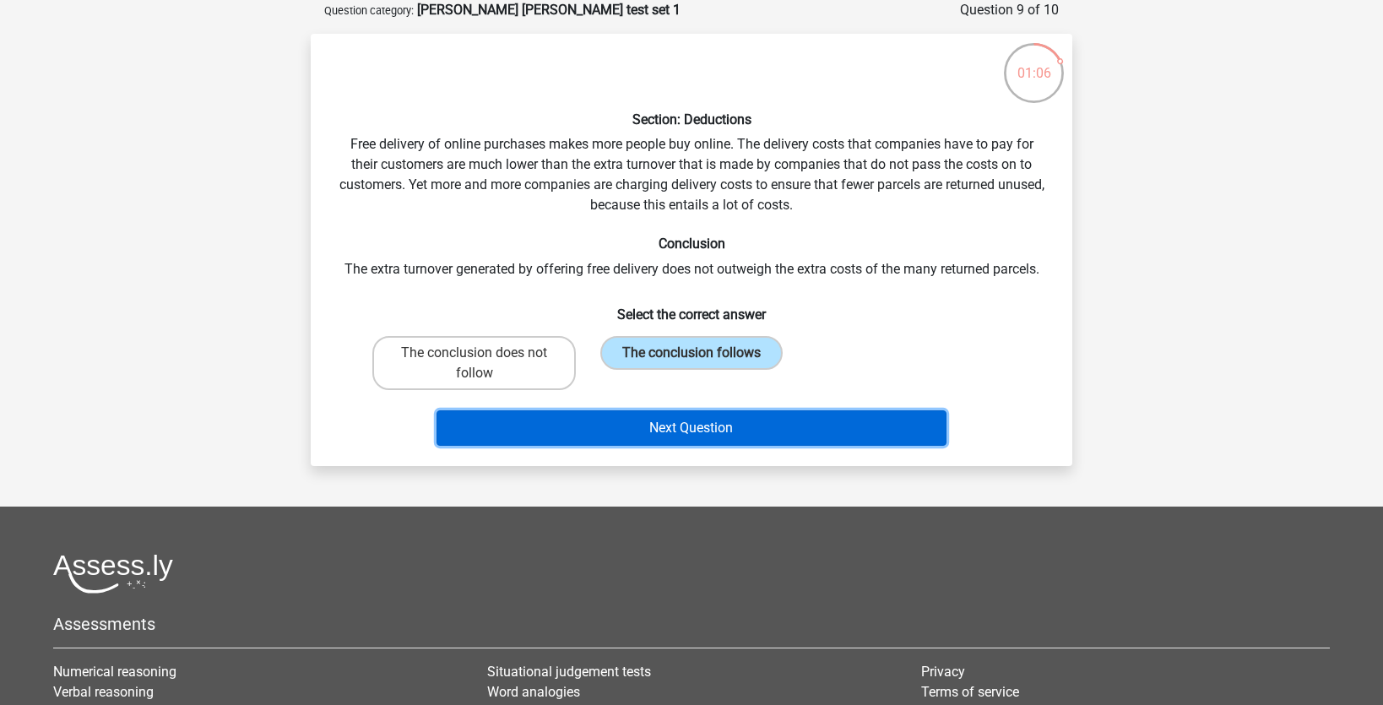
click at [725, 435] on button "Next Question" at bounding box center [691, 427] width 511 height 35
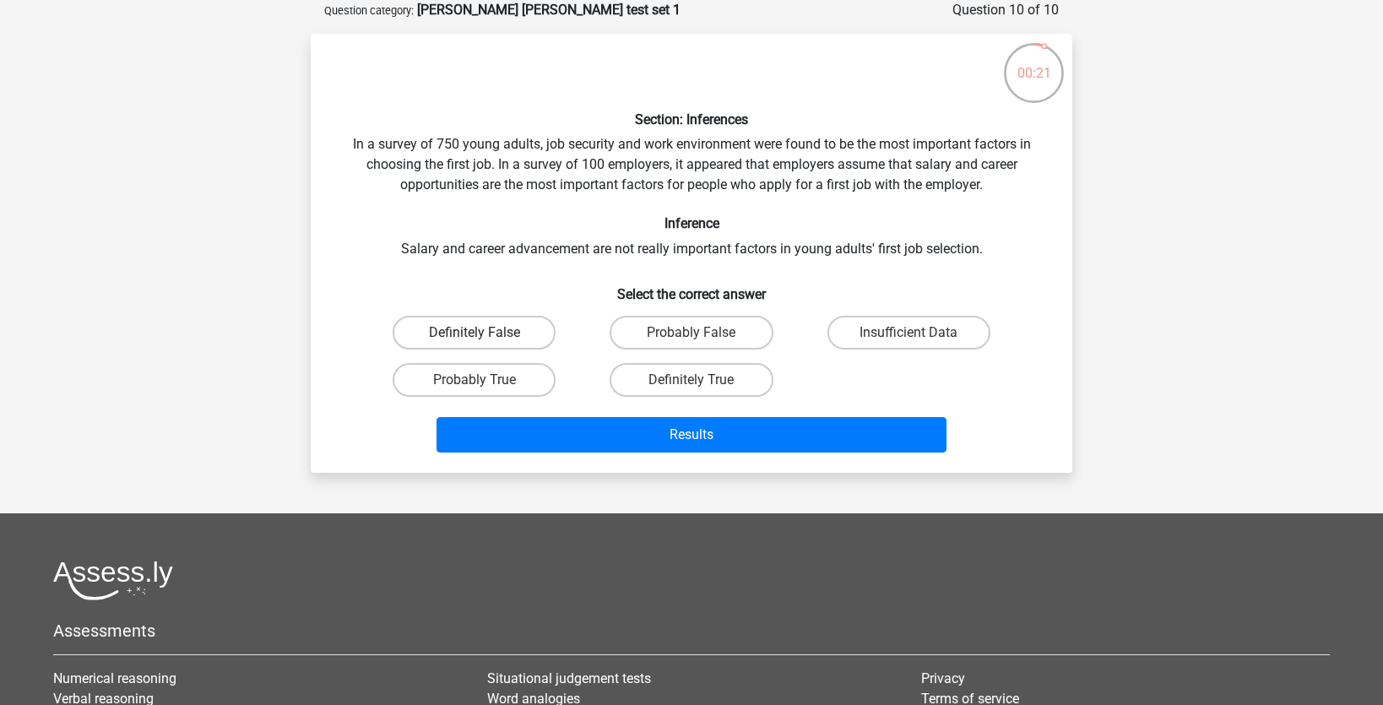
click at [501, 326] on label "Definitely False" at bounding box center [474, 333] width 163 height 34
click at [485, 333] on input "Definitely False" at bounding box center [479, 338] width 11 height 11
radio input "true"
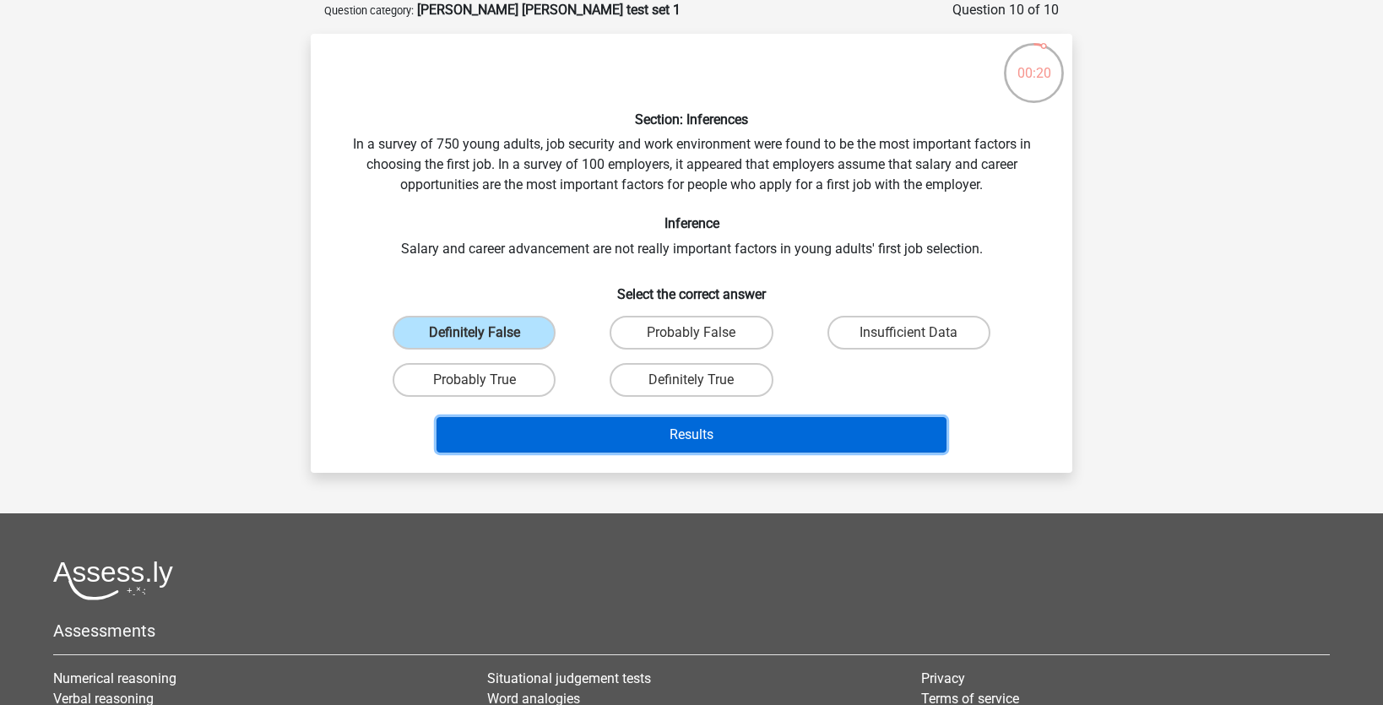
click at [594, 442] on button "Results" at bounding box center [691, 434] width 511 height 35
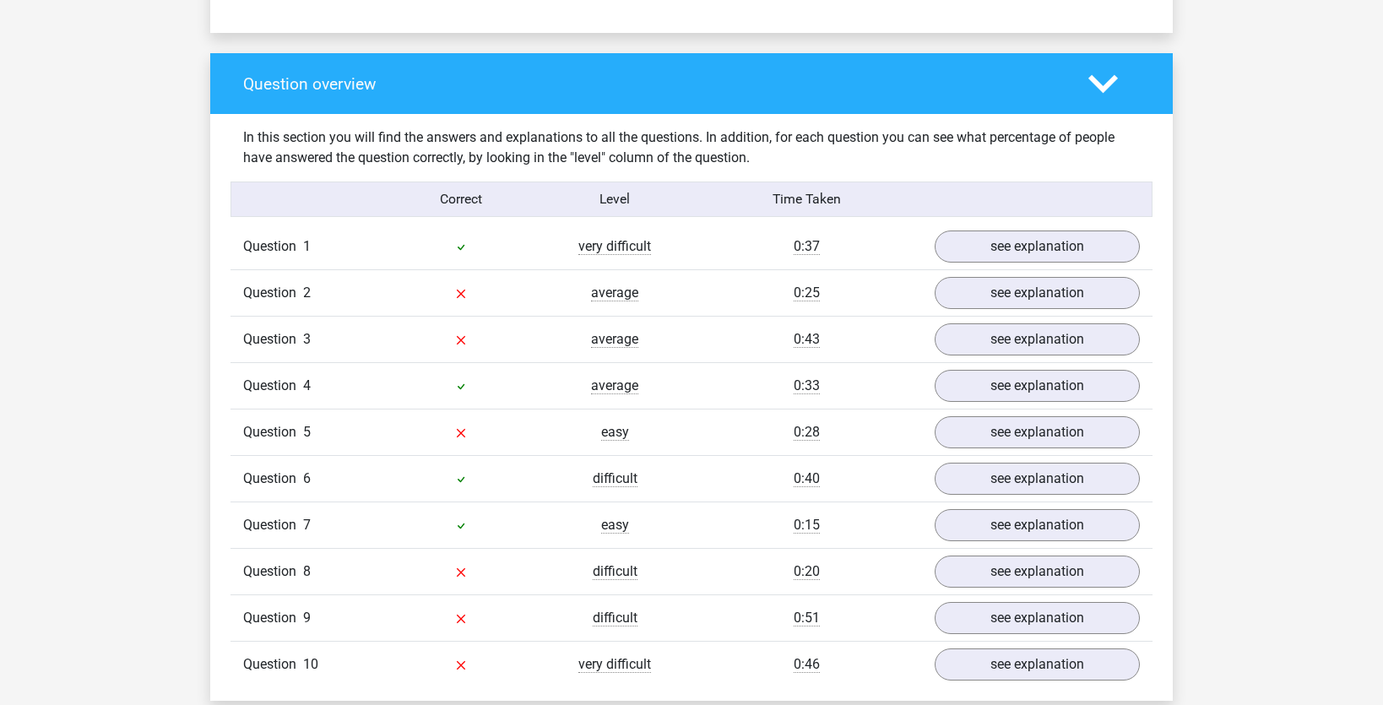
scroll to position [1211, 0]
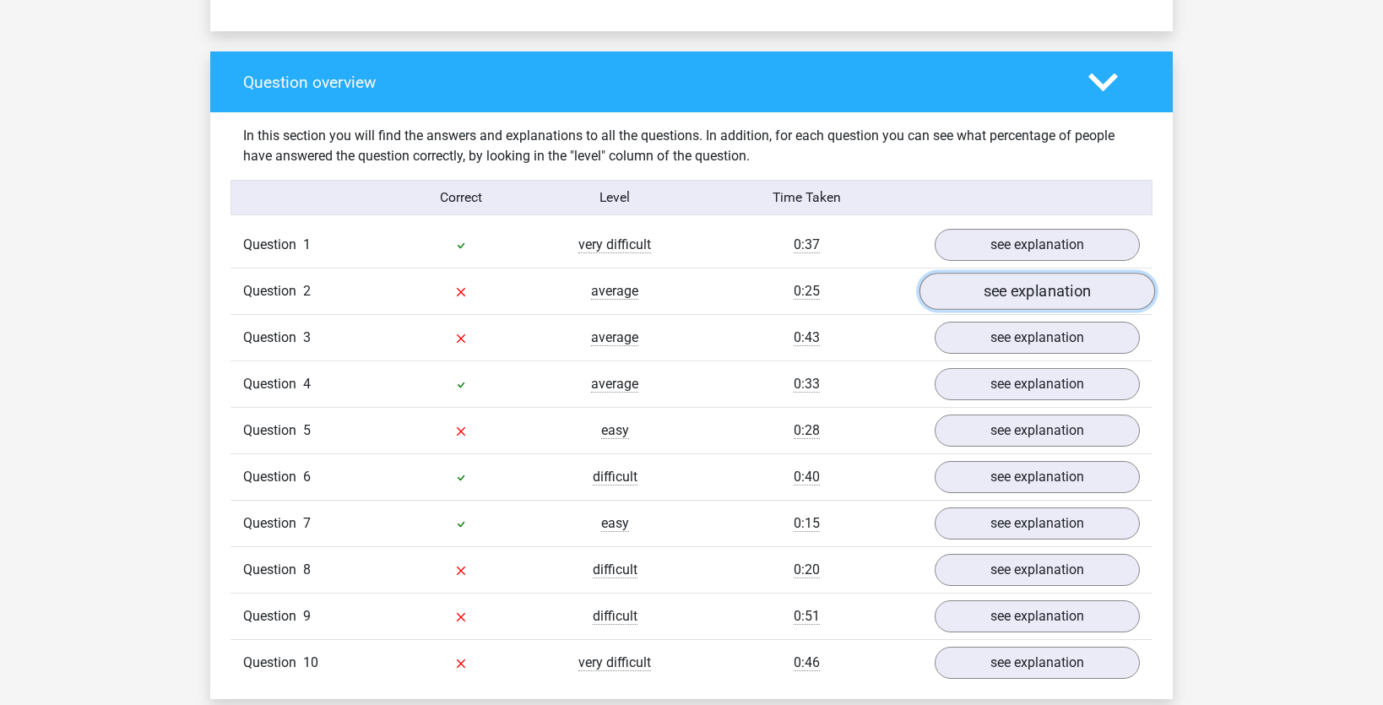
click at [1029, 284] on link "see explanation" at bounding box center [1037, 291] width 236 height 37
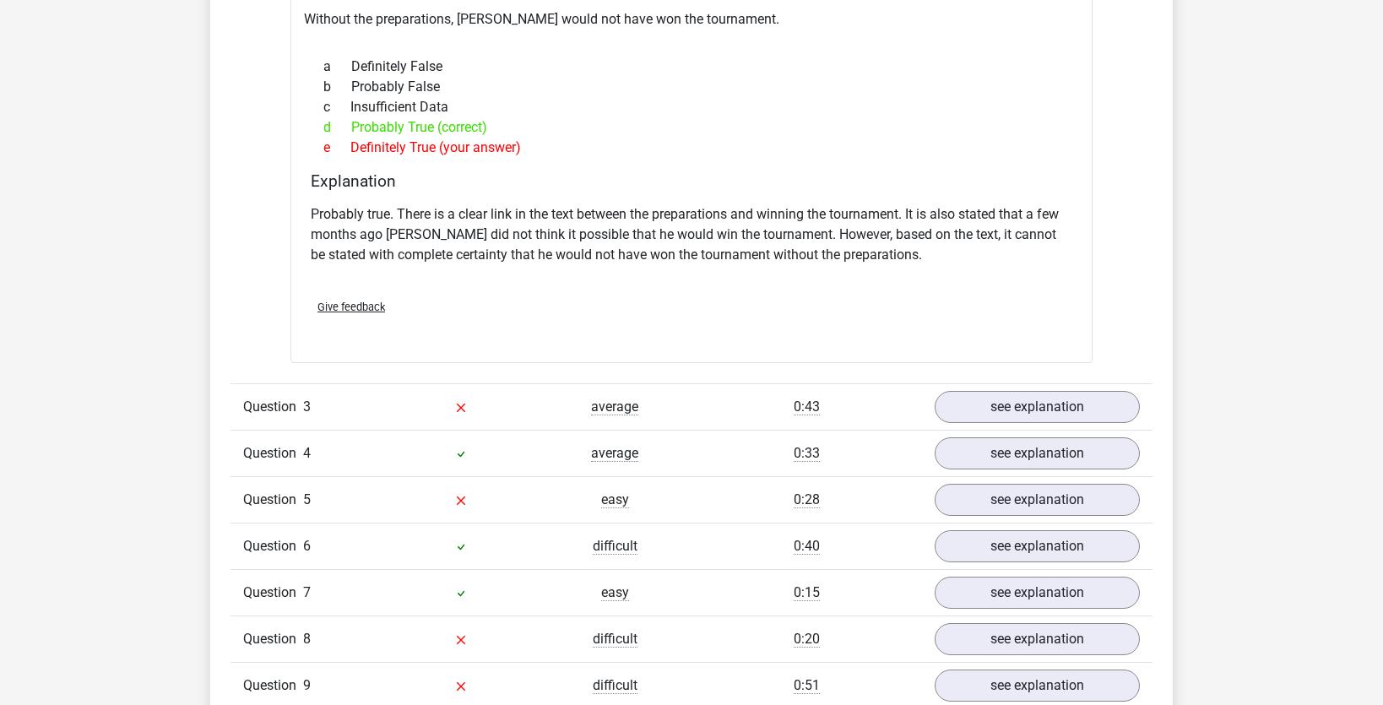
scroll to position [1713, 0]
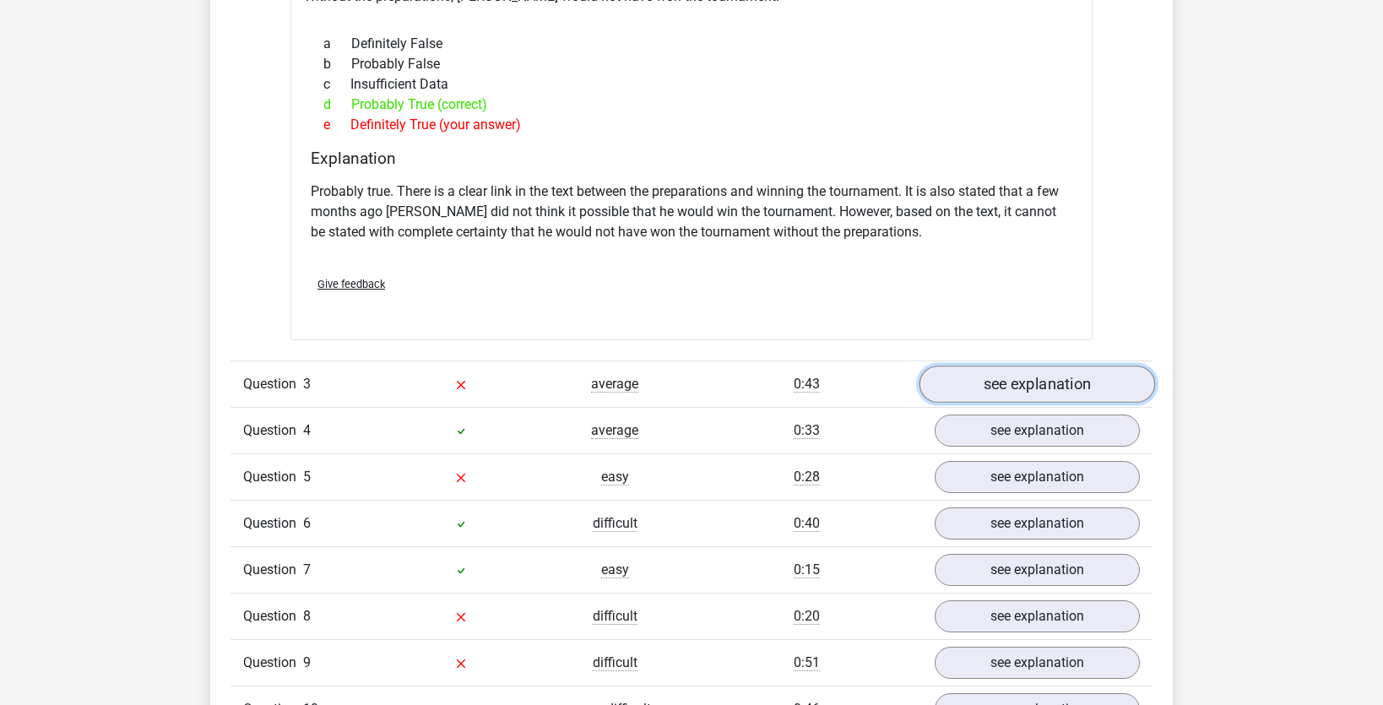
click at [1054, 369] on link "see explanation" at bounding box center [1037, 384] width 236 height 37
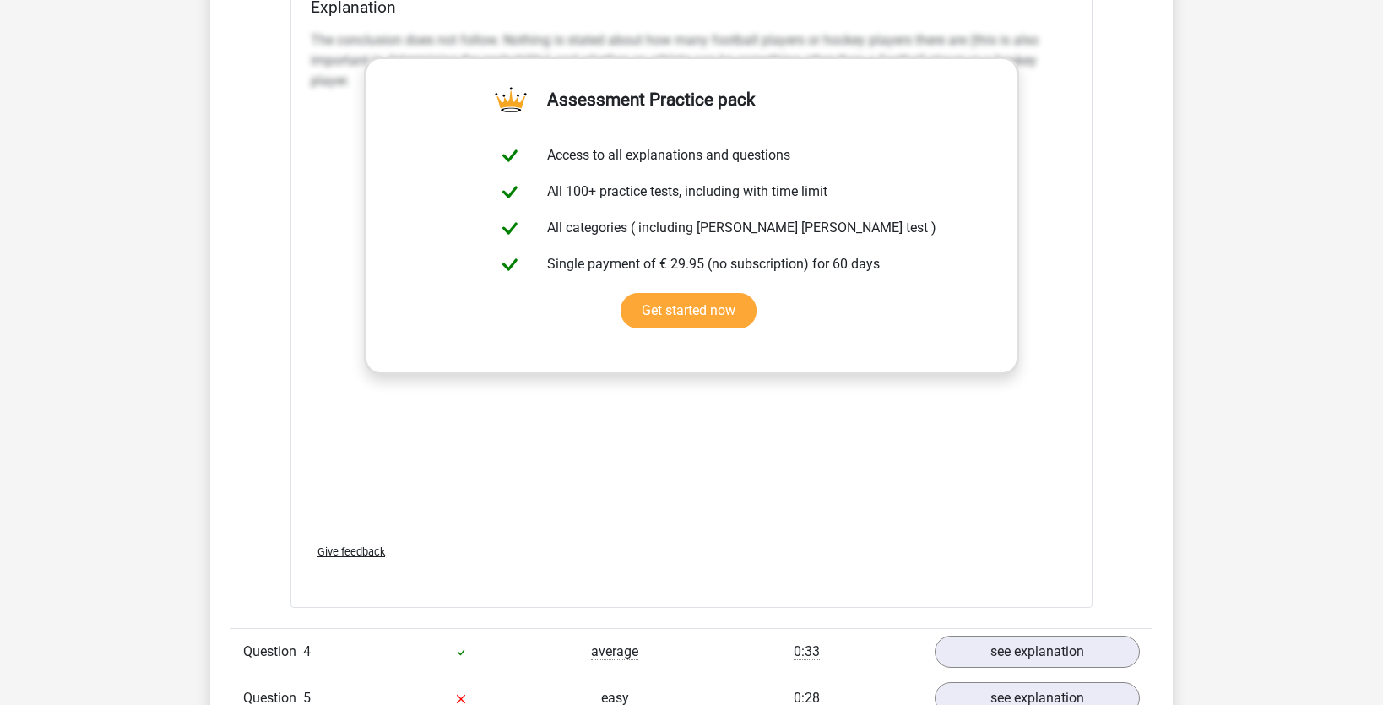
scroll to position [2393, 0]
click at [1048, 632] on link "see explanation" at bounding box center [1037, 650] width 236 height 37
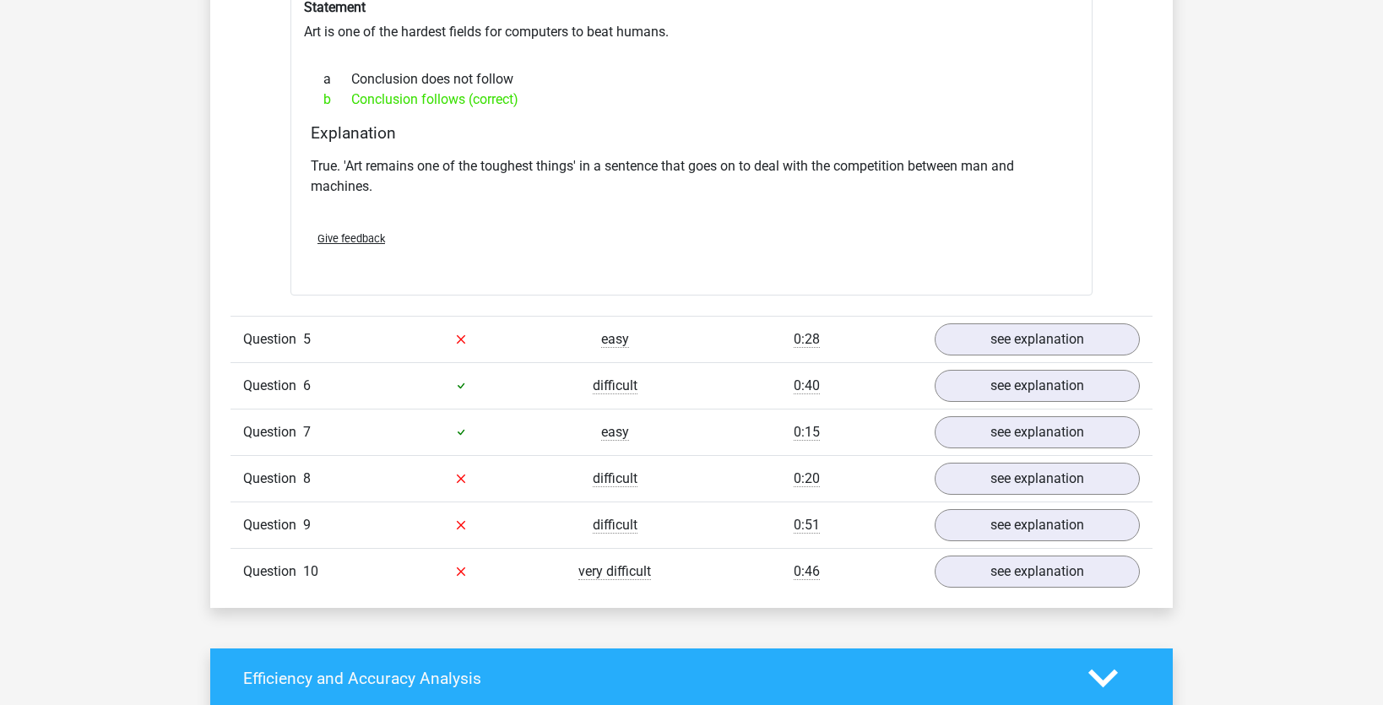
scroll to position [3222, 0]
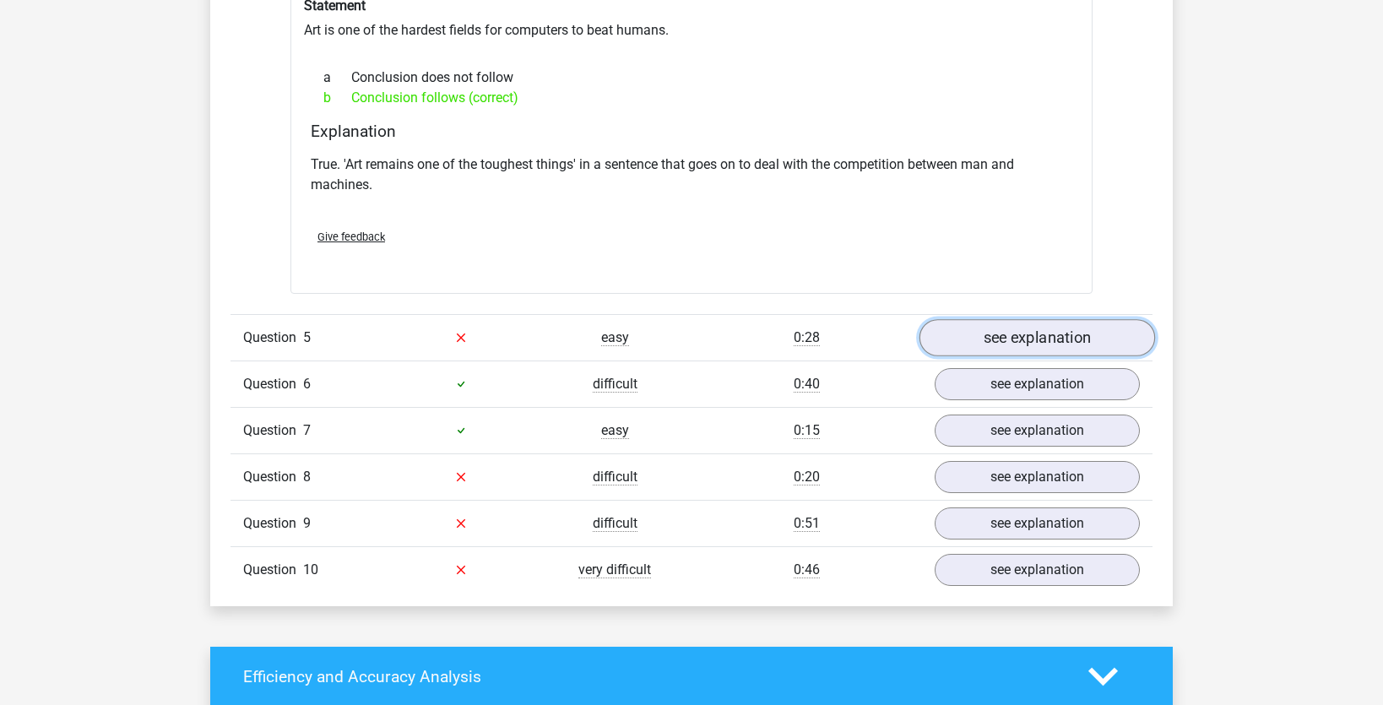
click at [1025, 319] on link "see explanation" at bounding box center [1037, 337] width 236 height 37
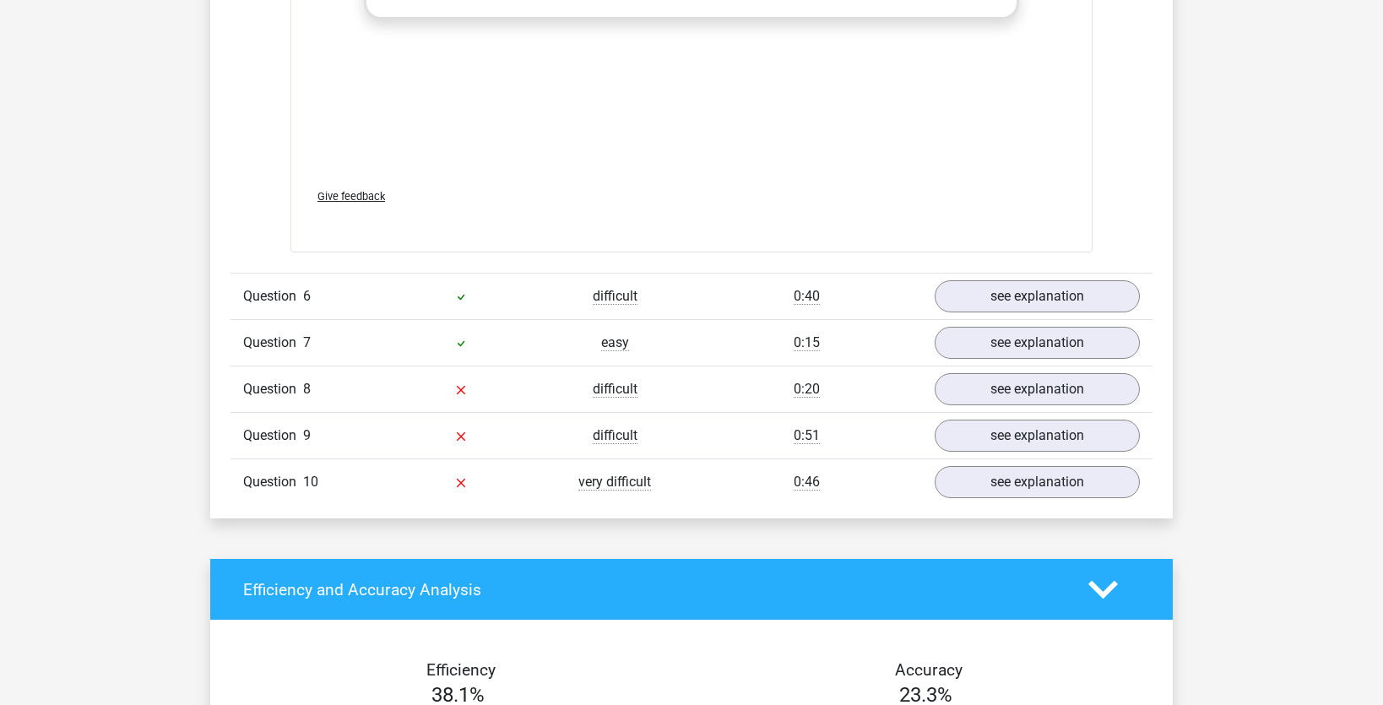
scroll to position [4174, 0]
